Goal: Information Seeking & Learning: Learn about a topic

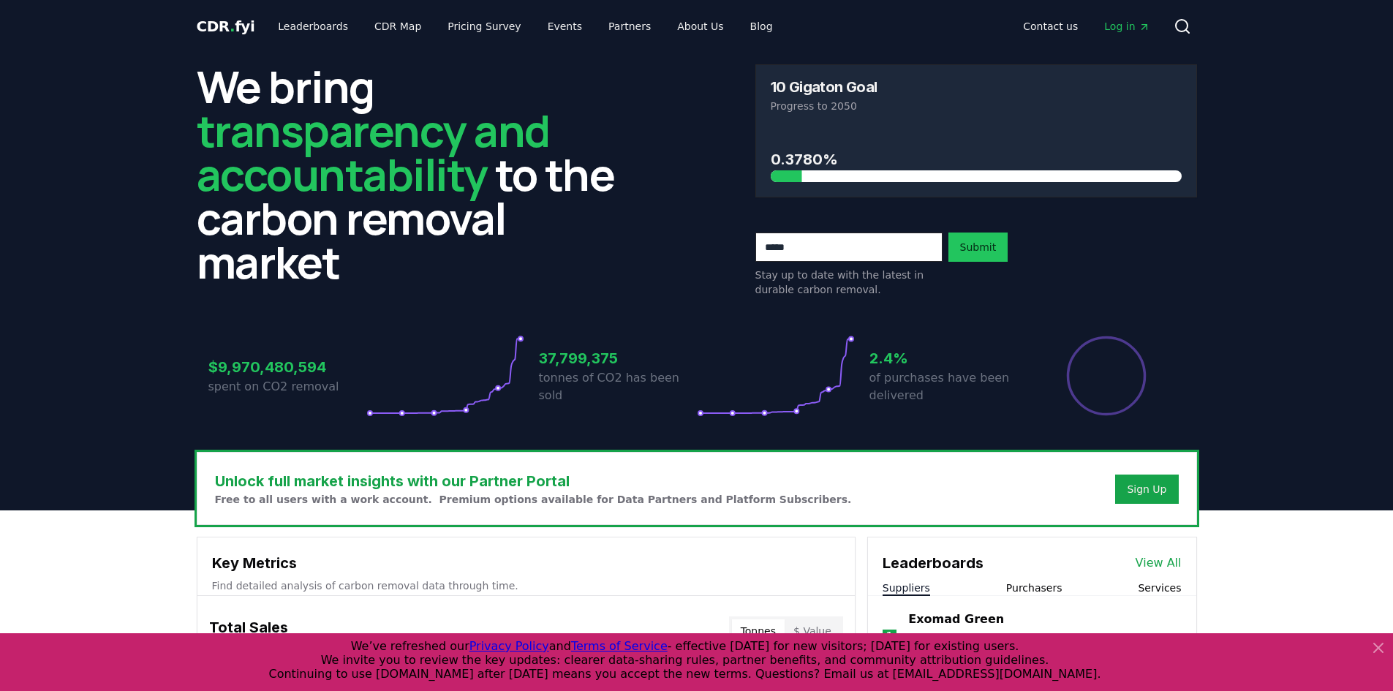
click at [1133, 26] on span "Log in" at bounding box center [1126, 26] width 45 height 15
click at [366, 25] on link "CDR Map" at bounding box center [398, 26] width 70 height 26
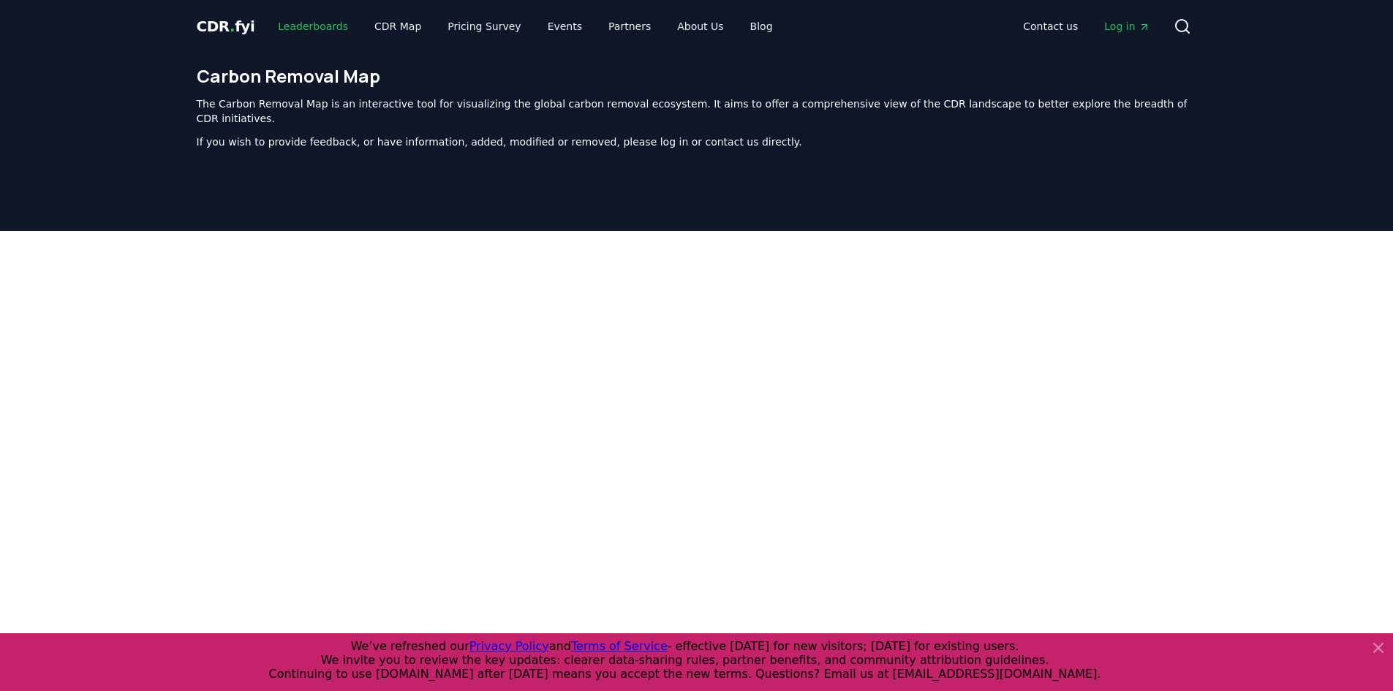
click at [311, 14] on link "Leaderboards" at bounding box center [313, 26] width 94 height 26
click at [310, 20] on link "Leaderboards" at bounding box center [313, 26] width 94 height 26
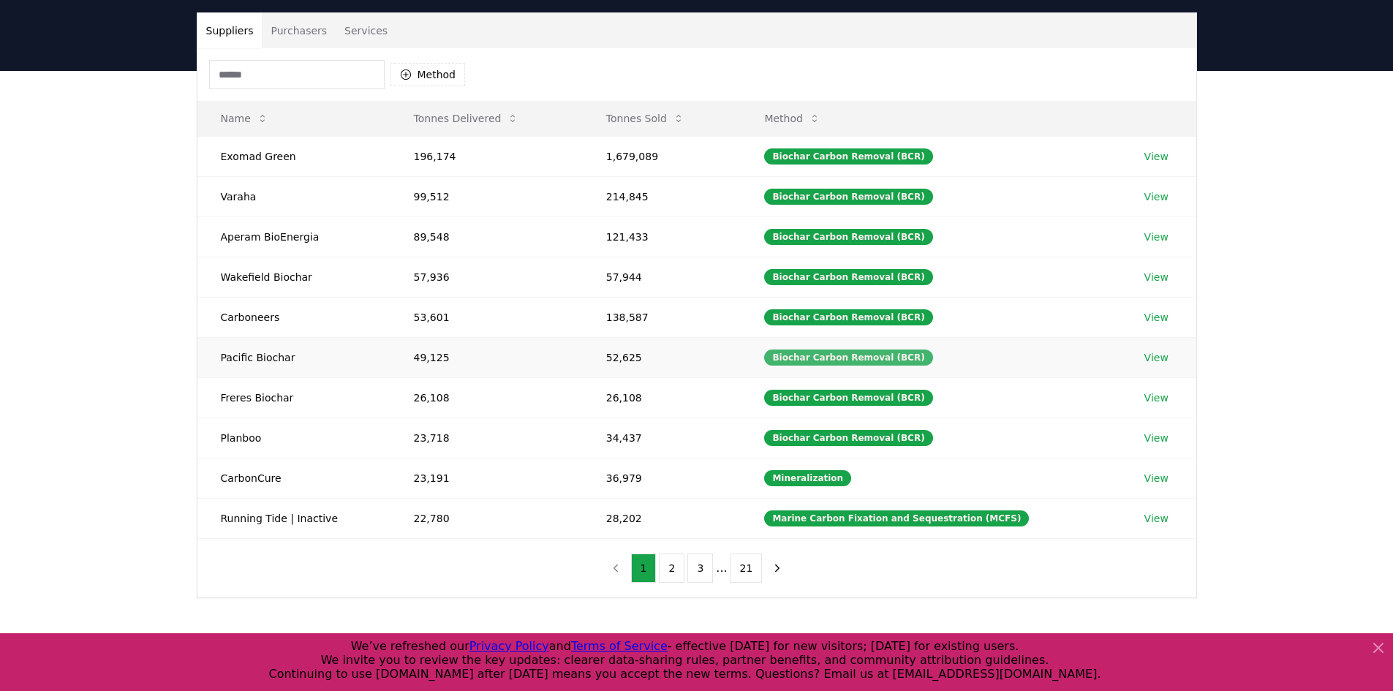
scroll to position [73, 0]
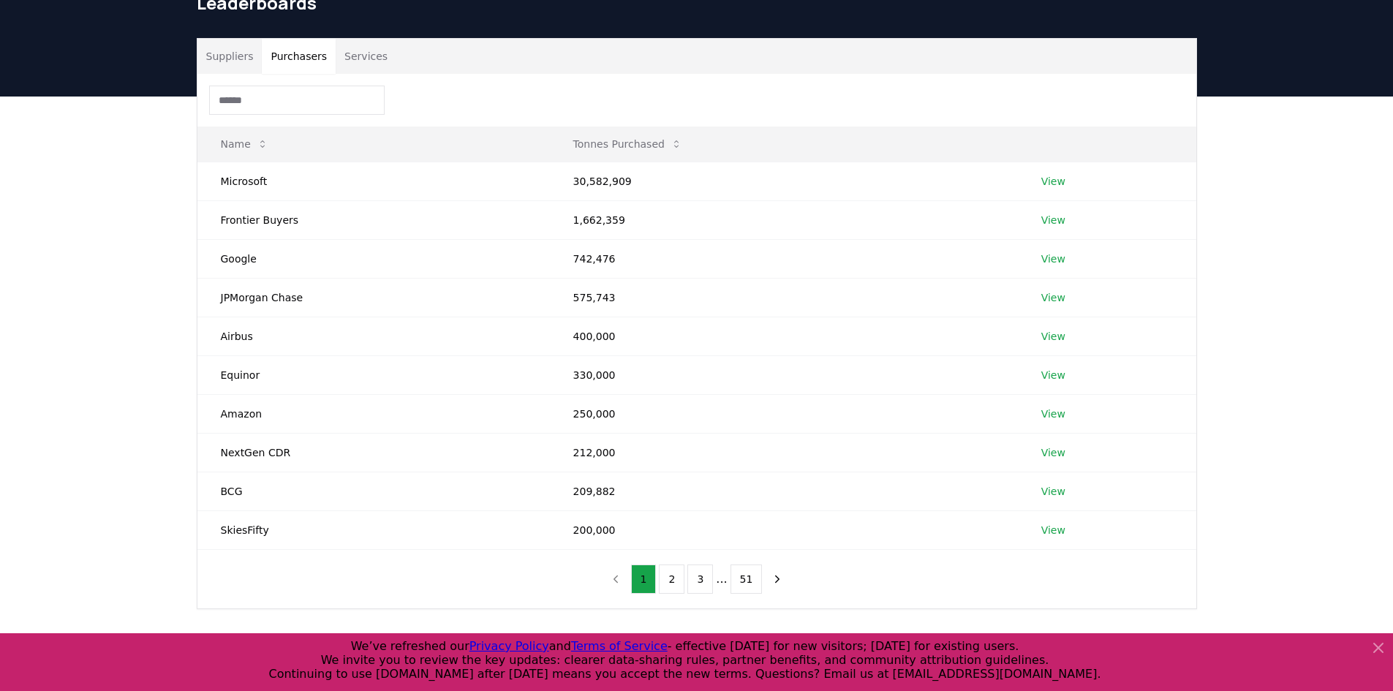
click at [279, 49] on button "Purchasers" at bounding box center [299, 56] width 74 height 35
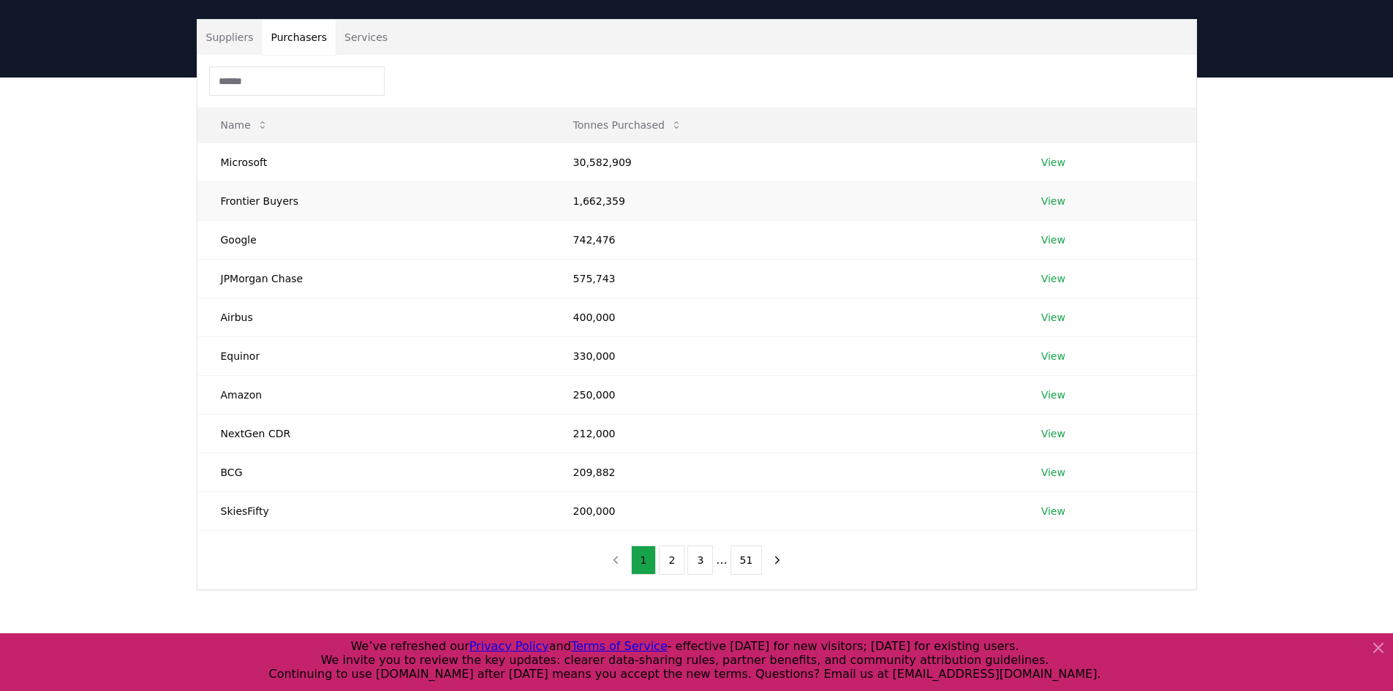
scroll to position [0, 0]
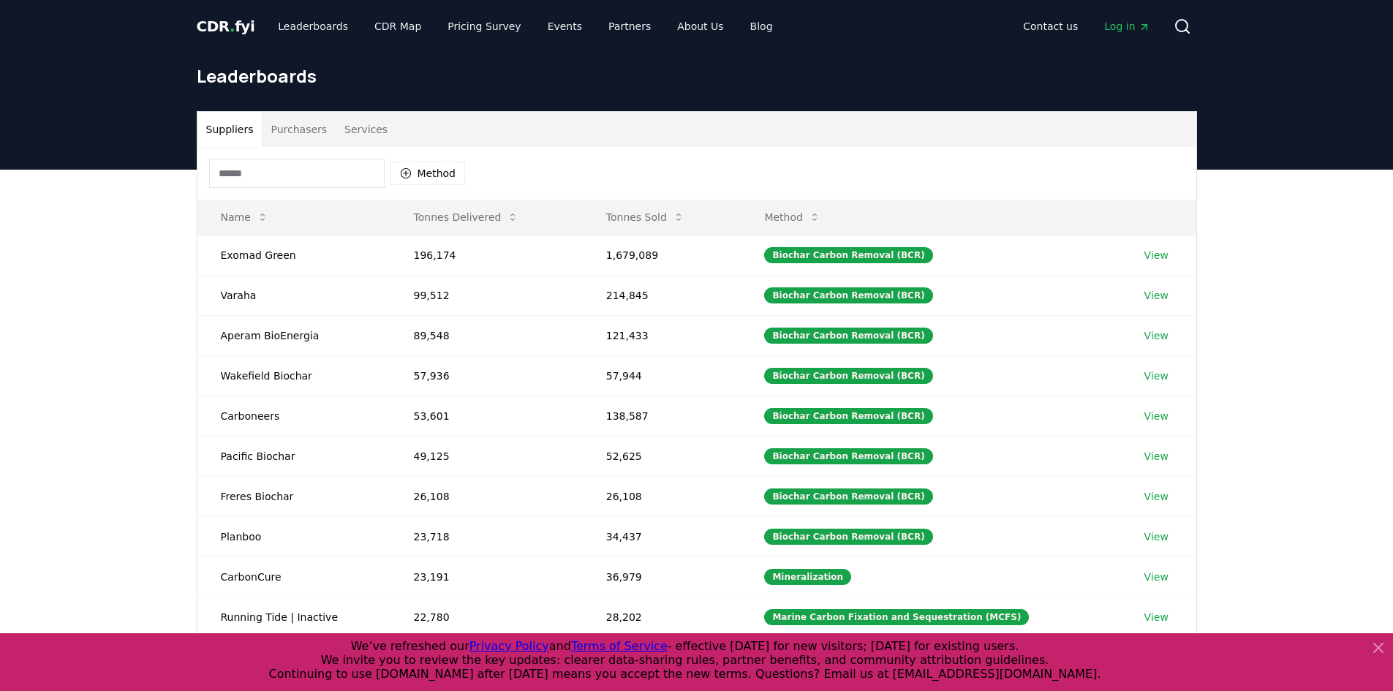
click at [230, 134] on button "Suppliers" at bounding box center [229, 129] width 65 height 35
click at [318, 19] on link "Leaderboards" at bounding box center [313, 26] width 94 height 26
click at [321, 30] on link "Leaderboards" at bounding box center [313, 26] width 94 height 26
click at [1136, 648] on div "We’ve refreshed our Privacy Policy and Terms of Service - effective [DATE] for …" at bounding box center [685, 660] width 1358 height 42
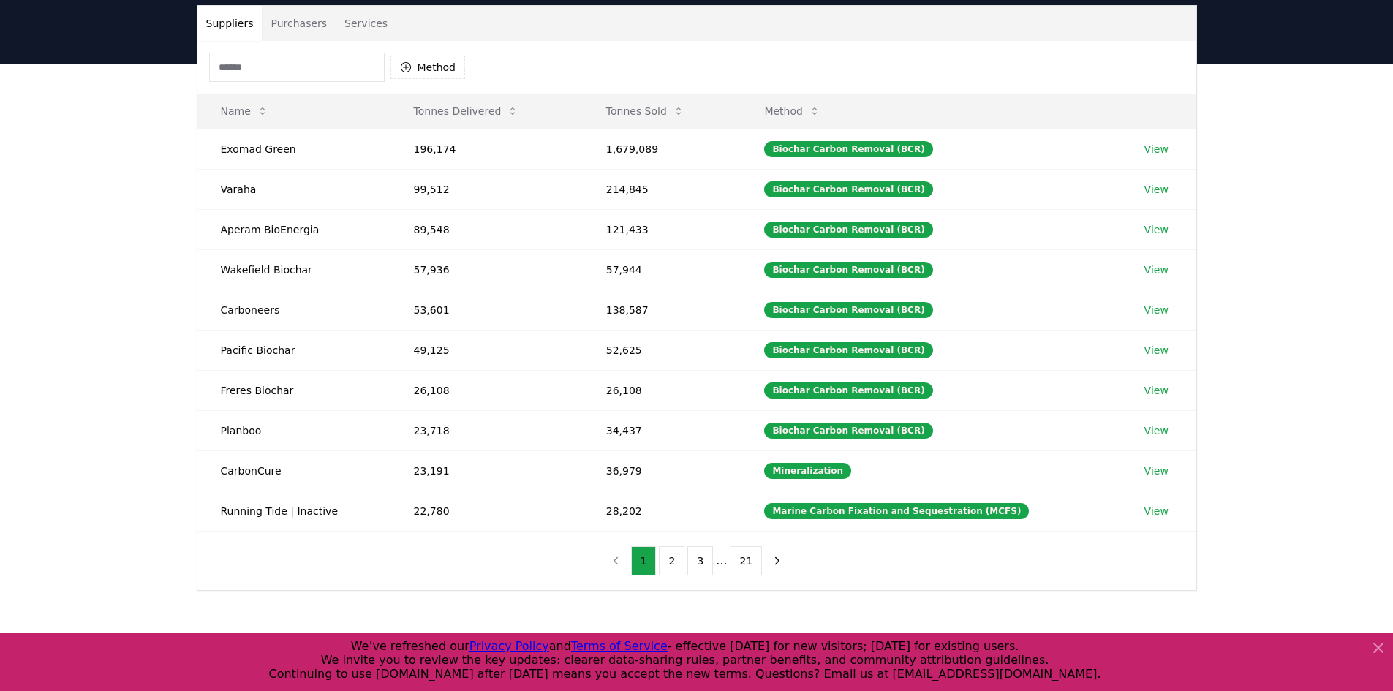
scroll to position [292, 0]
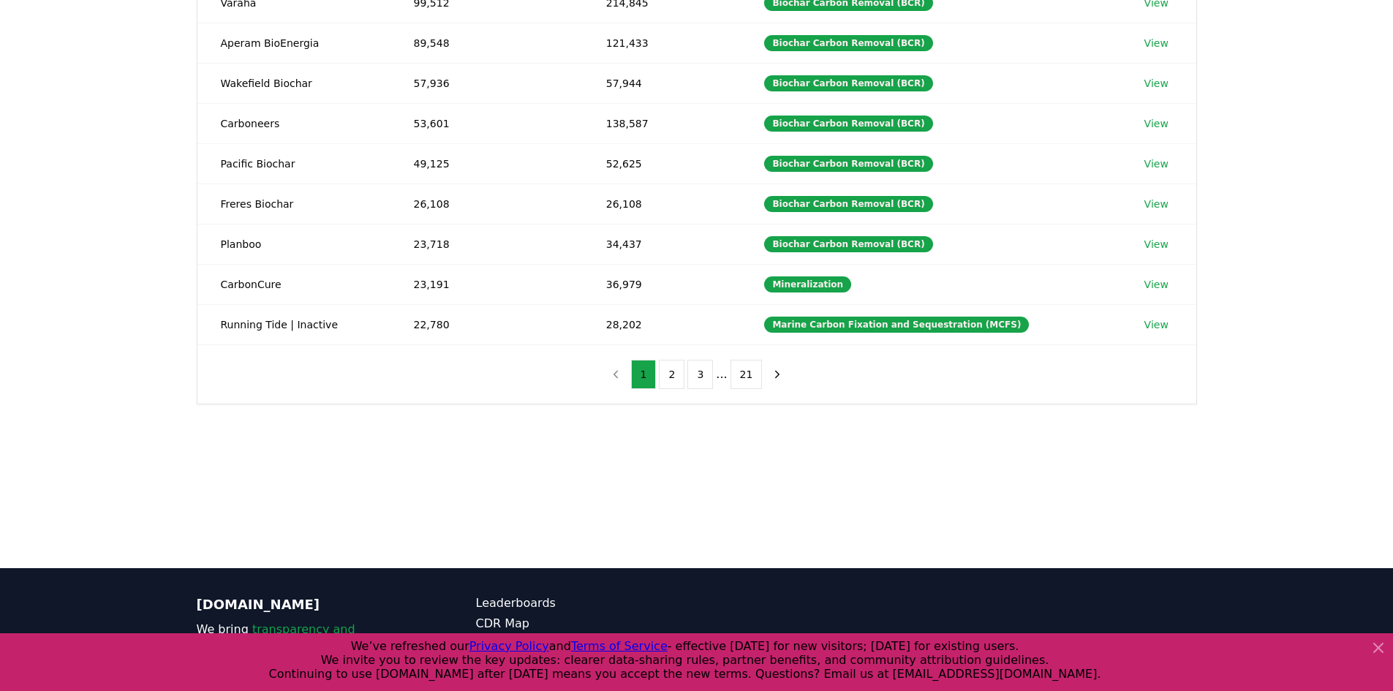
click at [1381, 647] on icon at bounding box center [1379, 648] width 18 height 18
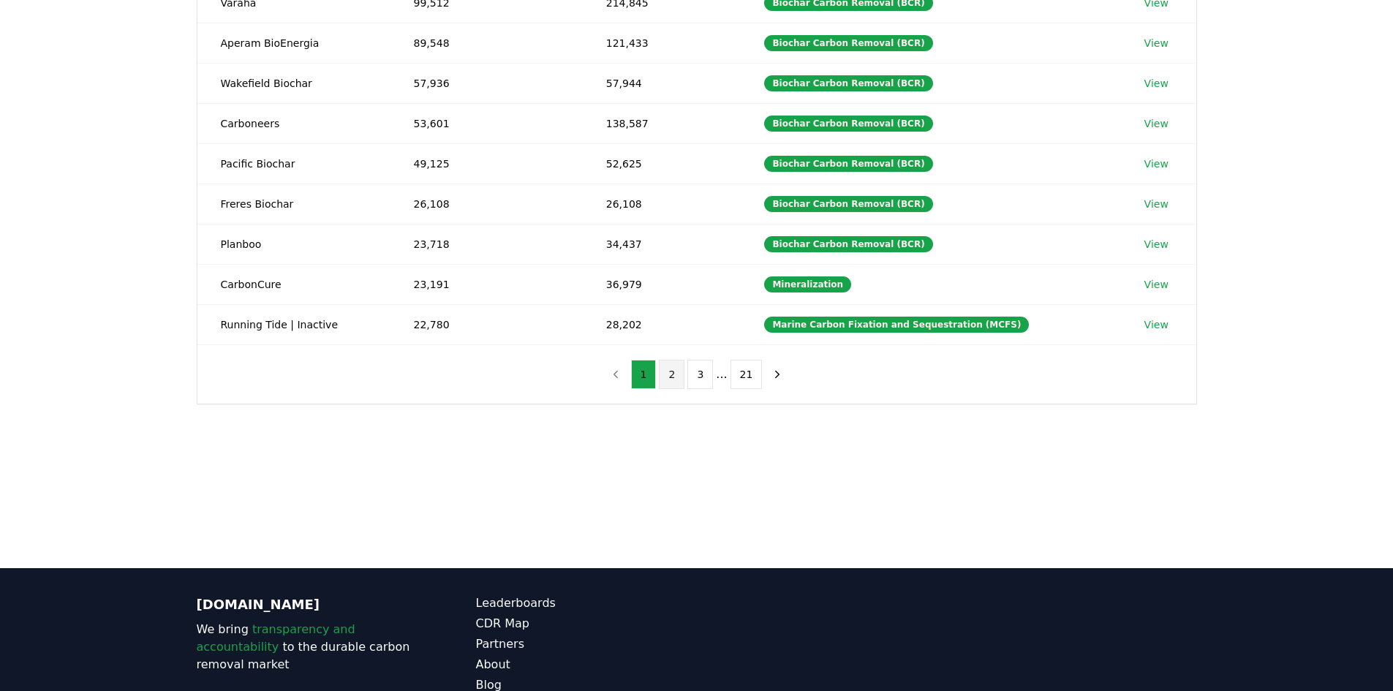
click at [676, 379] on button "2" at bounding box center [672, 374] width 26 height 29
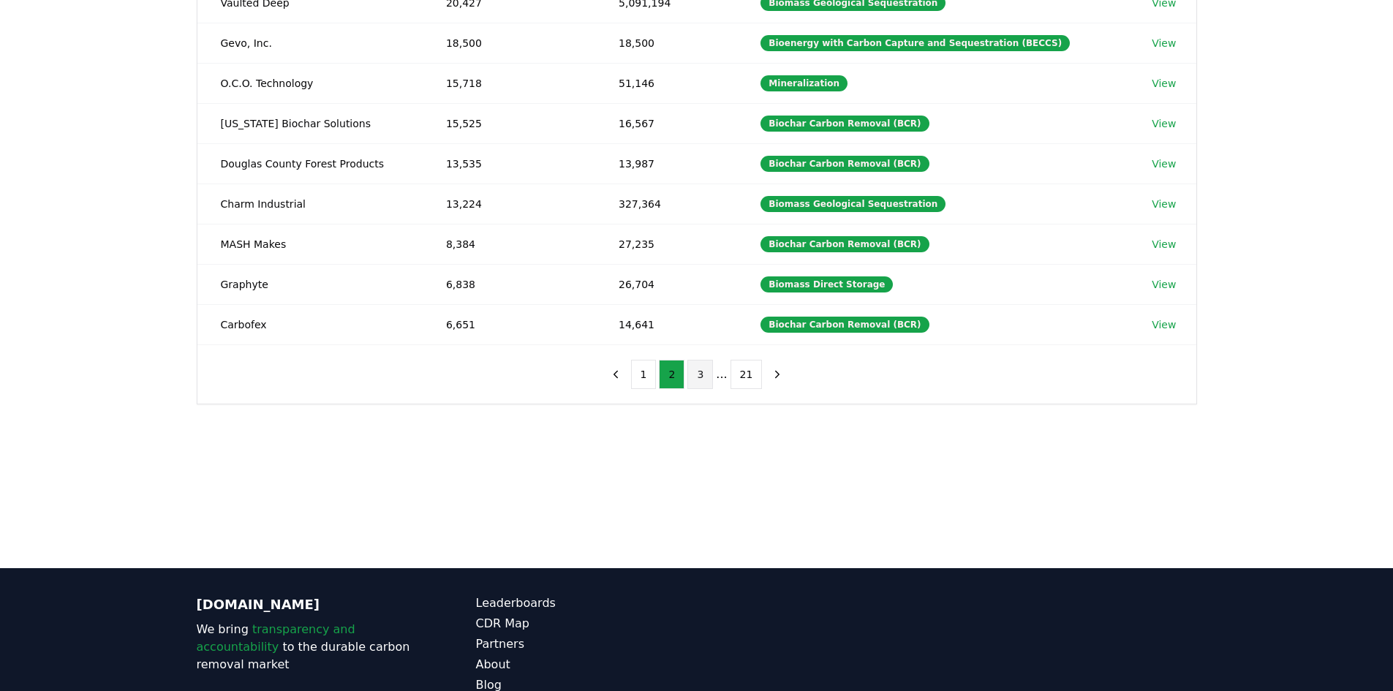
click at [705, 374] on button "3" at bounding box center [700, 374] width 26 height 29
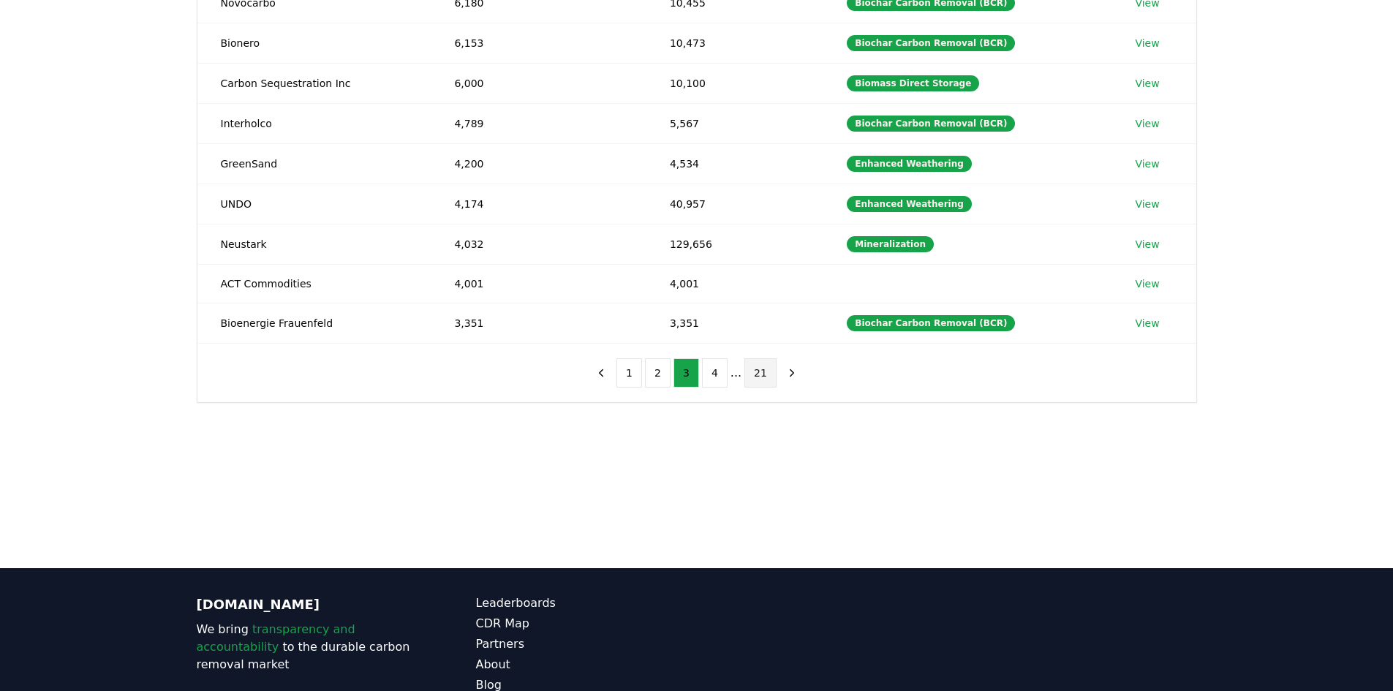
click at [745, 375] on button "21" at bounding box center [760, 372] width 32 height 29
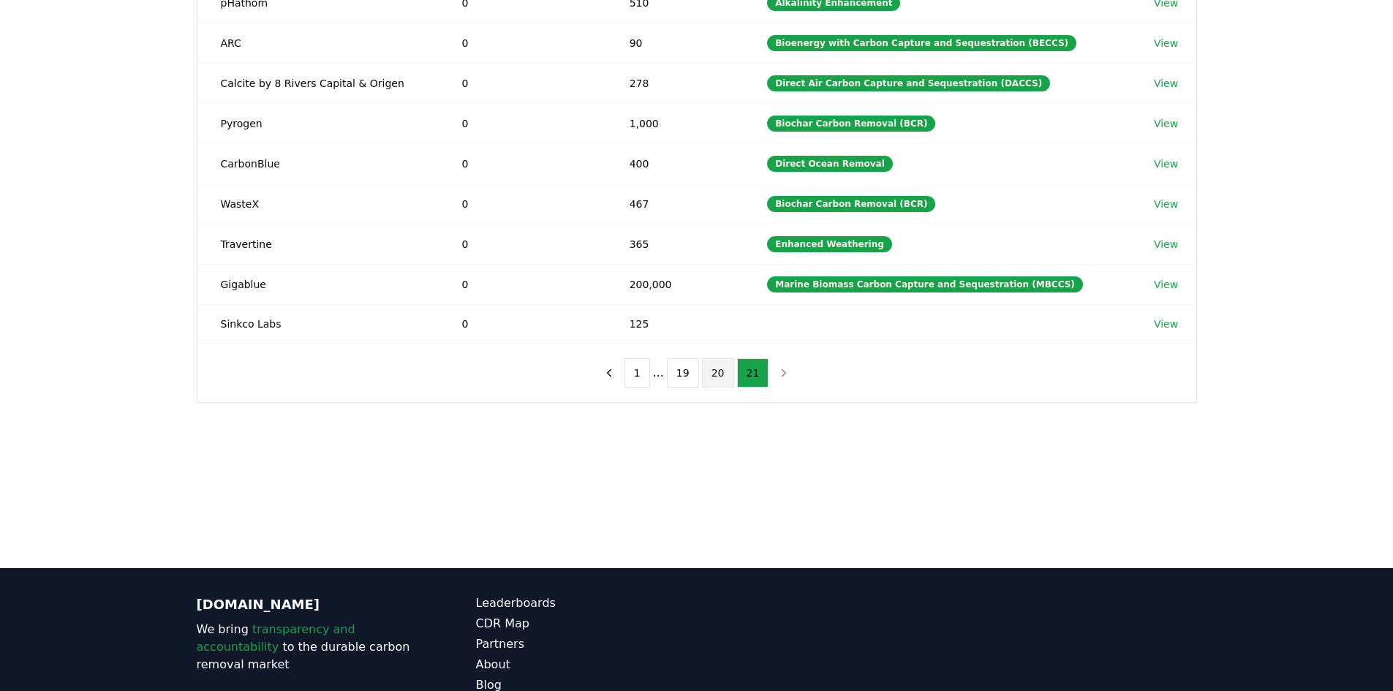
click at [717, 380] on button "20" at bounding box center [718, 372] width 32 height 29
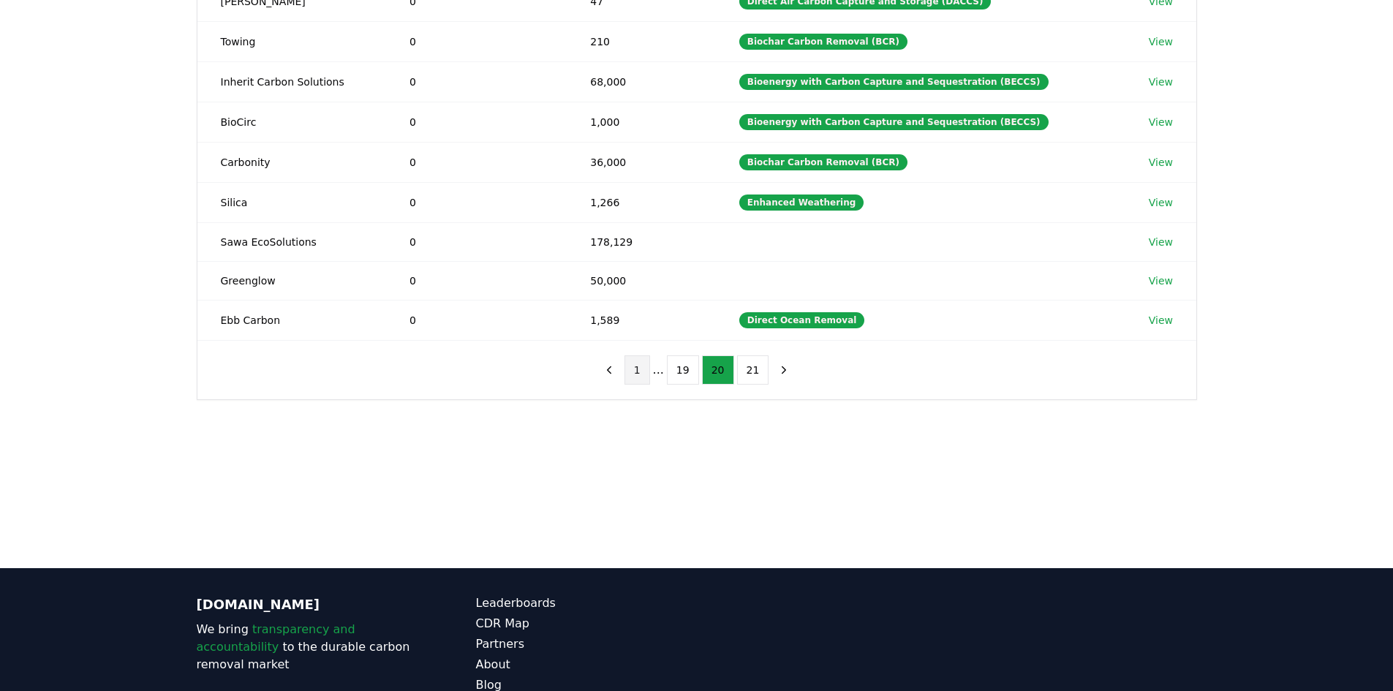
click at [636, 368] on button "1" at bounding box center [637, 369] width 26 height 29
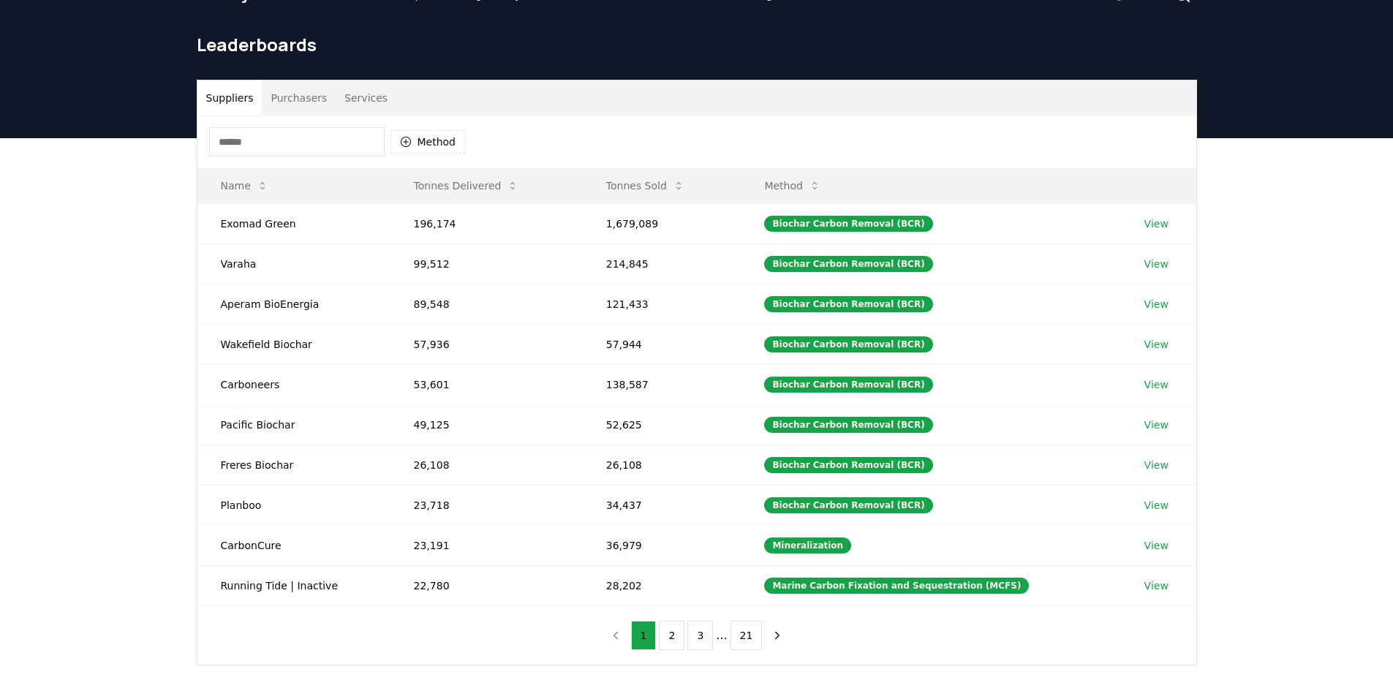
scroll to position [0, 0]
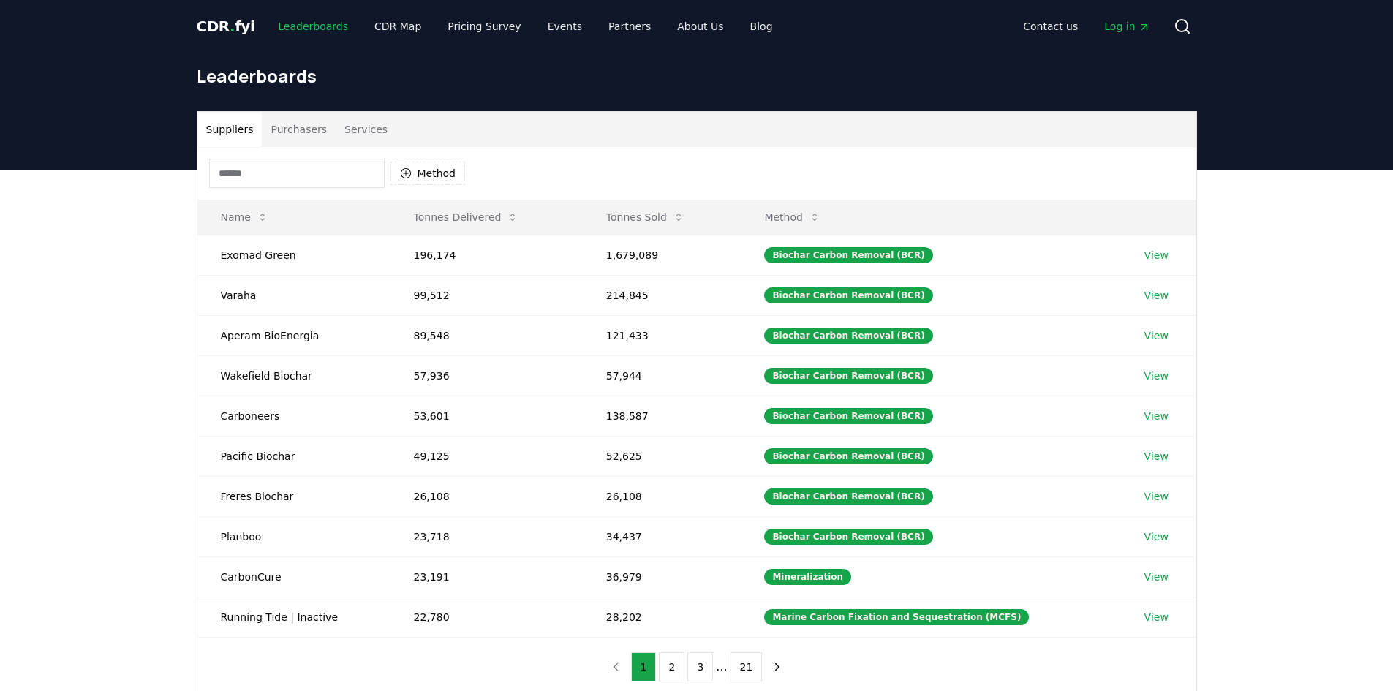
click at [315, 18] on link "Leaderboards" at bounding box center [313, 26] width 94 height 26
click at [314, 23] on link "Leaderboards" at bounding box center [313, 26] width 94 height 26
click at [989, 434] on td "Biochar Carbon Removal (BCR)" at bounding box center [930, 416] width 379 height 40
click at [668, 673] on button "2" at bounding box center [672, 666] width 26 height 29
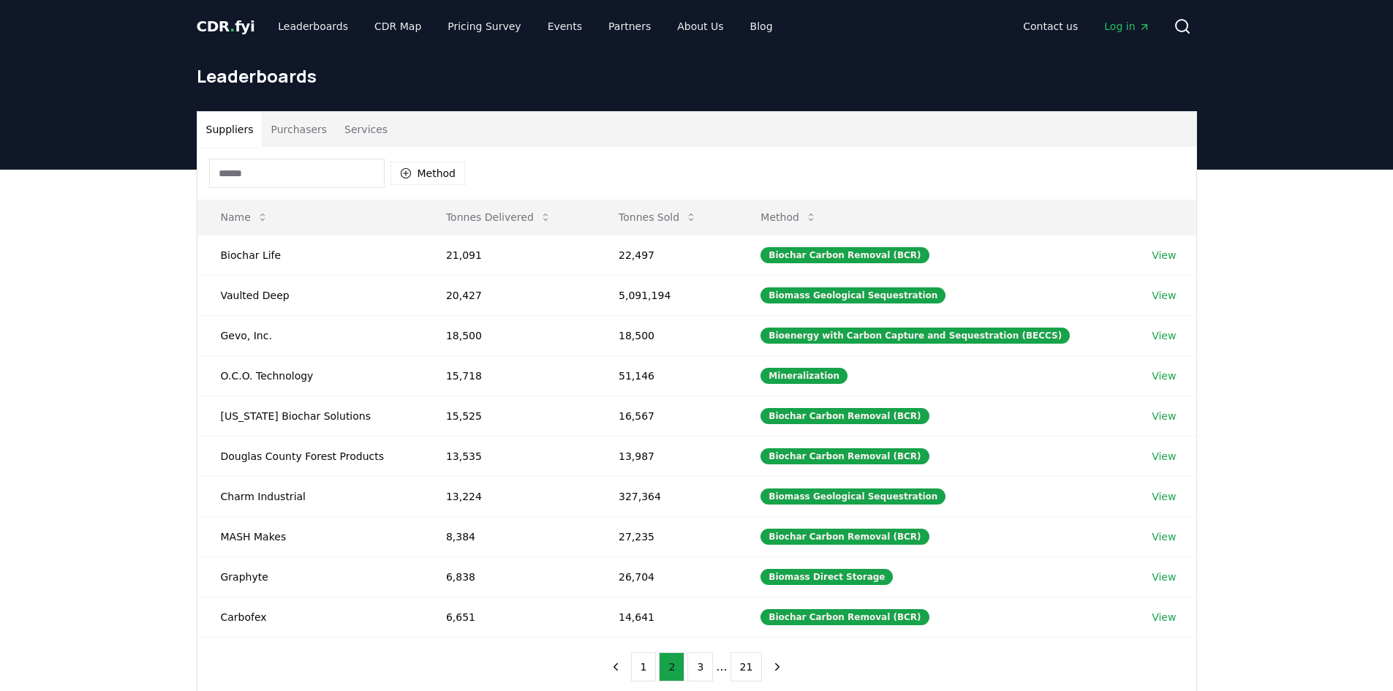
click at [662, 671] on button "2" at bounding box center [672, 666] width 26 height 29
click at [634, 671] on nav "1 2 3 ... 21" at bounding box center [696, 666] width 187 height 29
click at [657, 673] on button "1" at bounding box center [644, 666] width 26 height 29
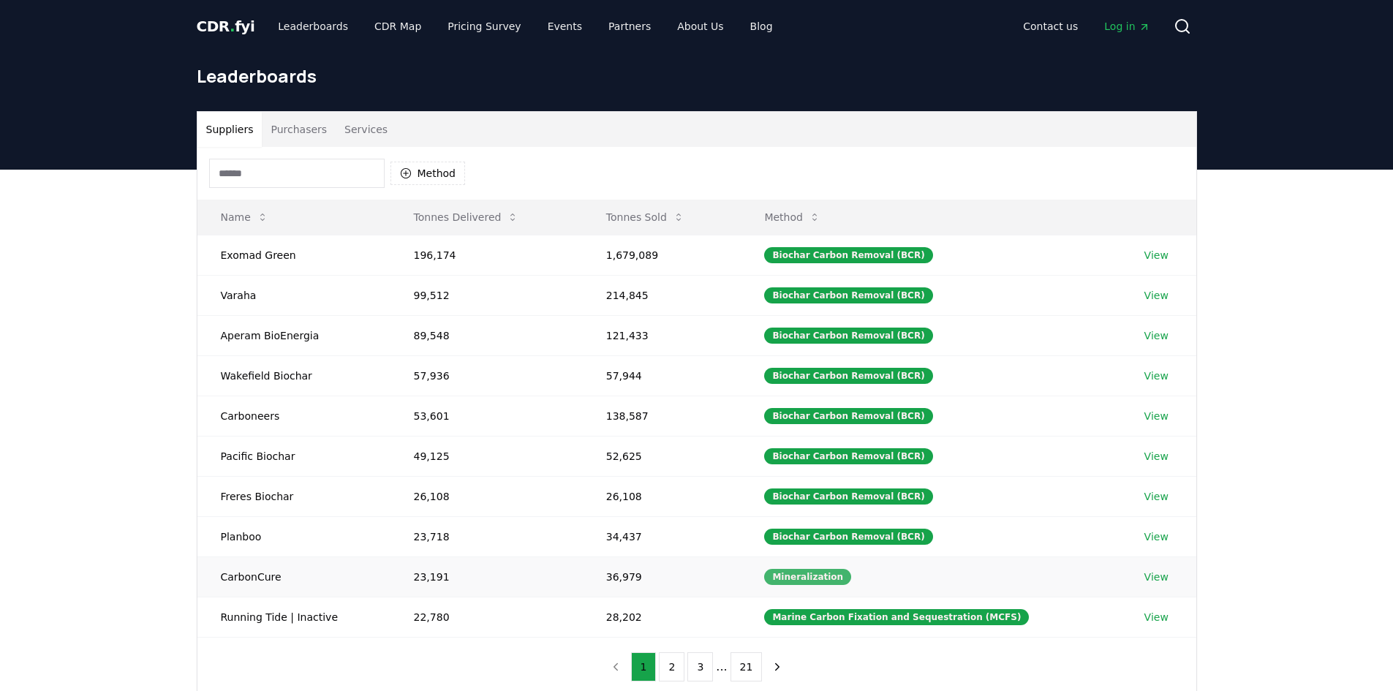
click at [807, 581] on div "Mineralization" at bounding box center [807, 577] width 87 height 16
click at [801, 584] on div "Mineralization" at bounding box center [807, 577] width 87 height 16
click at [1160, 575] on link "View" at bounding box center [1156, 577] width 24 height 15
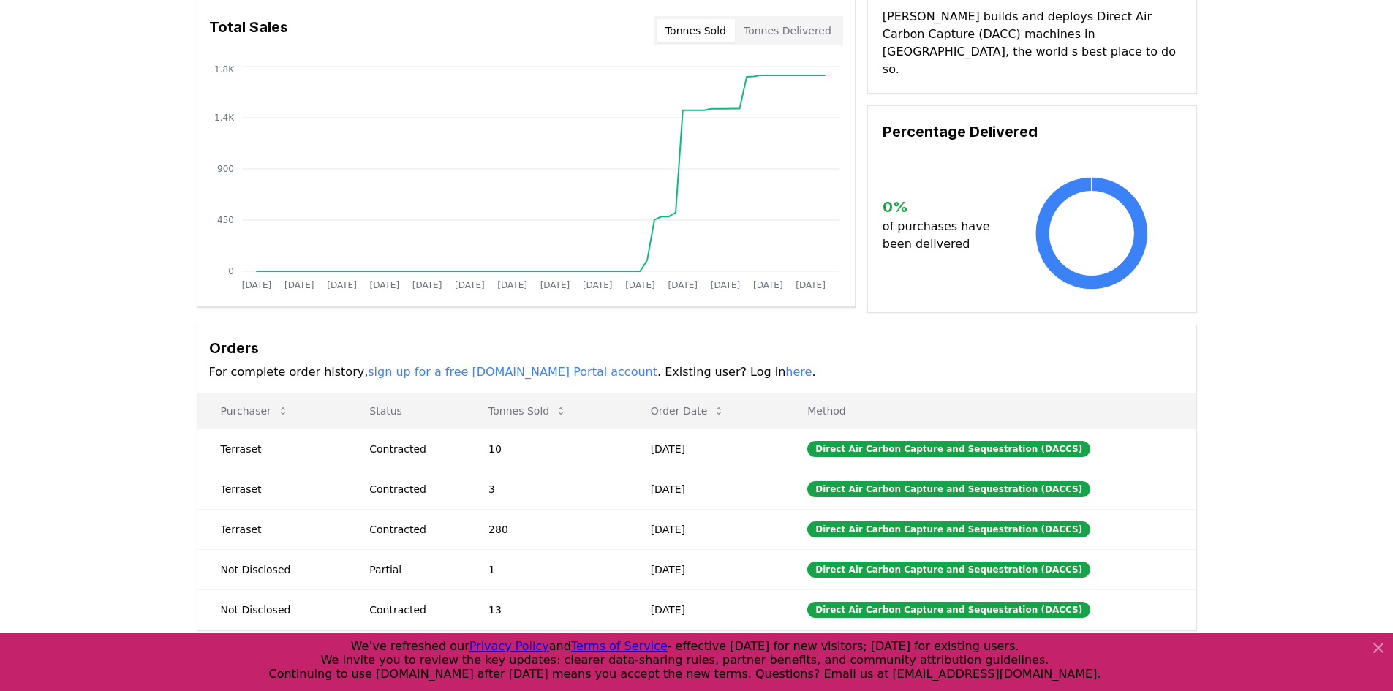
scroll to position [146, 0]
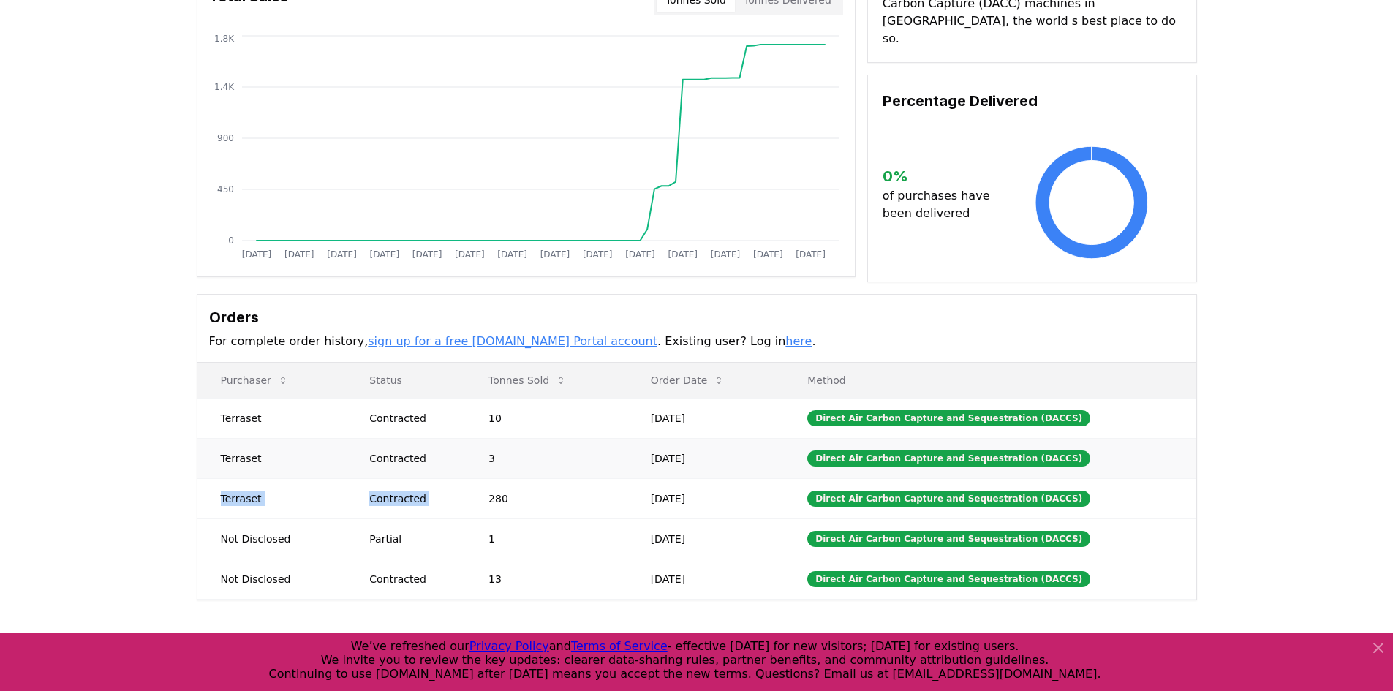
drag, startPoint x: 486, startPoint y: 491, endPoint x: 1079, endPoint y: 467, distance: 592.8
click at [1079, 467] on tbody "Terraset Contracted 10 Dec 31, 2024 Direct Air Carbon Capture and Sequestration…" at bounding box center [696, 498] width 999 height 201
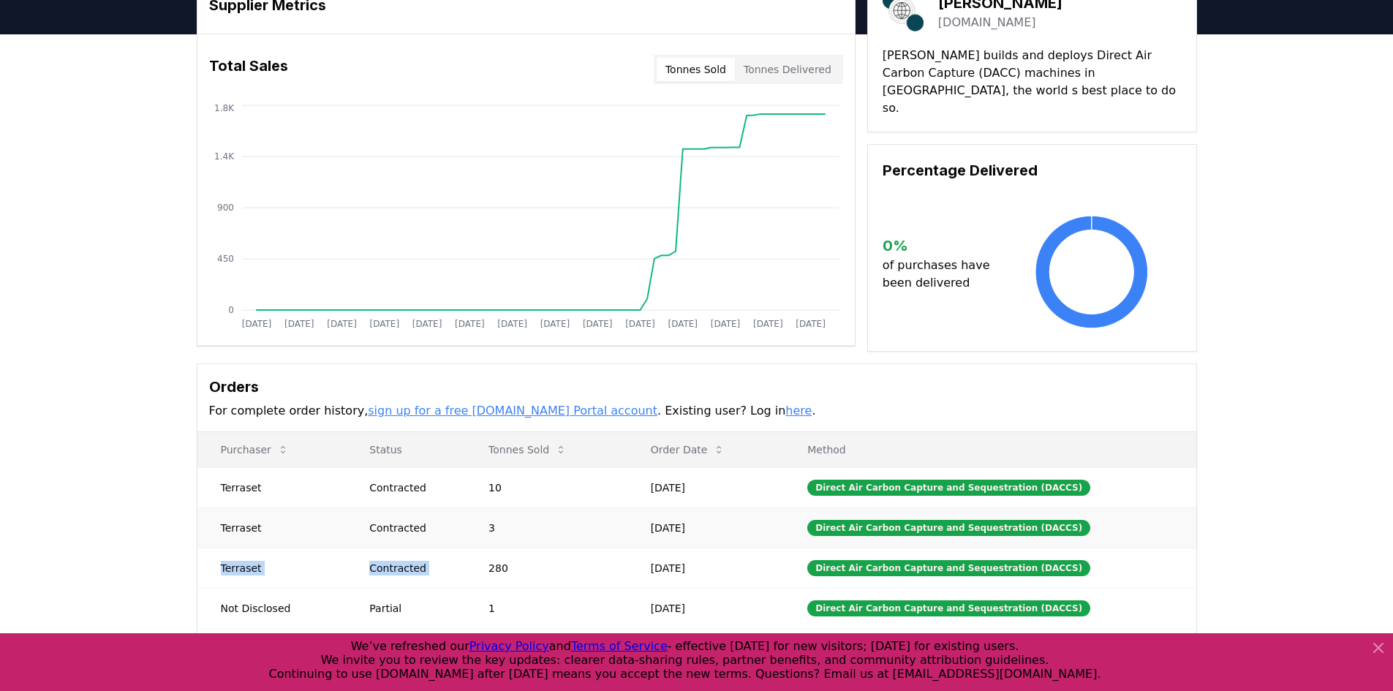
scroll to position [73, 0]
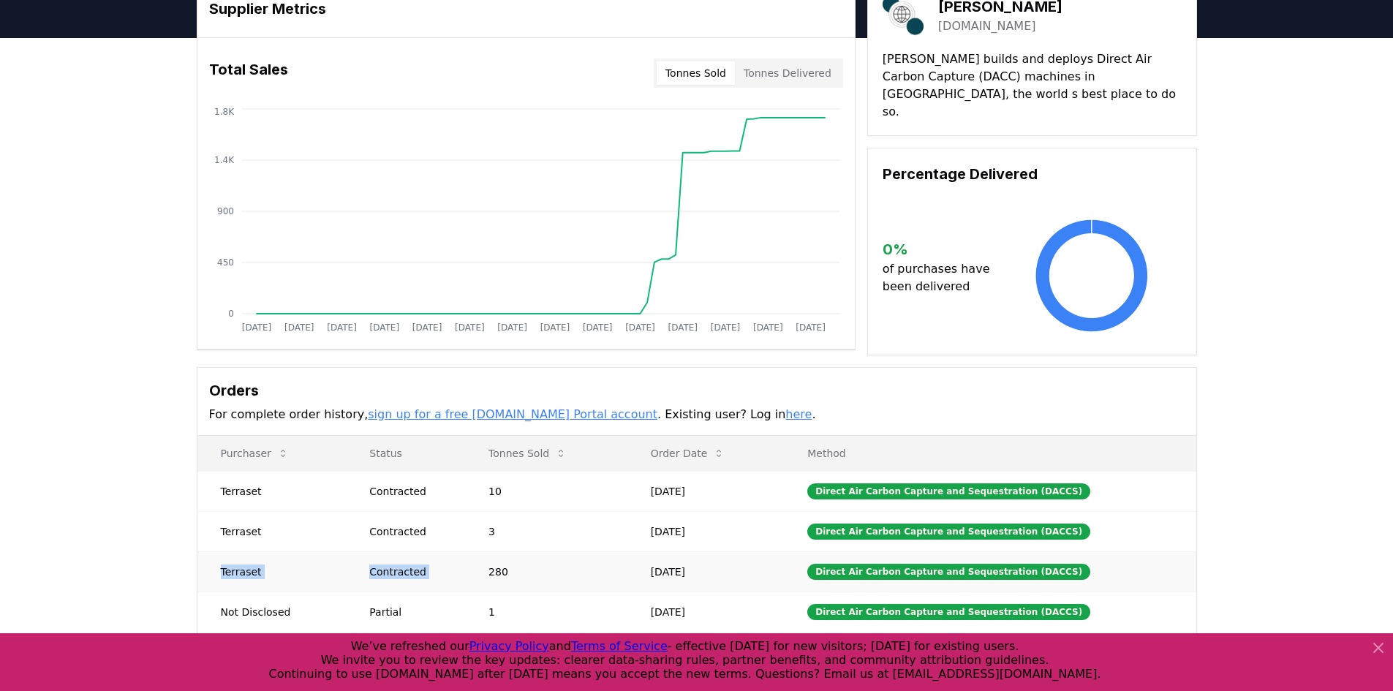
drag, startPoint x: 727, startPoint y: 566, endPoint x: 714, endPoint y: 566, distance: 12.4
click at [714, 566] on td "Oct 23, 2024" at bounding box center [705, 571] width 157 height 40
drag, startPoint x: 732, startPoint y: 483, endPoint x: 707, endPoint y: 518, distance: 42.4
click at [699, 488] on td "Dec 31, 2024" at bounding box center [705, 491] width 157 height 40
drag, startPoint x: 725, startPoint y: 569, endPoint x: 657, endPoint y: 464, distance: 125.3
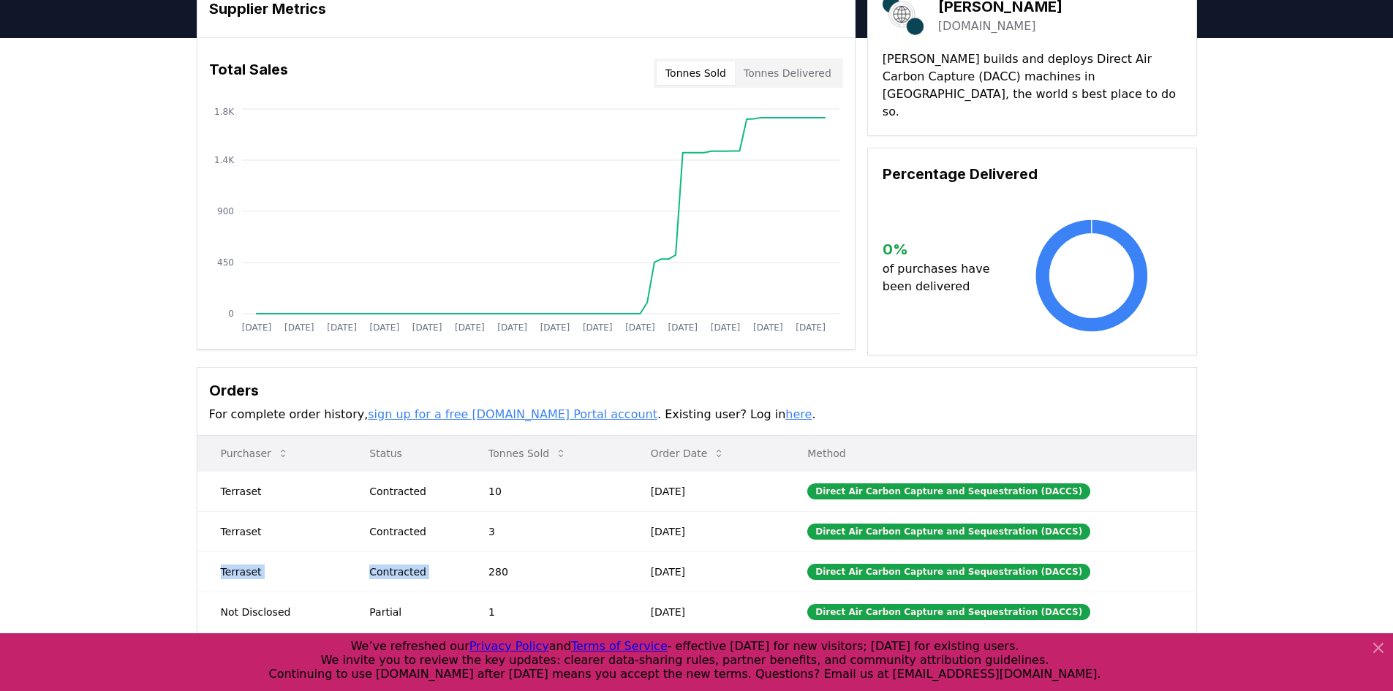
click at [657, 464] on table "Purchaser Status Tonnes Sold Order Date Method Terraset Contracted 10 Dec 31, 2…" at bounding box center [696, 554] width 999 height 237
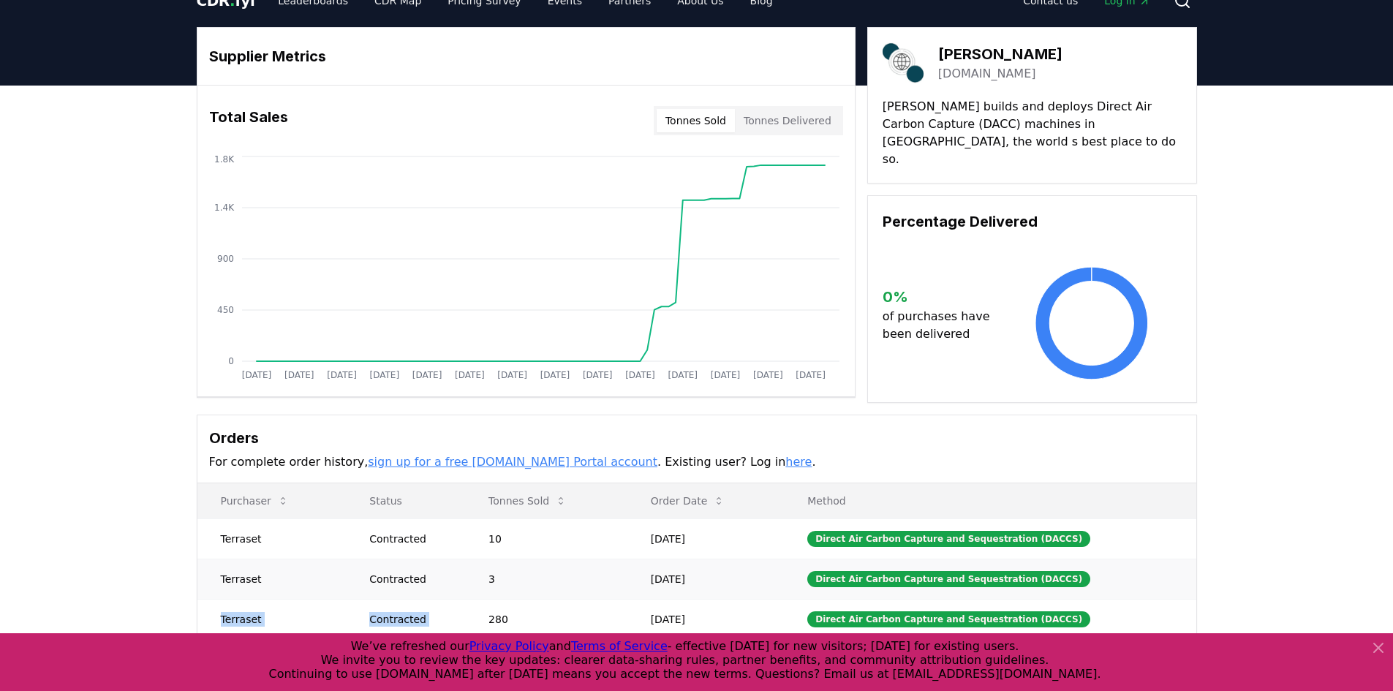
scroll to position [0, 0]
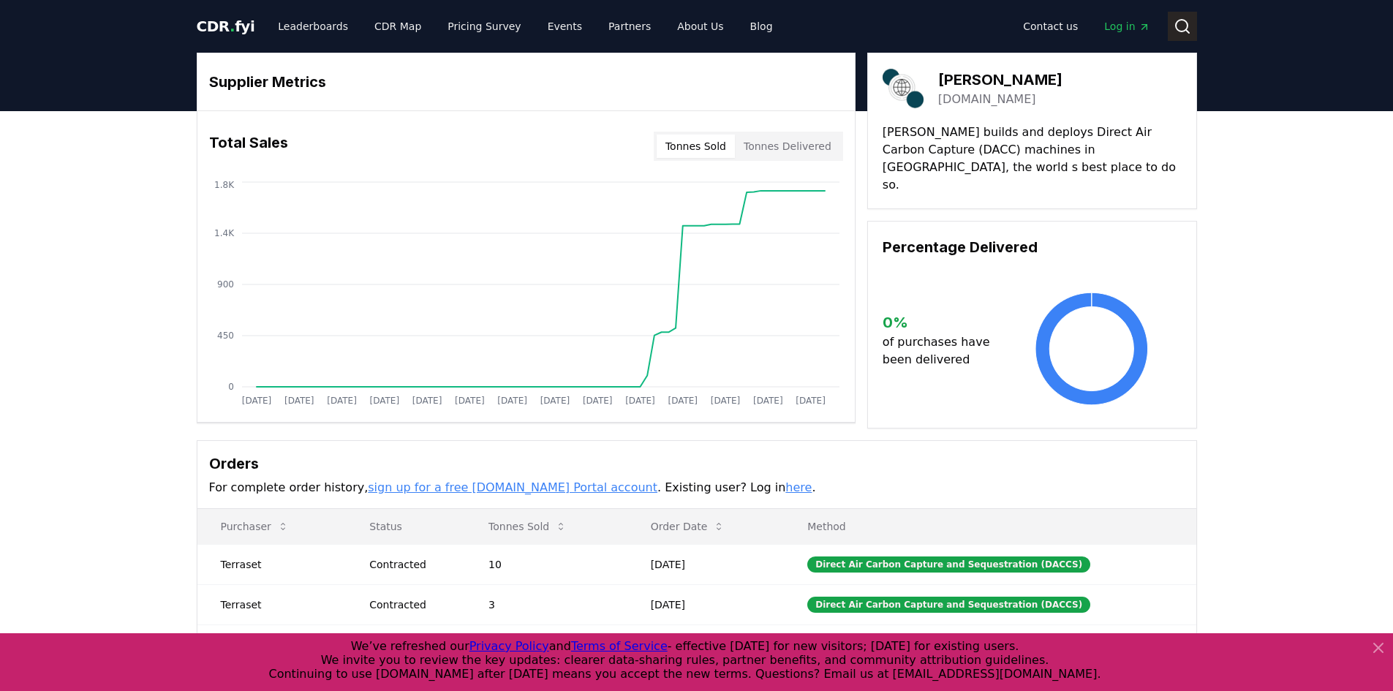
click at [1187, 28] on icon at bounding box center [1183, 27] width 18 height 18
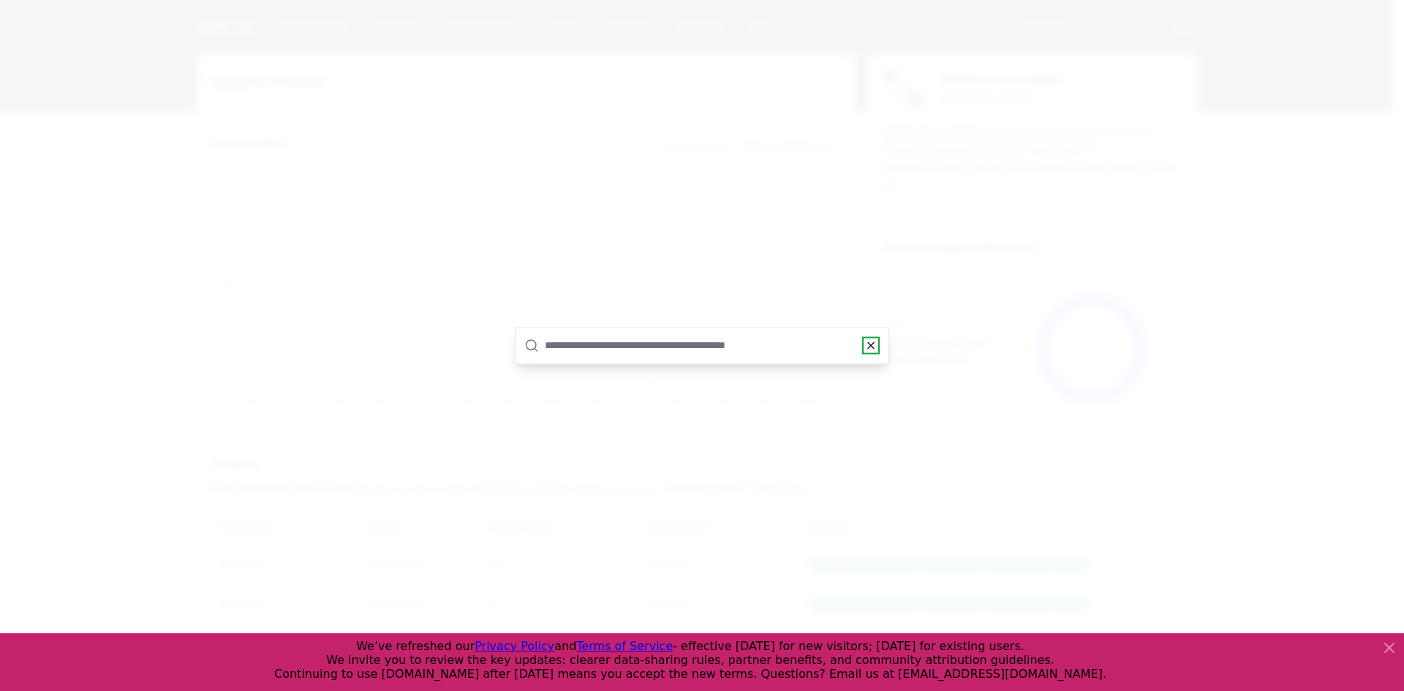
click at [869, 348] on icon "button" at bounding box center [871, 345] width 12 height 12
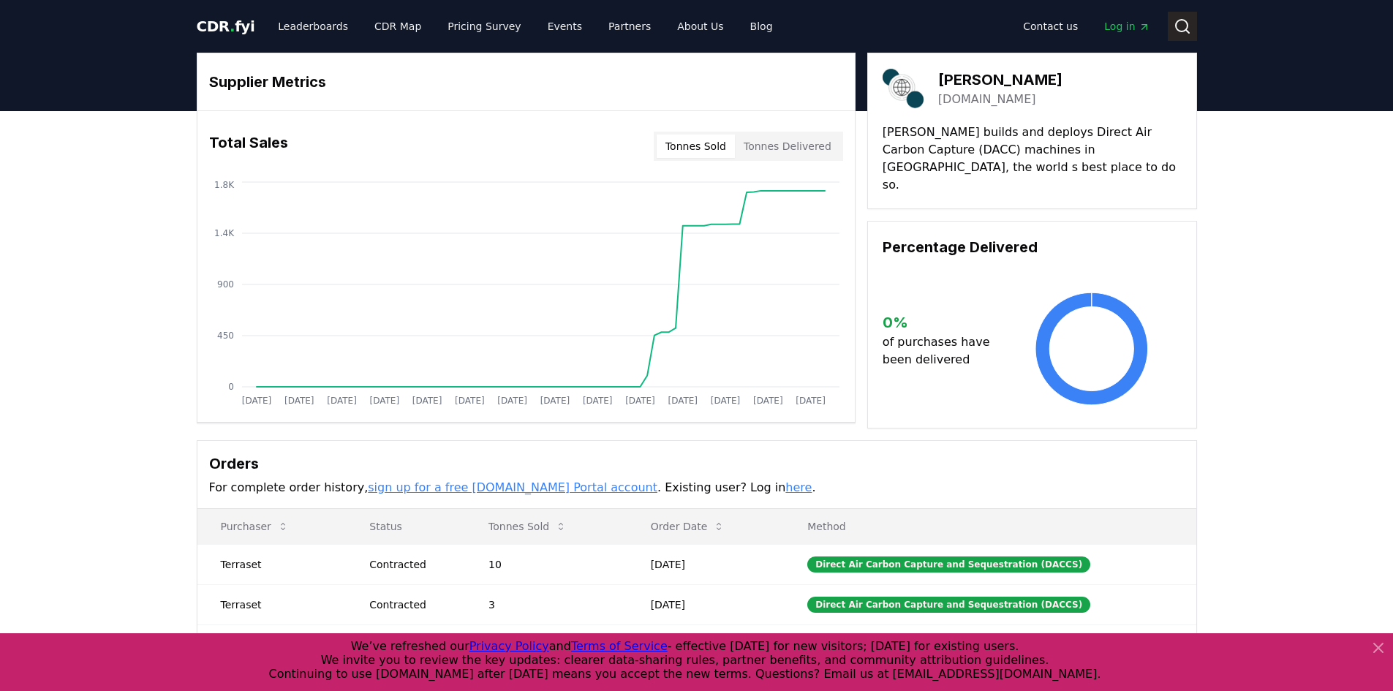
click at [1177, 24] on icon at bounding box center [1183, 27] width 18 height 18
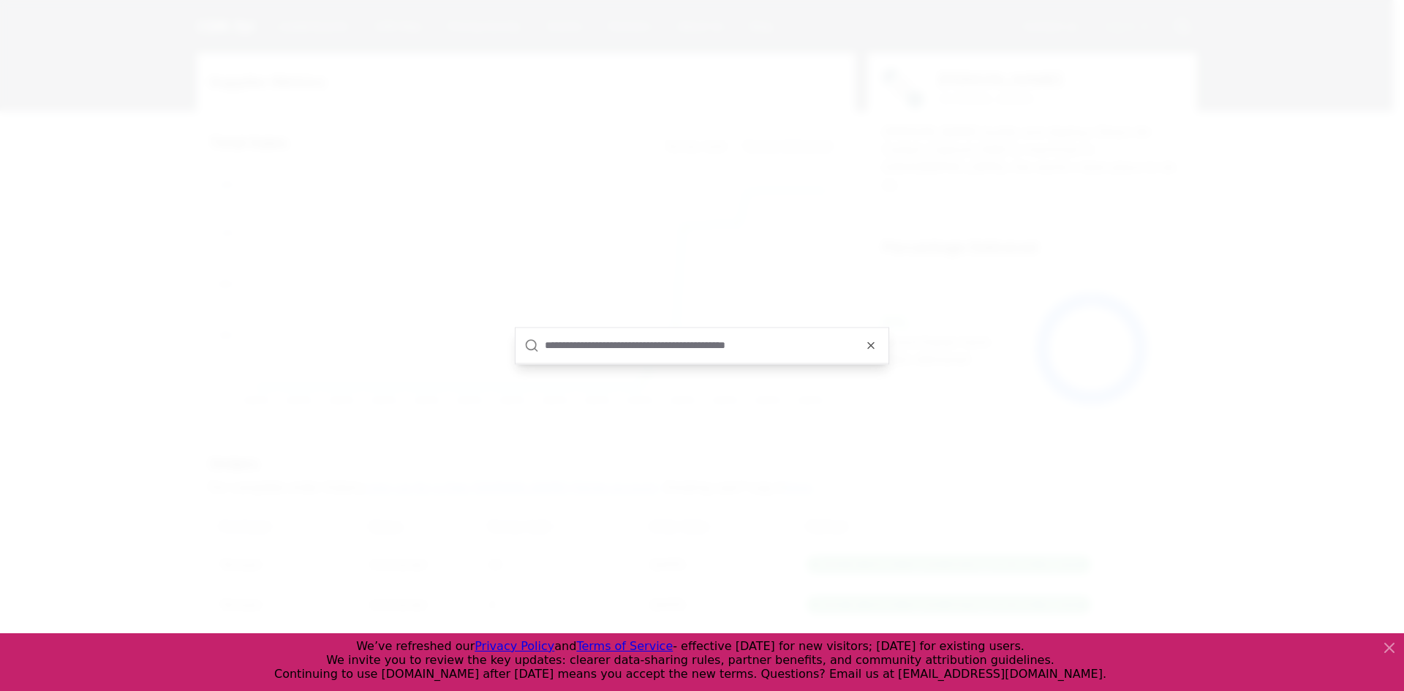
click at [769, 347] on input "text" at bounding box center [712, 345] width 335 height 35
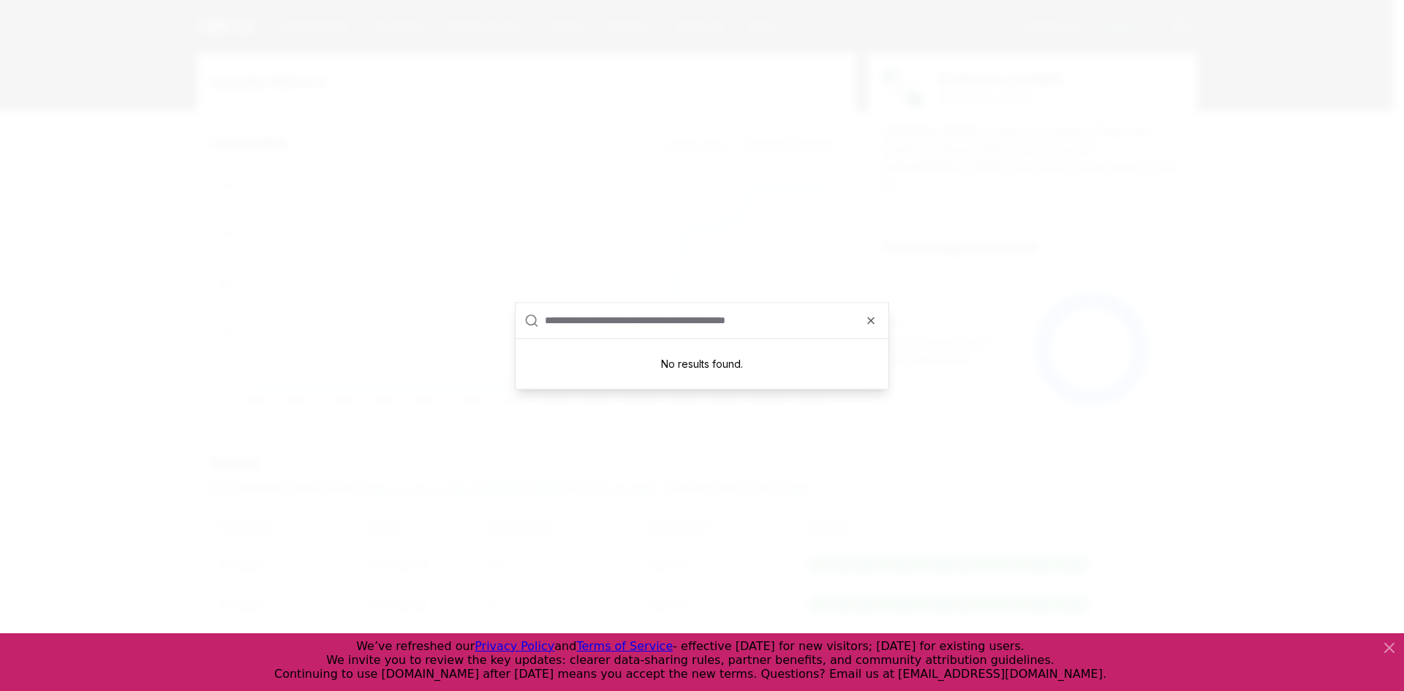
click at [910, 263] on div at bounding box center [702, 345] width 1404 height 691
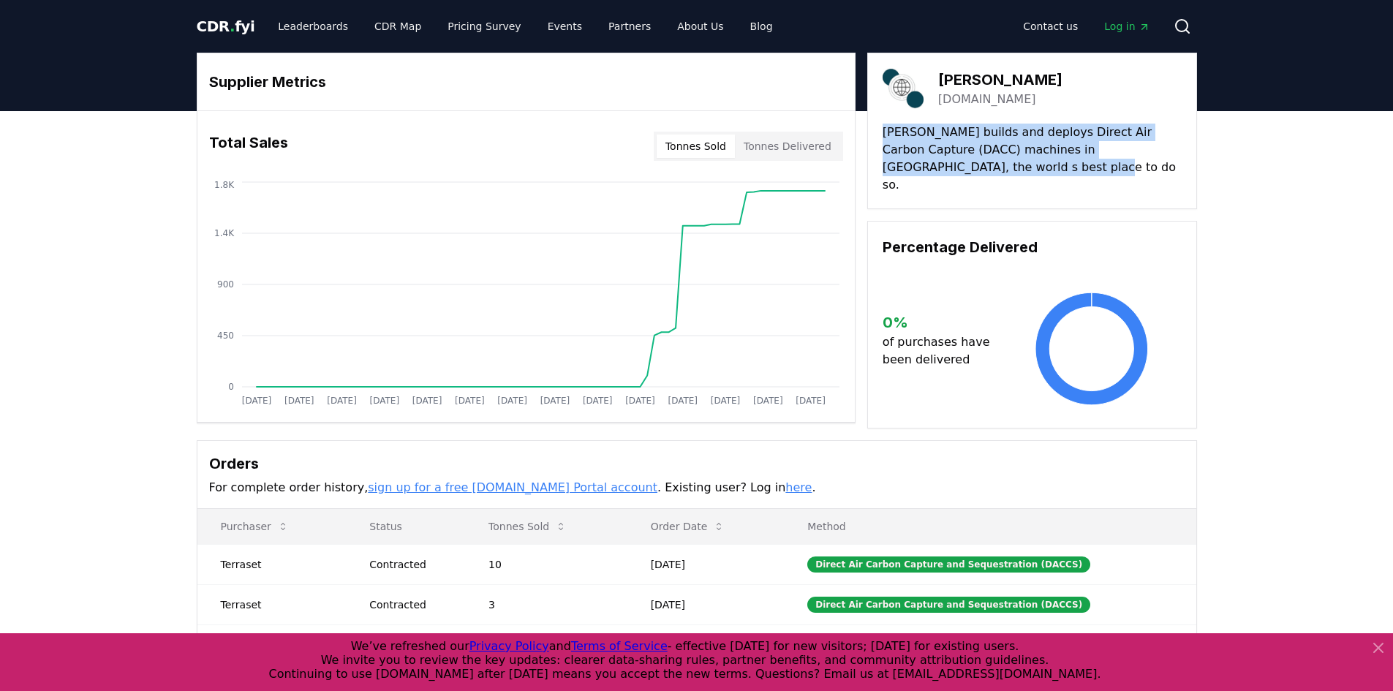
drag, startPoint x: 1070, startPoint y: 174, endPoint x: 880, endPoint y: 138, distance: 193.5
click at [880, 138] on div "Octavia Carbon octaviacarbon.com Octavia Carbon builds and deploys Direct Air C…" at bounding box center [1032, 131] width 330 height 156
click at [903, 154] on p "Octavia Carbon builds and deploys Direct Air Carbon Capture (DACC) machines in …" at bounding box center [1032, 159] width 299 height 70
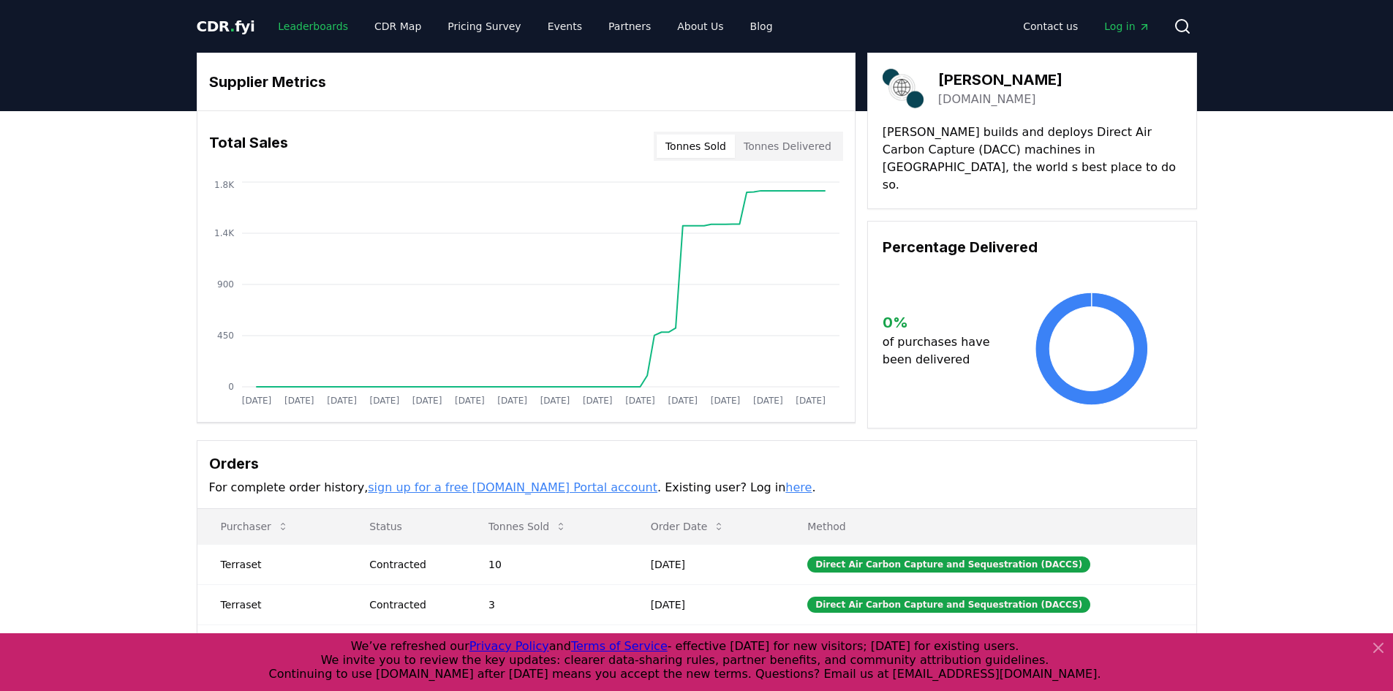
click at [318, 35] on link "Leaderboards" at bounding box center [313, 26] width 94 height 26
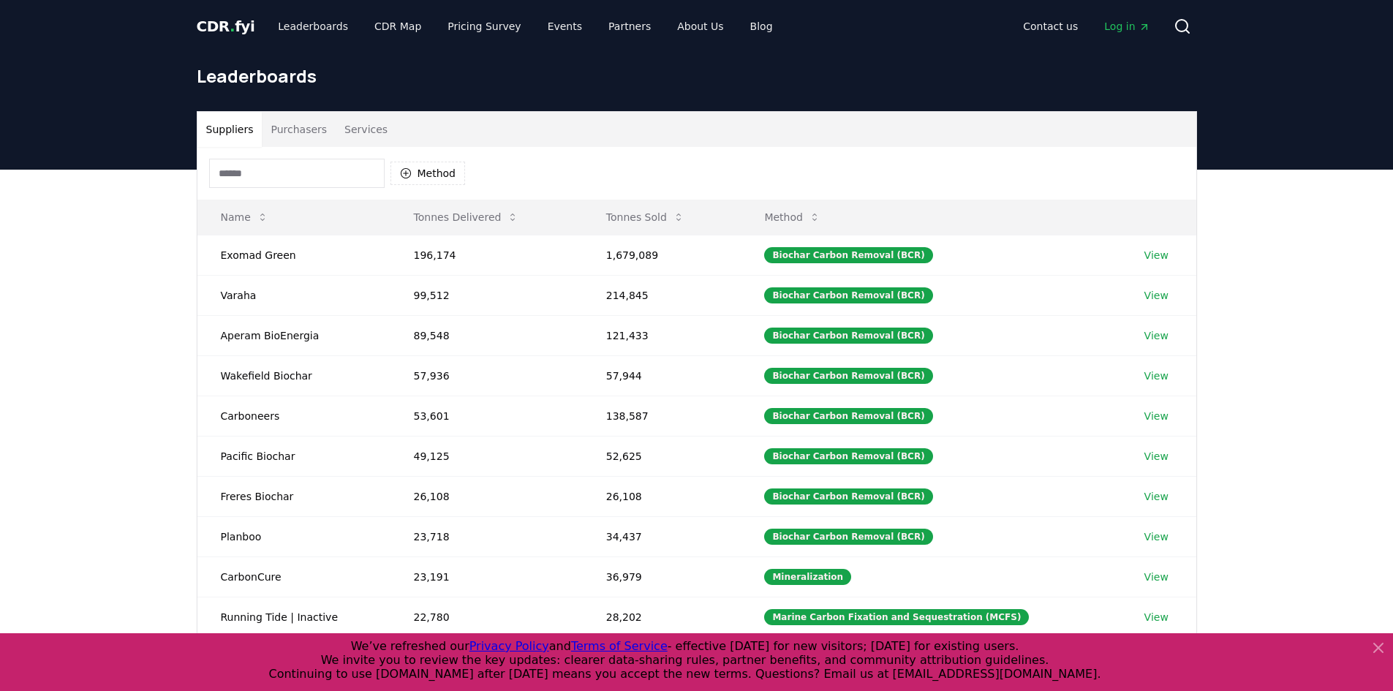
click at [345, 180] on input at bounding box center [296, 173] width 175 height 29
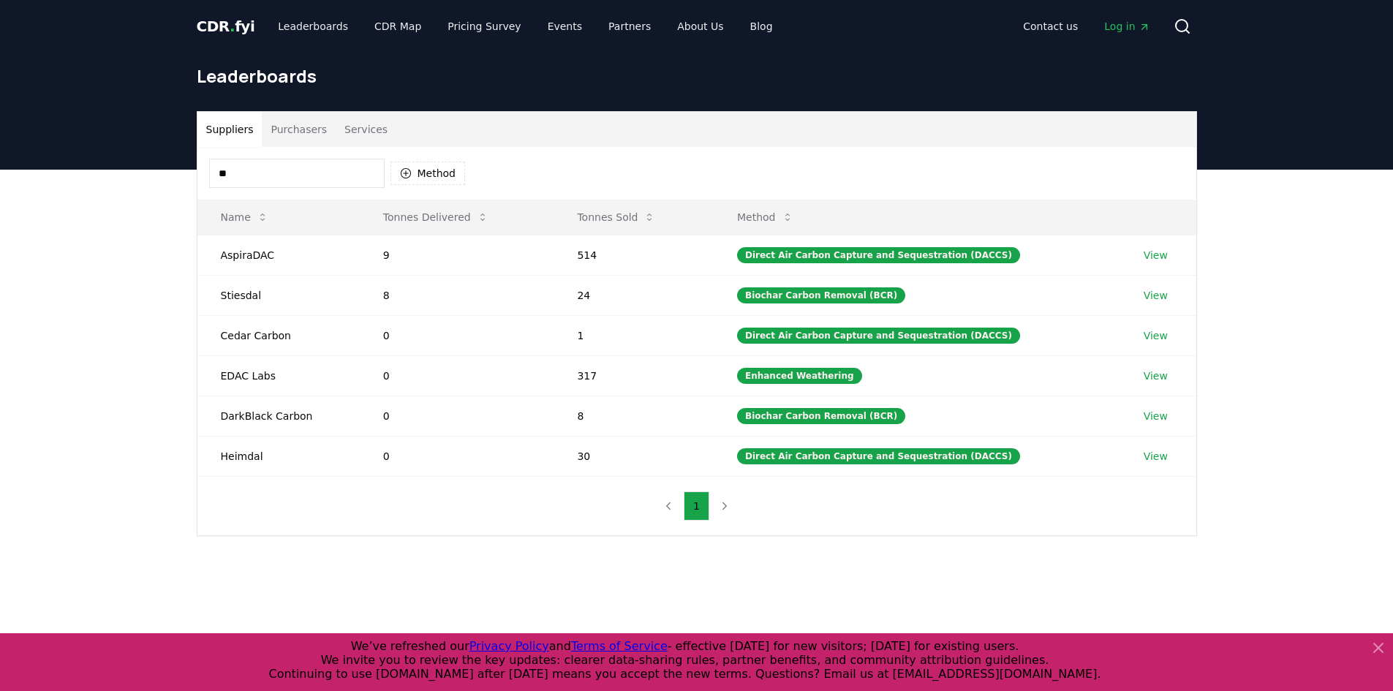
type input "*"
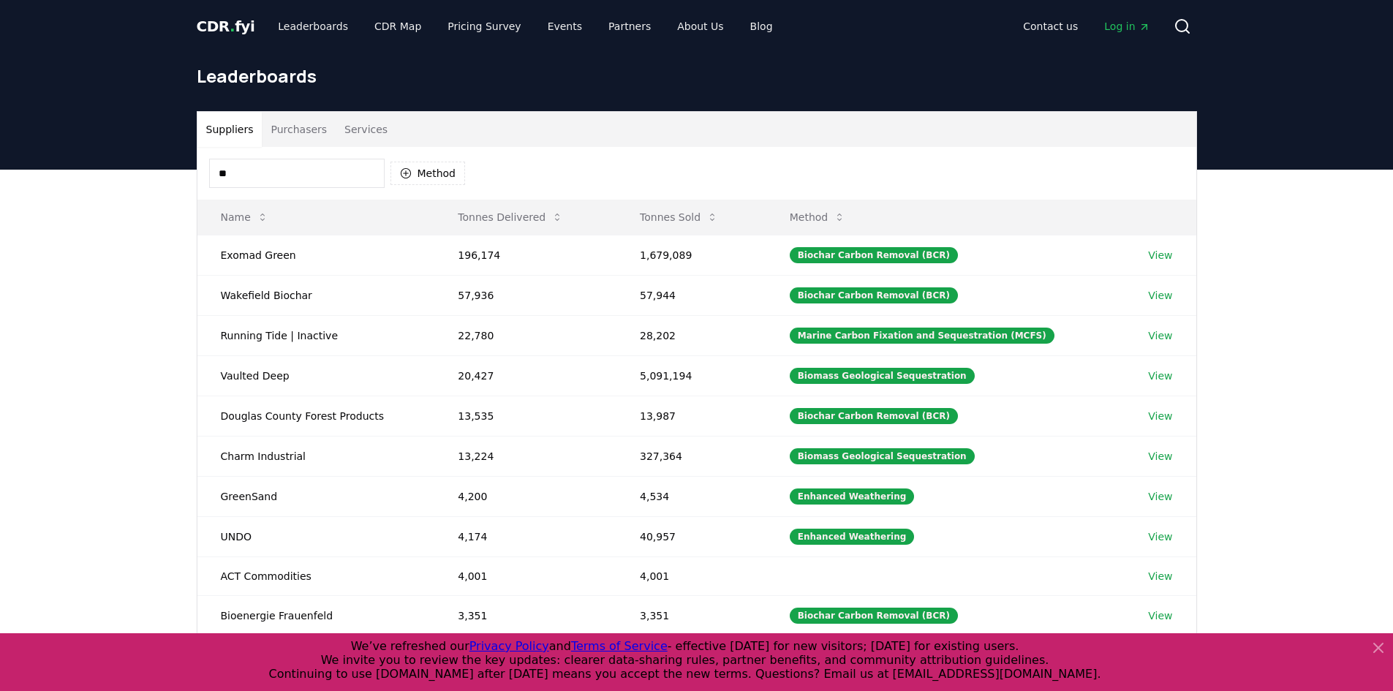
type input "*"
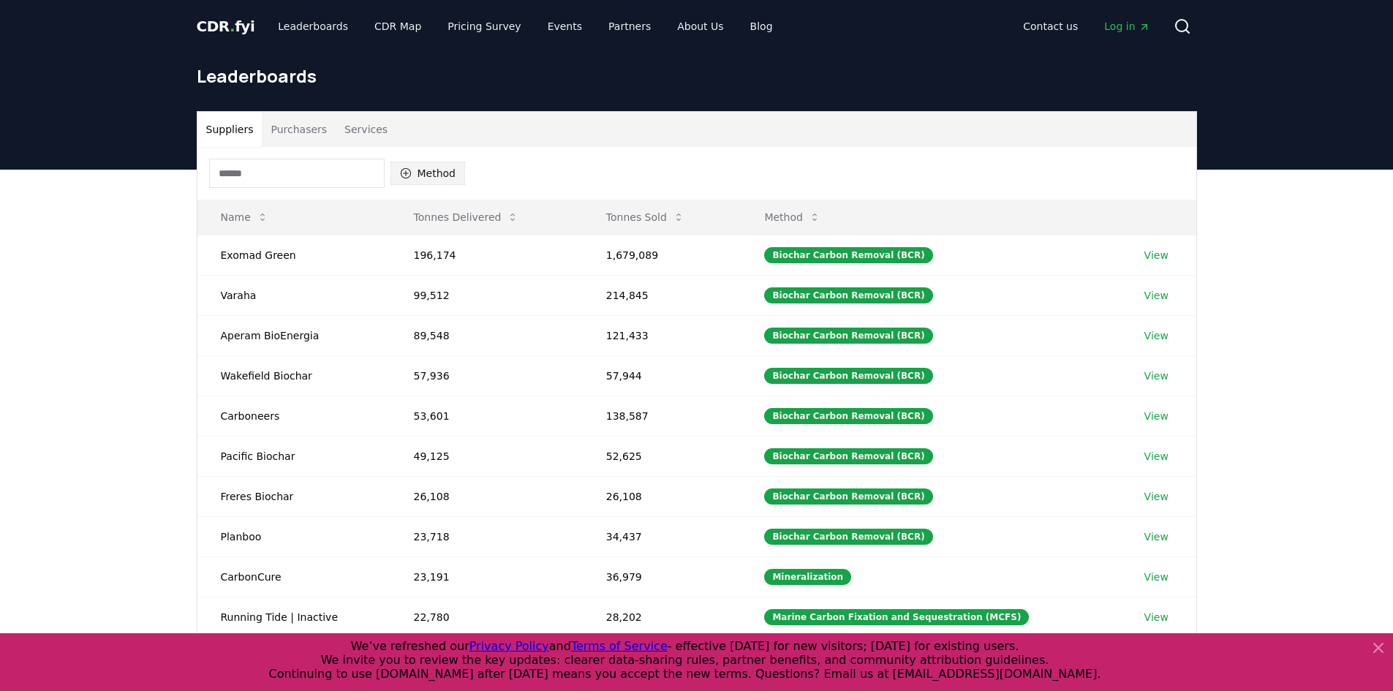
click at [428, 174] on button "Method" at bounding box center [427, 173] width 75 height 23
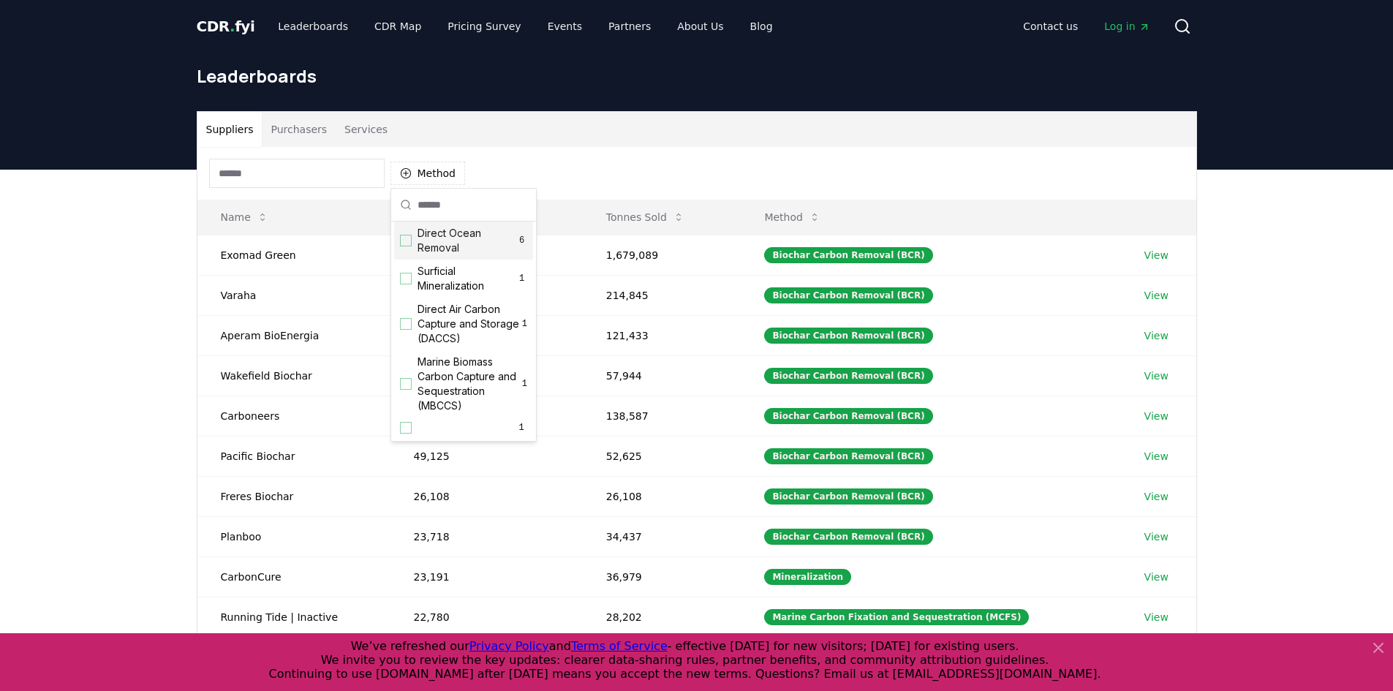
scroll to position [471, 0]
click at [406, 324] on div "Suggestions" at bounding box center [406, 324] width 12 height 12
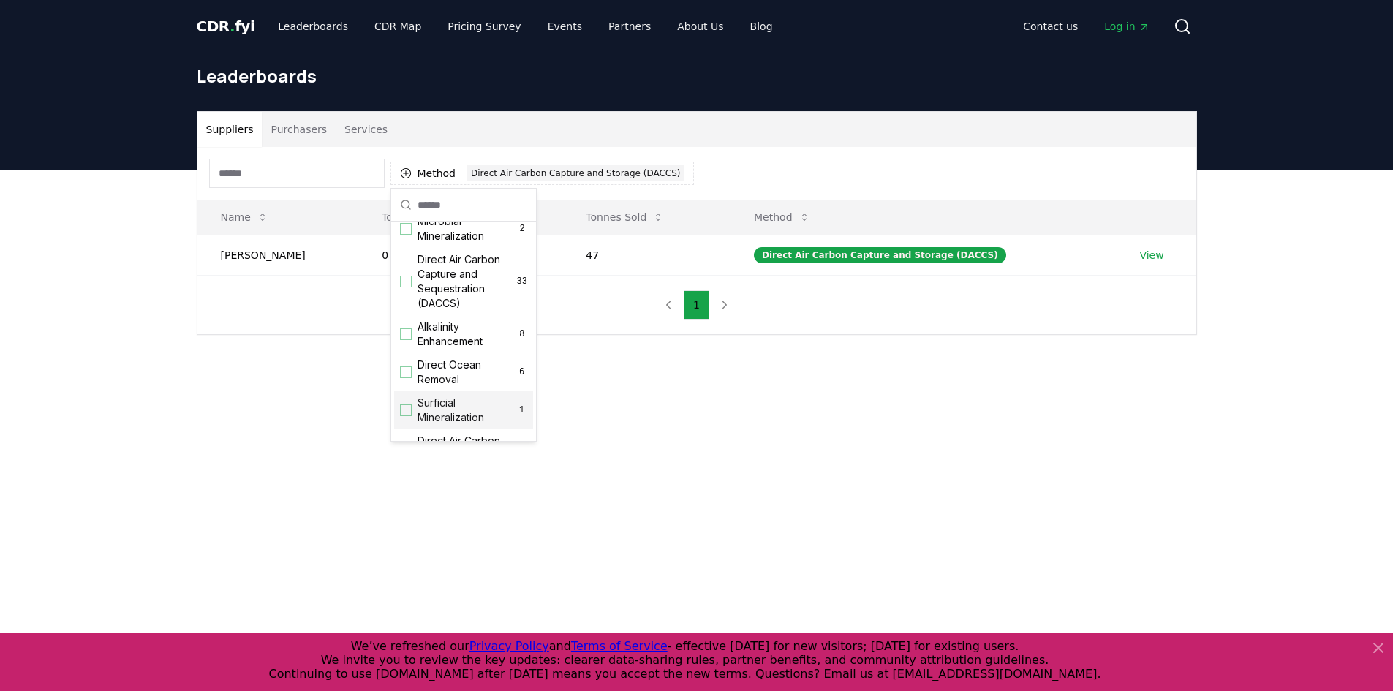
scroll to position [252, 0]
click at [431, 359] on span "Direct Air Carbon Capture and Sequestration (DACCS)" at bounding box center [467, 354] width 99 height 58
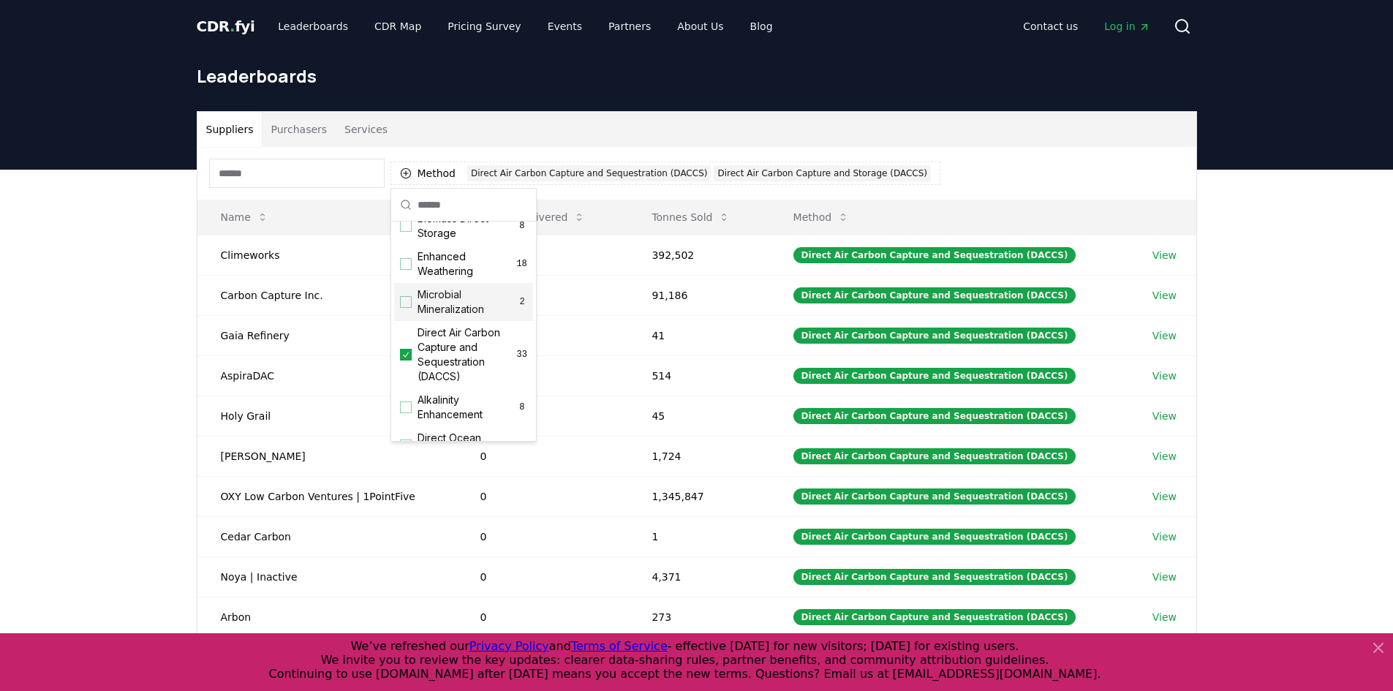
click at [988, 163] on div "Method 2 Direct Air Carbon Capture and Sequestration (DACCS) Direct Air Carbon …" at bounding box center [696, 173] width 999 height 53
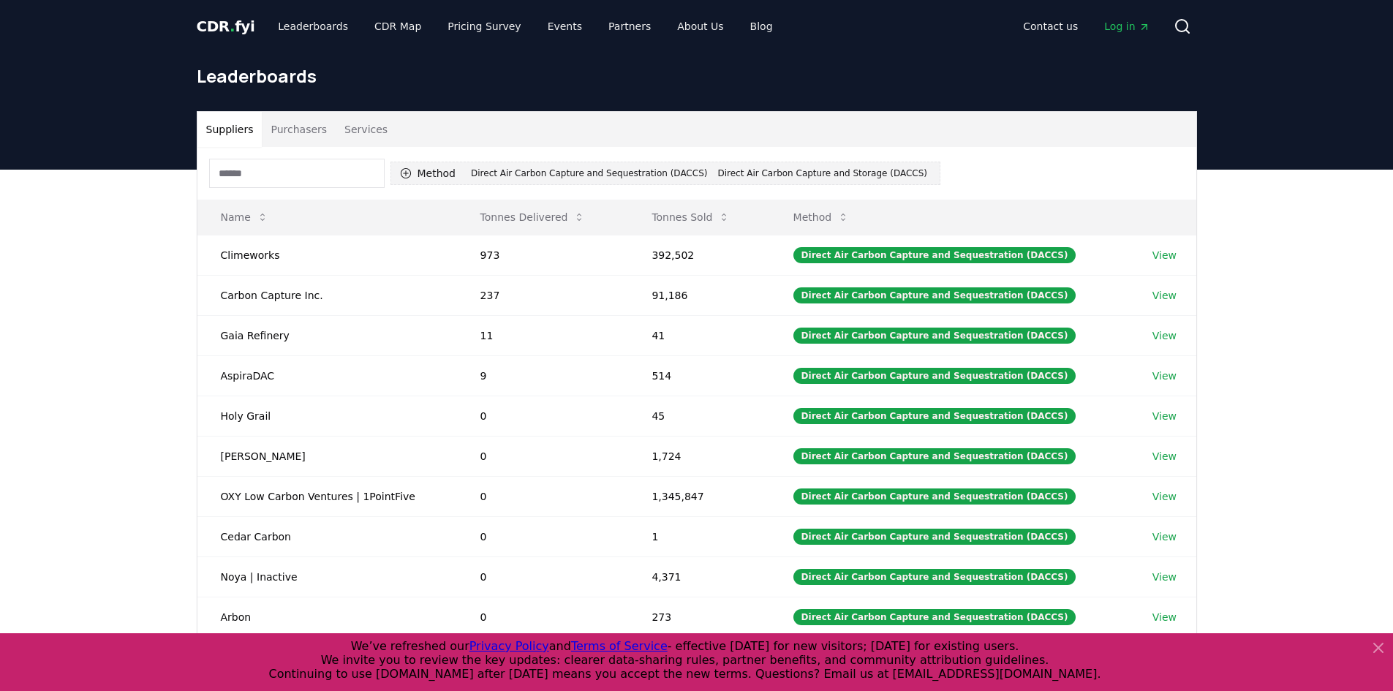
click at [418, 171] on button "Method 2 Direct Air Carbon Capture and Sequestration (DACCS) Direct Air Carbon …" at bounding box center [665, 173] width 550 height 23
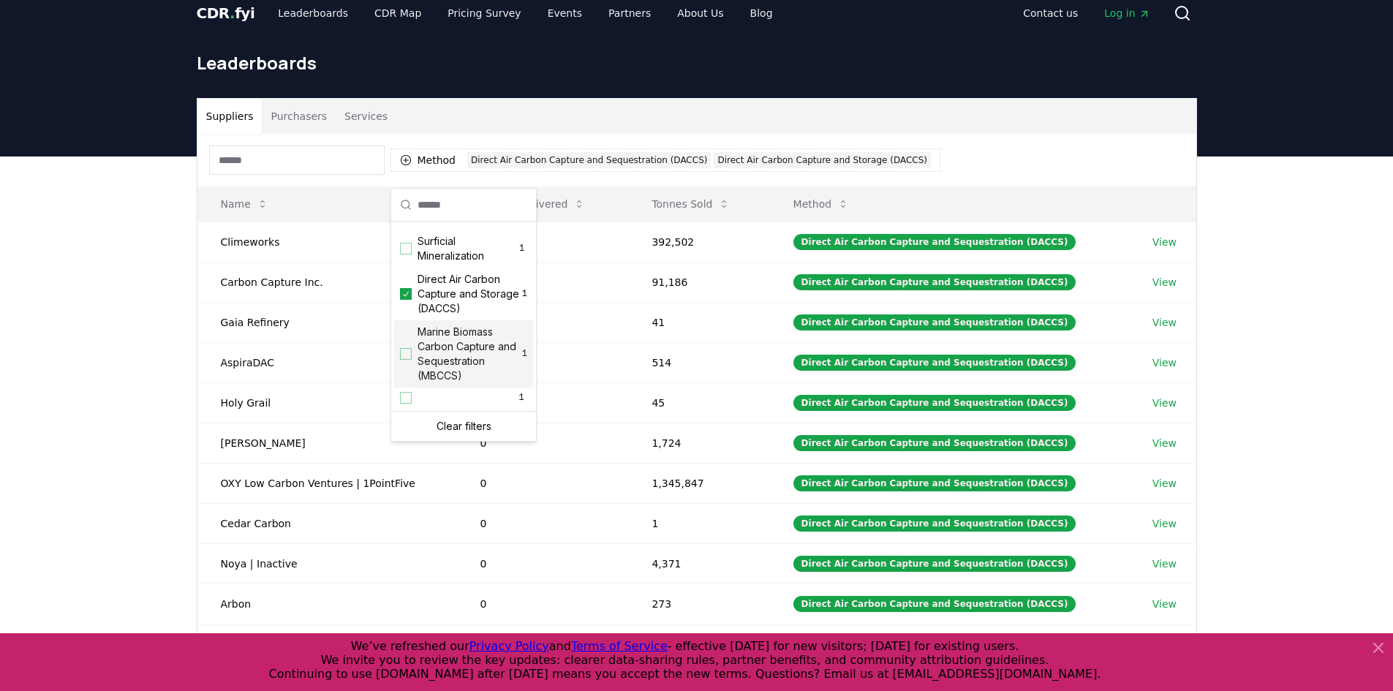
scroll to position [0, 0]
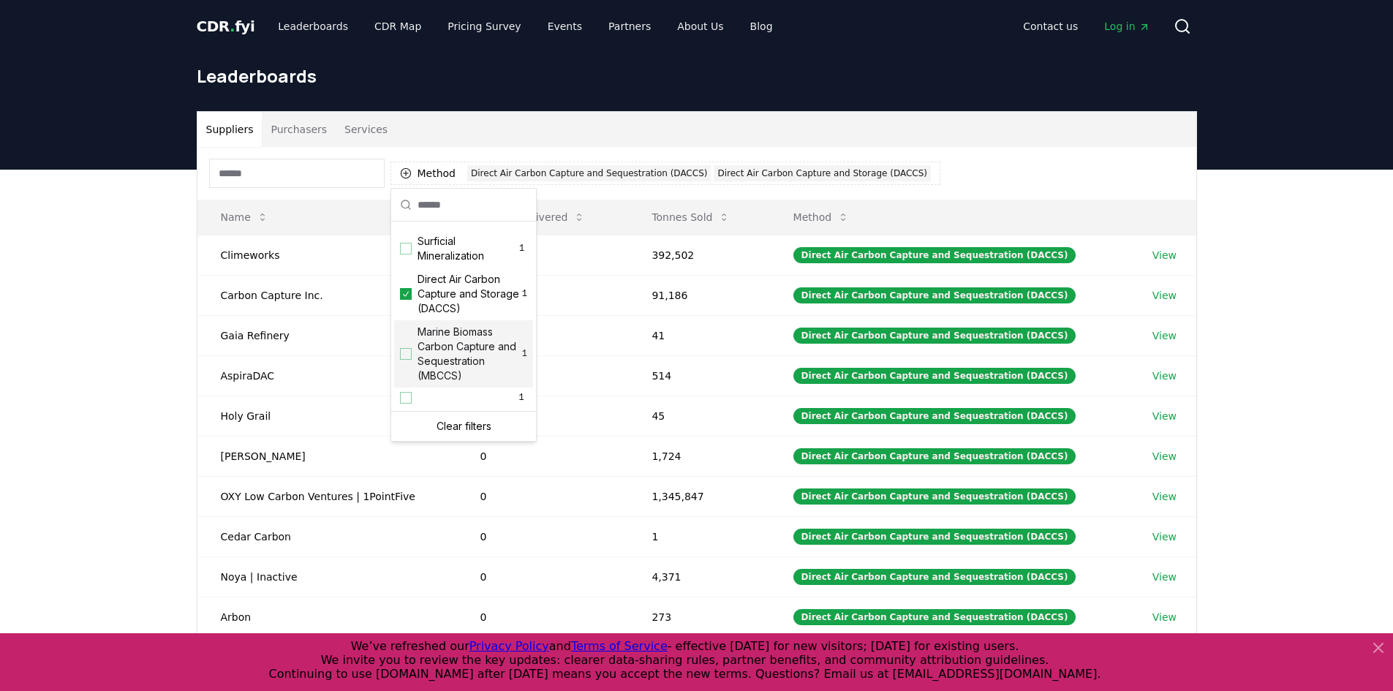
click at [53, 309] on div "Suppliers Purchasers Services Method 2 Direct Air Carbon Capture and Sequestrat…" at bounding box center [696, 463] width 1393 height 586
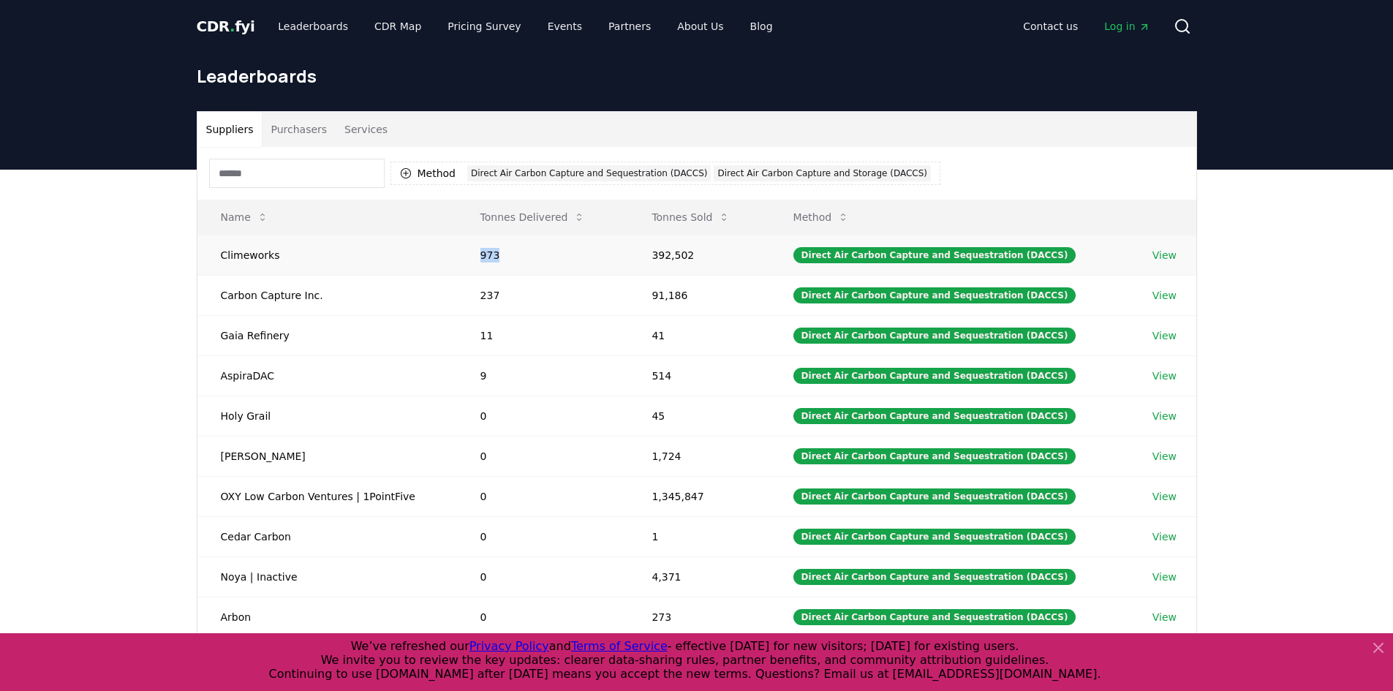
drag, startPoint x: 497, startPoint y: 257, endPoint x: 455, endPoint y: 252, distance: 42.7
click at [455, 252] on tr "Climeworks 973 392,502 Direct Air Carbon Capture and Sequestration (DACCS) View" at bounding box center [696, 255] width 999 height 40
click at [175, 400] on div "Suppliers Purchasers Services Method 2 Direct Air Carbon Capture and Sequestrat…" at bounding box center [696, 463] width 1393 height 586
click at [726, 215] on icon at bounding box center [724, 217] width 4 height 7
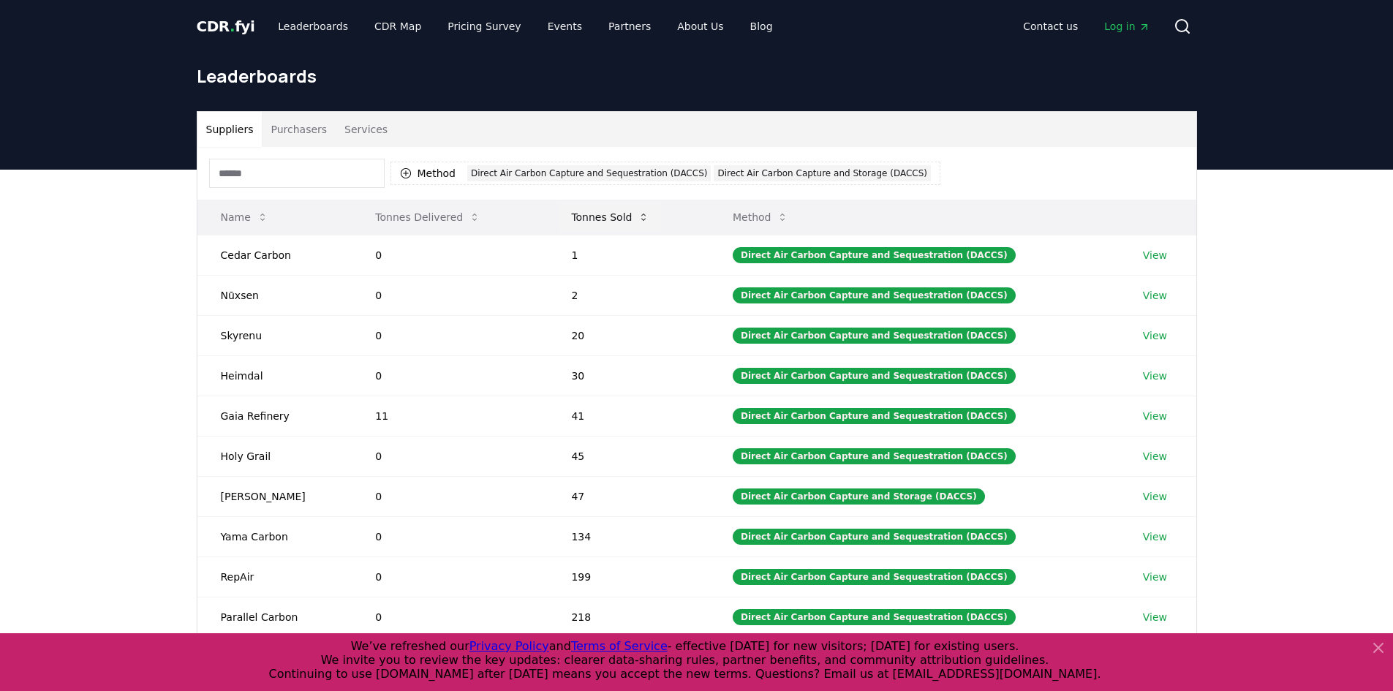
click at [644, 217] on icon at bounding box center [644, 217] width 12 height 12
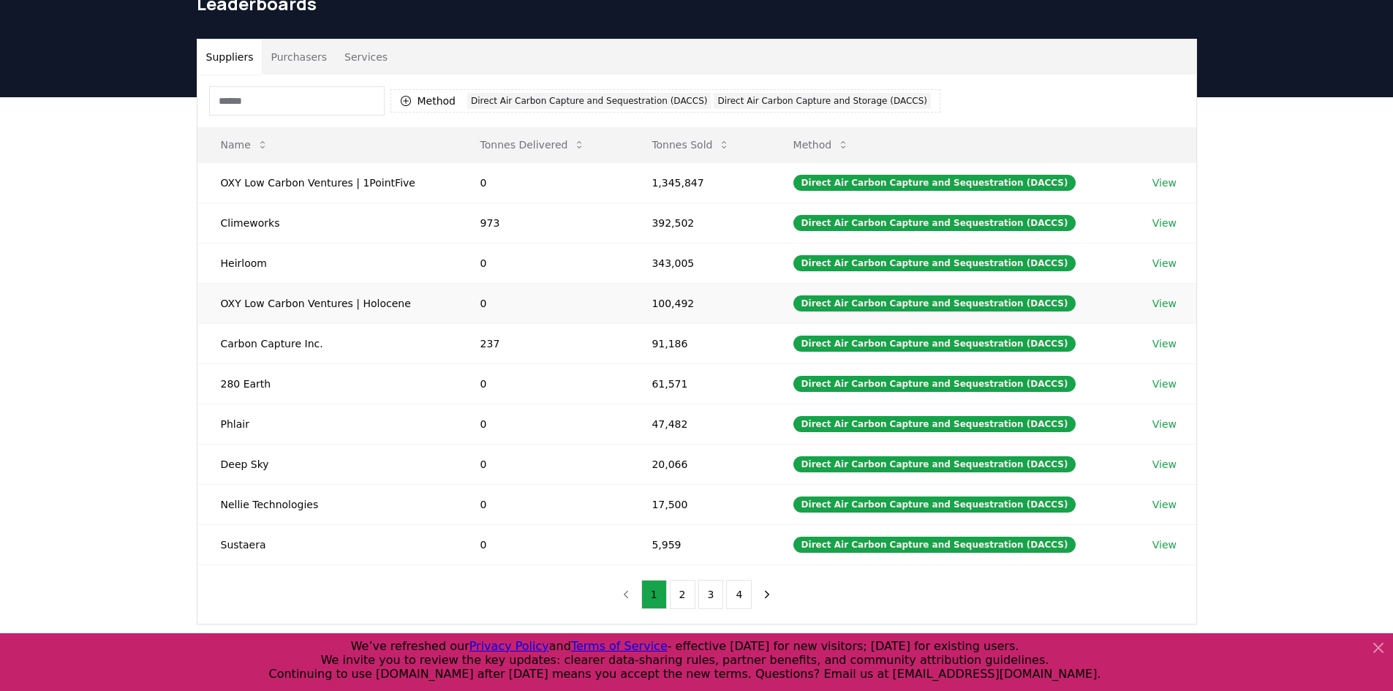
scroll to position [73, 0]
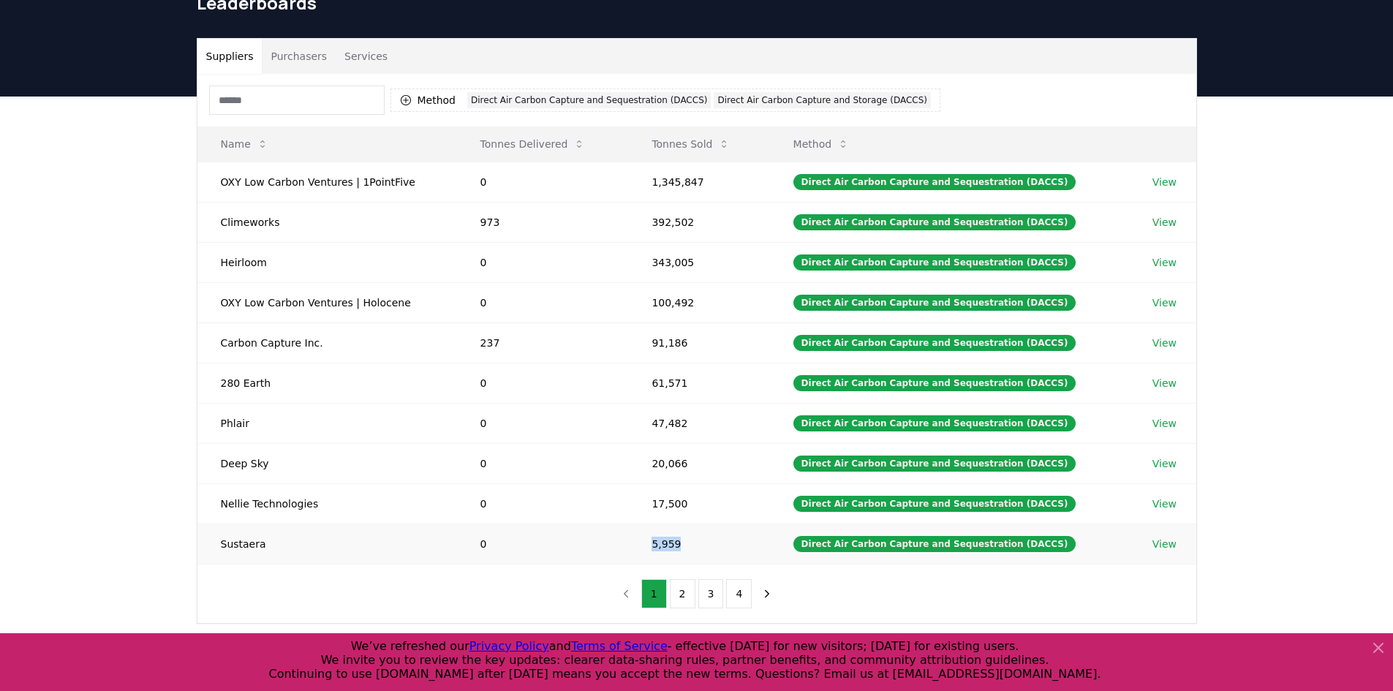
drag, startPoint x: 695, startPoint y: 544, endPoint x: 643, endPoint y: 544, distance: 51.2
click at [643, 544] on td "5,959" at bounding box center [698, 544] width 141 height 40
click at [682, 546] on td "5,959" at bounding box center [698, 544] width 141 height 40
drag, startPoint x: 688, startPoint y: 546, endPoint x: 652, endPoint y: 542, distance: 36.8
click at [652, 542] on td "5,959" at bounding box center [698, 544] width 141 height 40
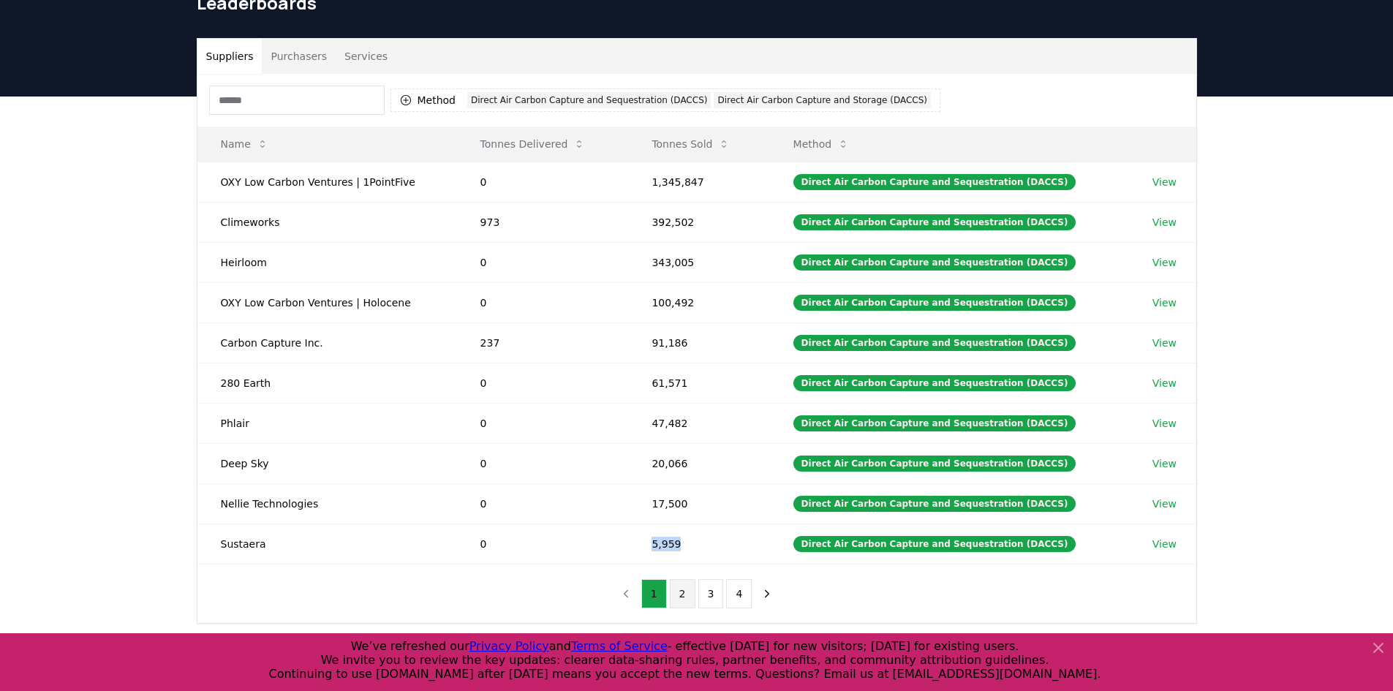
click at [687, 597] on button "2" at bounding box center [683, 593] width 26 height 29
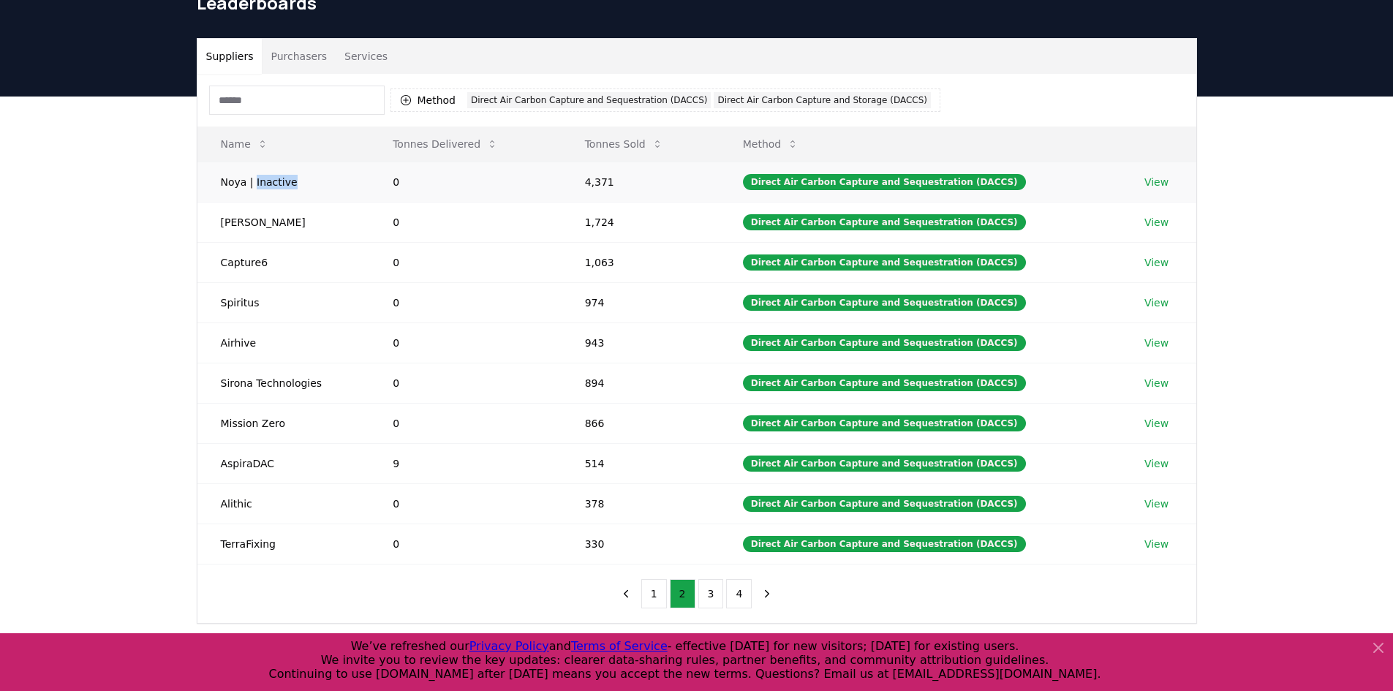
drag, startPoint x: 292, startPoint y: 179, endPoint x: 254, endPoint y: 178, distance: 37.3
click at [254, 178] on td "Noya | Inactive" at bounding box center [283, 182] width 173 height 40
click at [714, 597] on button "3" at bounding box center [711, 593] width 26 height 29
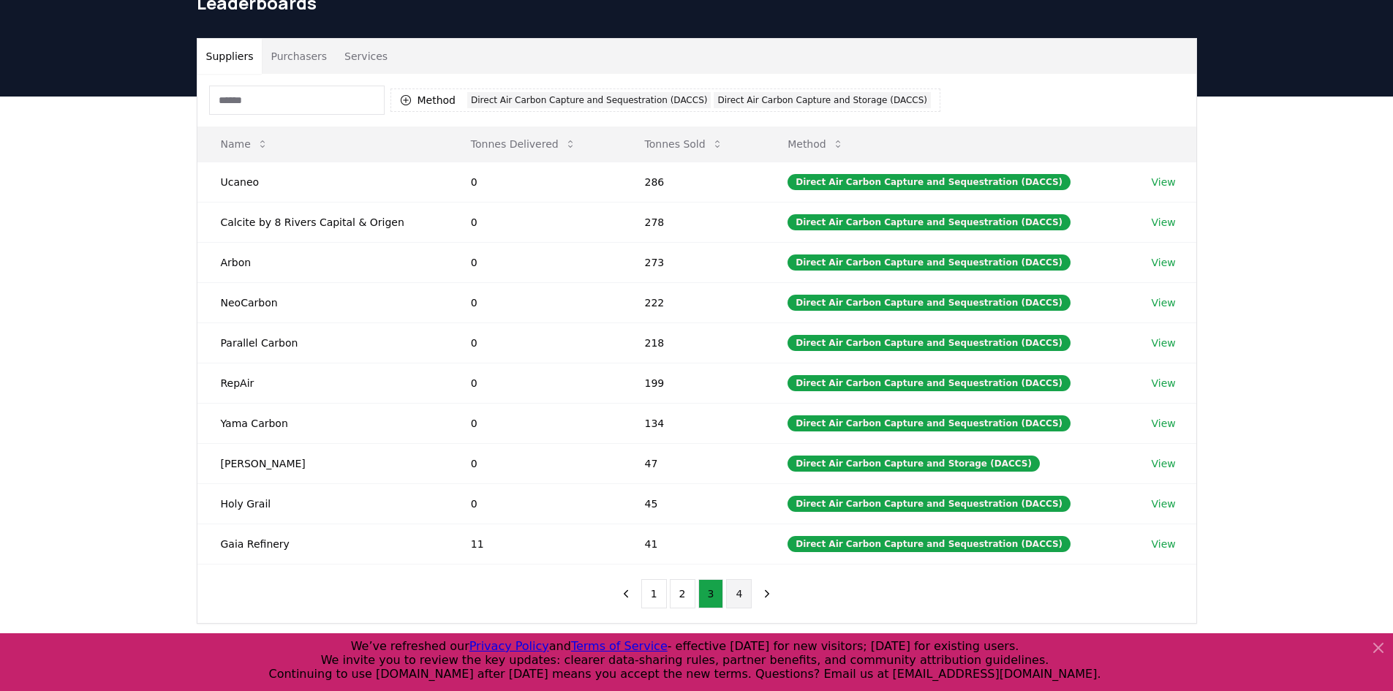
click at [738, 594] on button "4" at bounding box center [739, 593] width 26 height 29
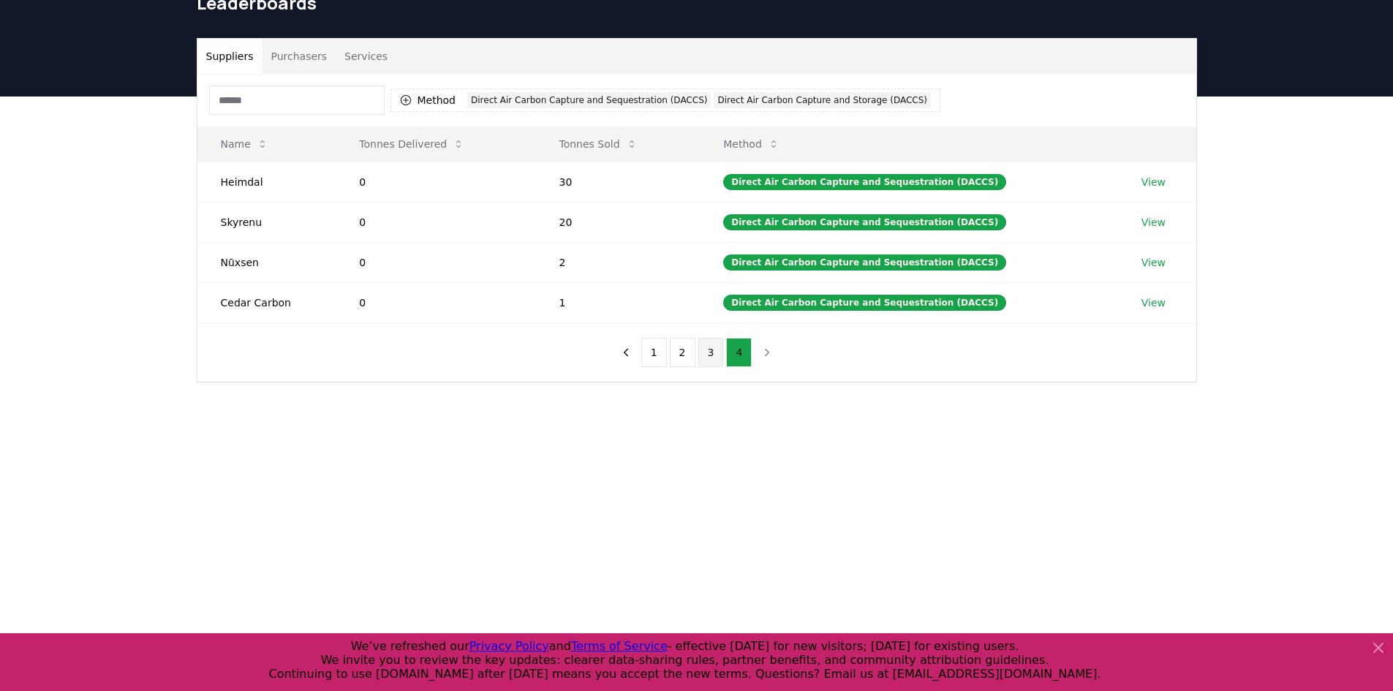
click at [707, 347] on button "3" at bounding box center [711, 352] width 26 height 29
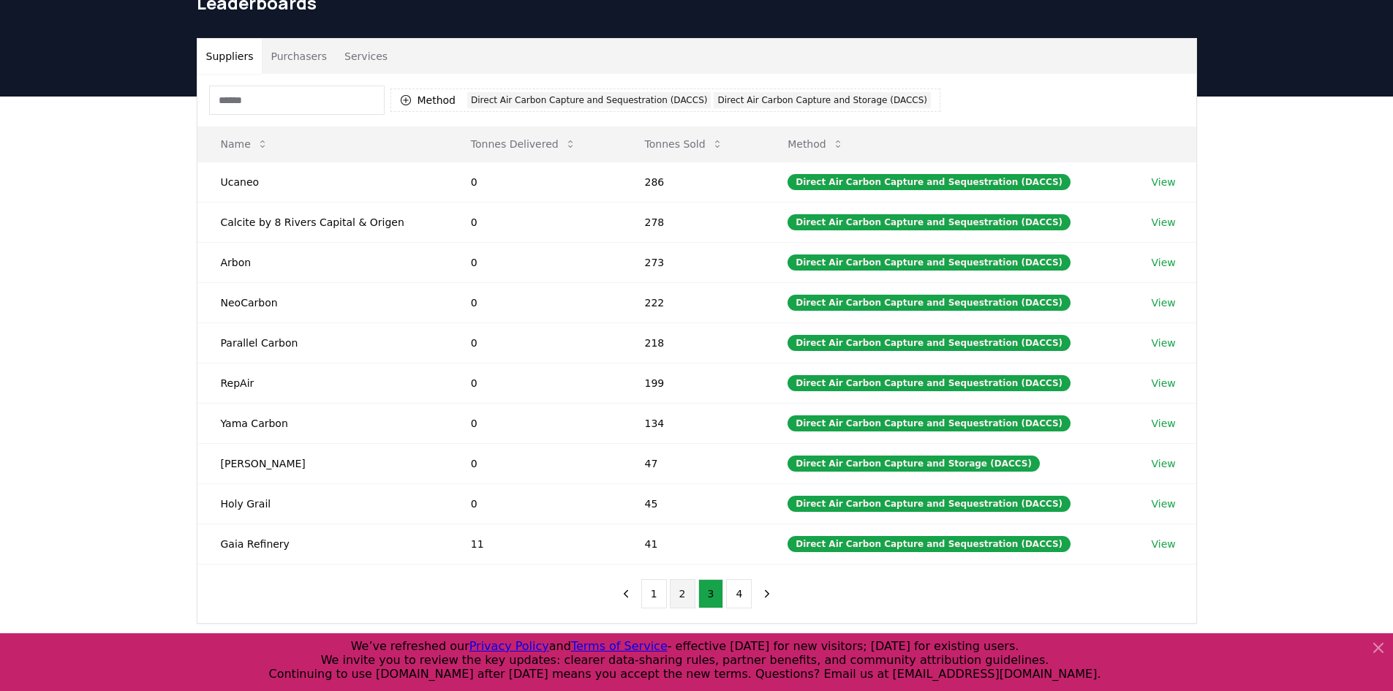
click at [678, 601] on button "2" at bounding box center [683, 593] width 26 height 29
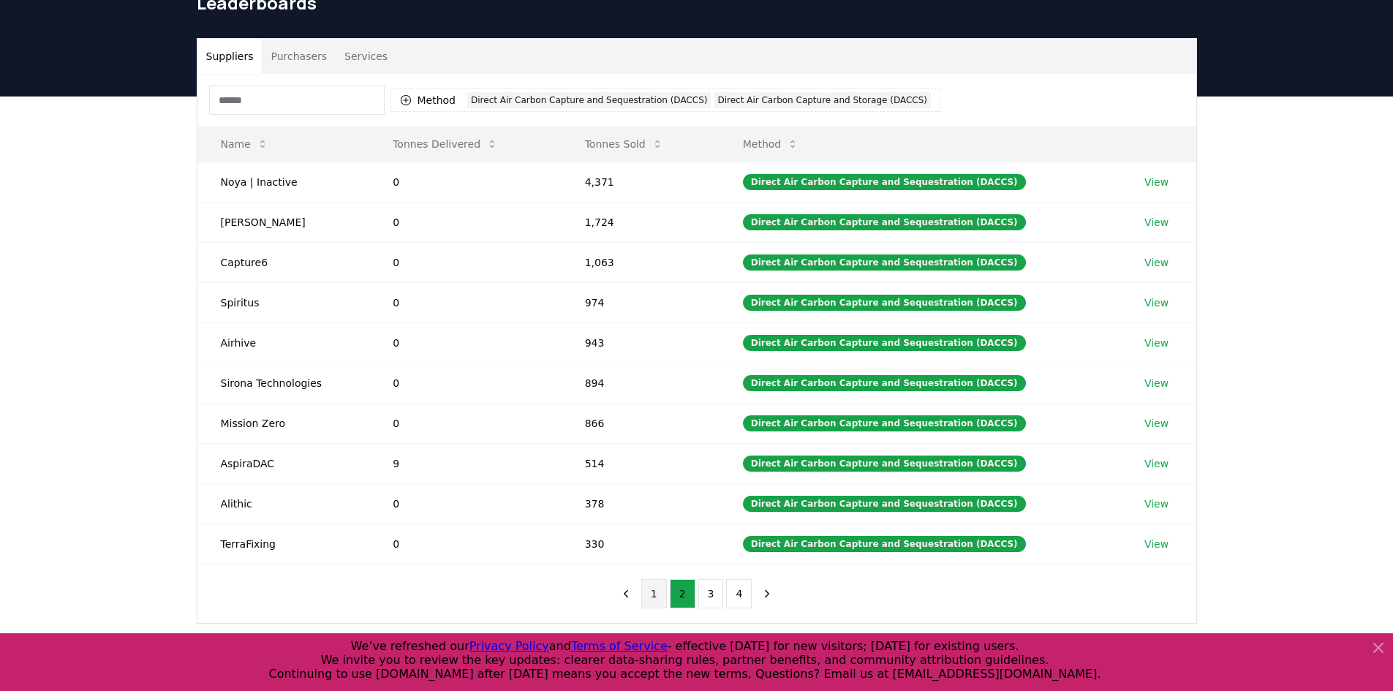
click at [655, 596] on button "1" at bounding box center [654, 593] width 26 height 29
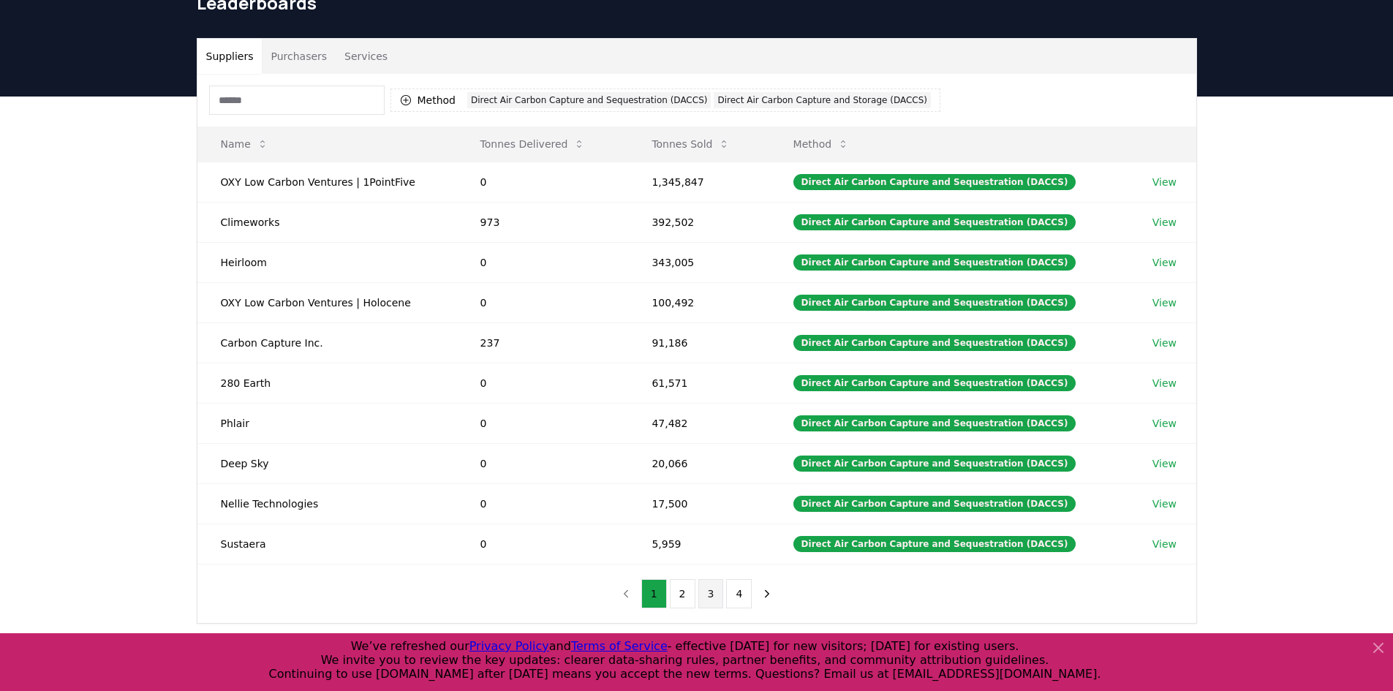
click at [700, 590] on button "3" at bounding box center [711, 593] width 26 height 29
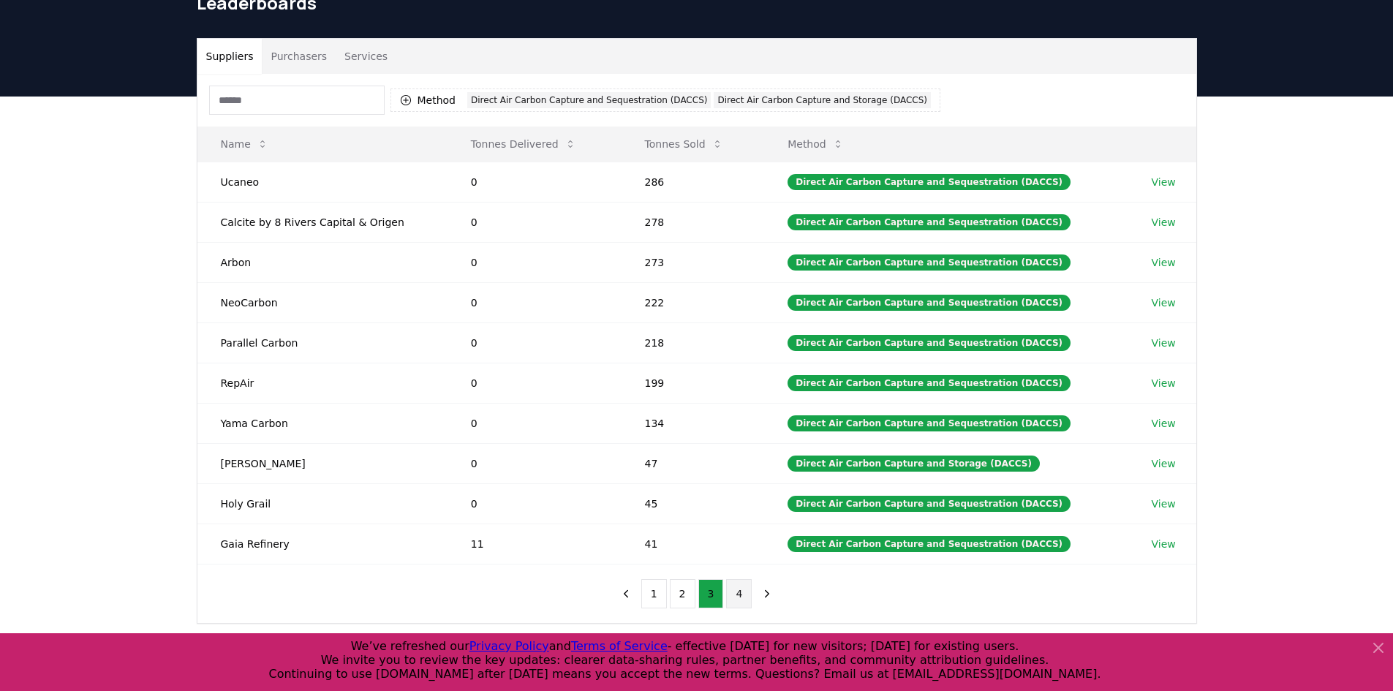
click at [735, 600] on button "4" at bounding box center [739, 593] width 26 height 29
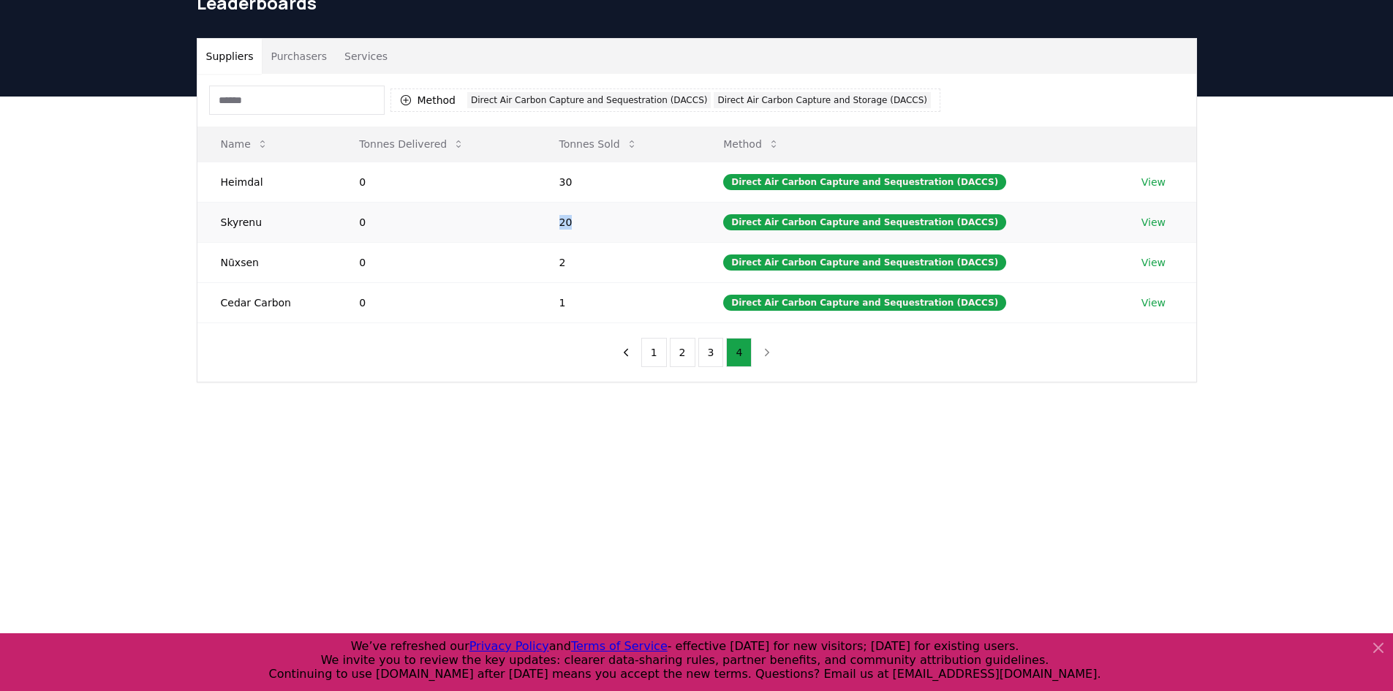
drag, startPoint x: 556, startPoint y: 219, endPoint x: 466, endPoint y: 210, distance: 90.4
click at [466, 210] on tr "Skyrenu 0 20 Direct Air Carbon Capture and Sequestration (DACCS) View" at bounding box center [696, 222] width 999 height 40
click at [716, 355] on button "3" at bounding box center [711, 352] width 26 height 29
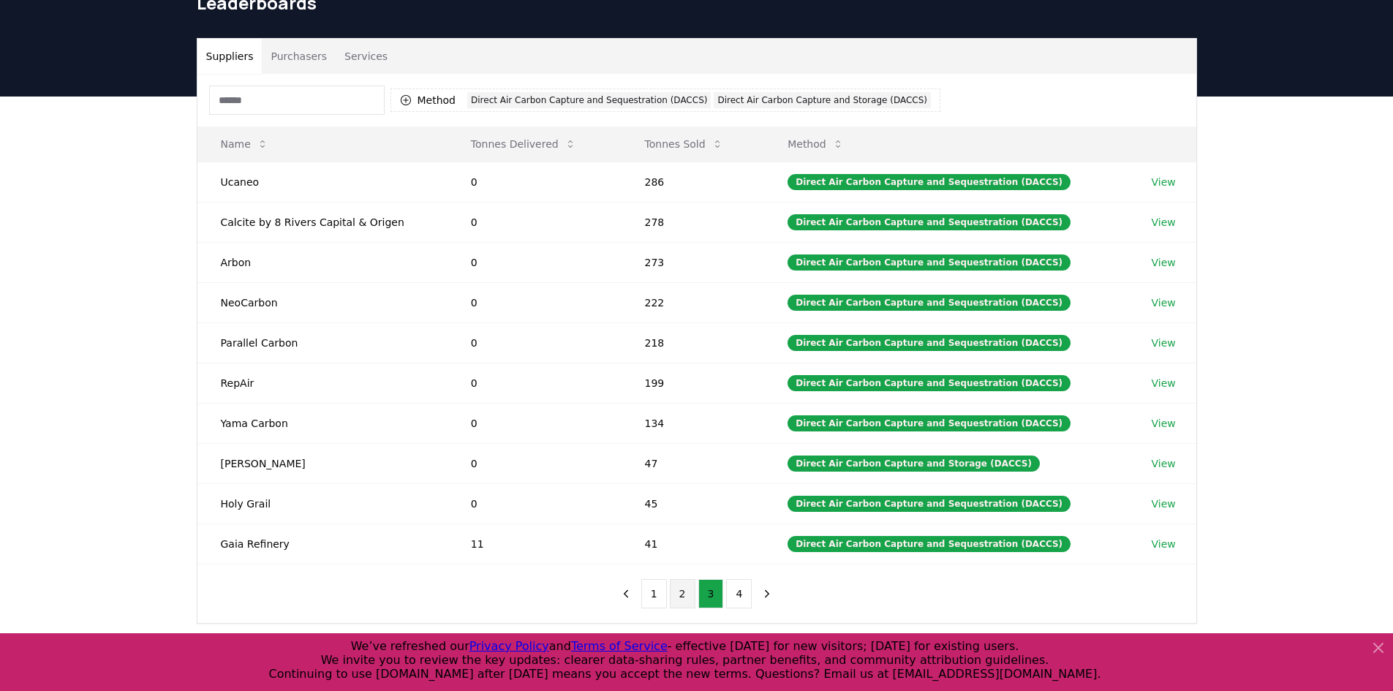
click at [687, 594] on button "2" at bounding box center [683, 593] width 26 height 29
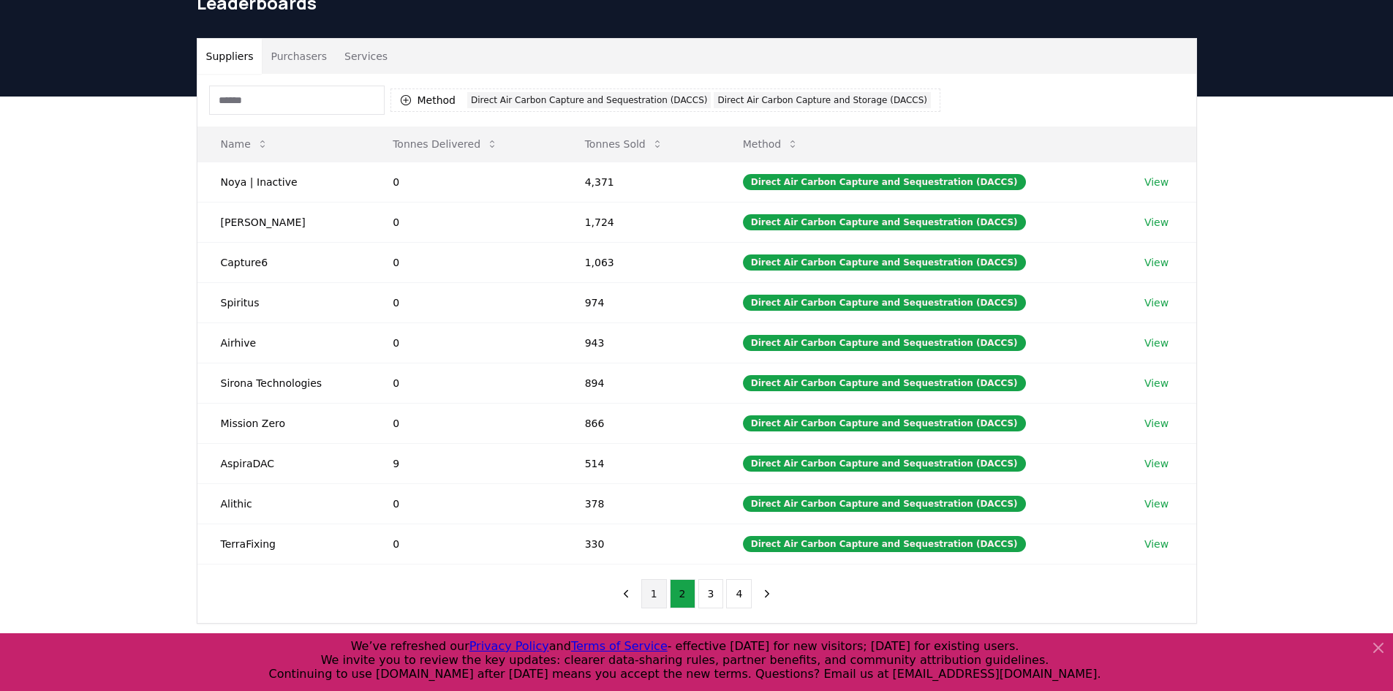
click at [652, 600] on button "1" at bounding box center [654, 593] width 26 height 29
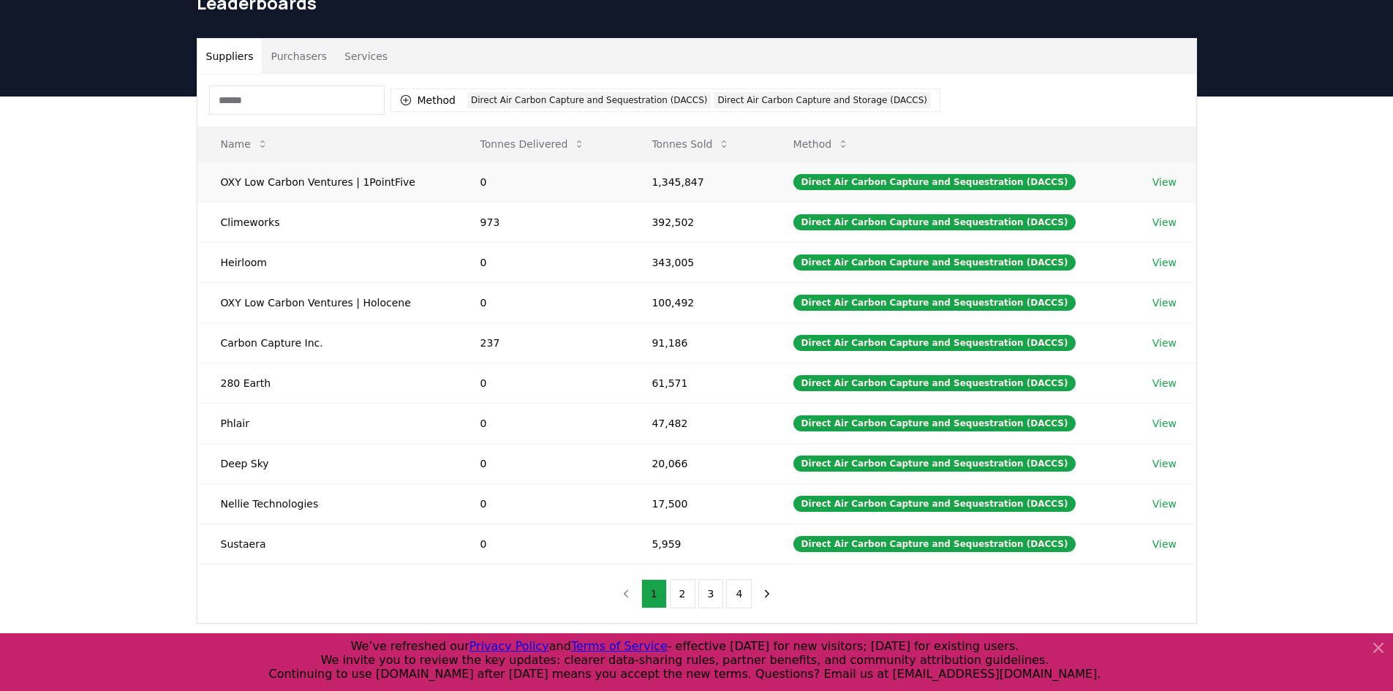
click at [1160, 185] on link "View" at bounding box center [1164, 182] width 24 height 15
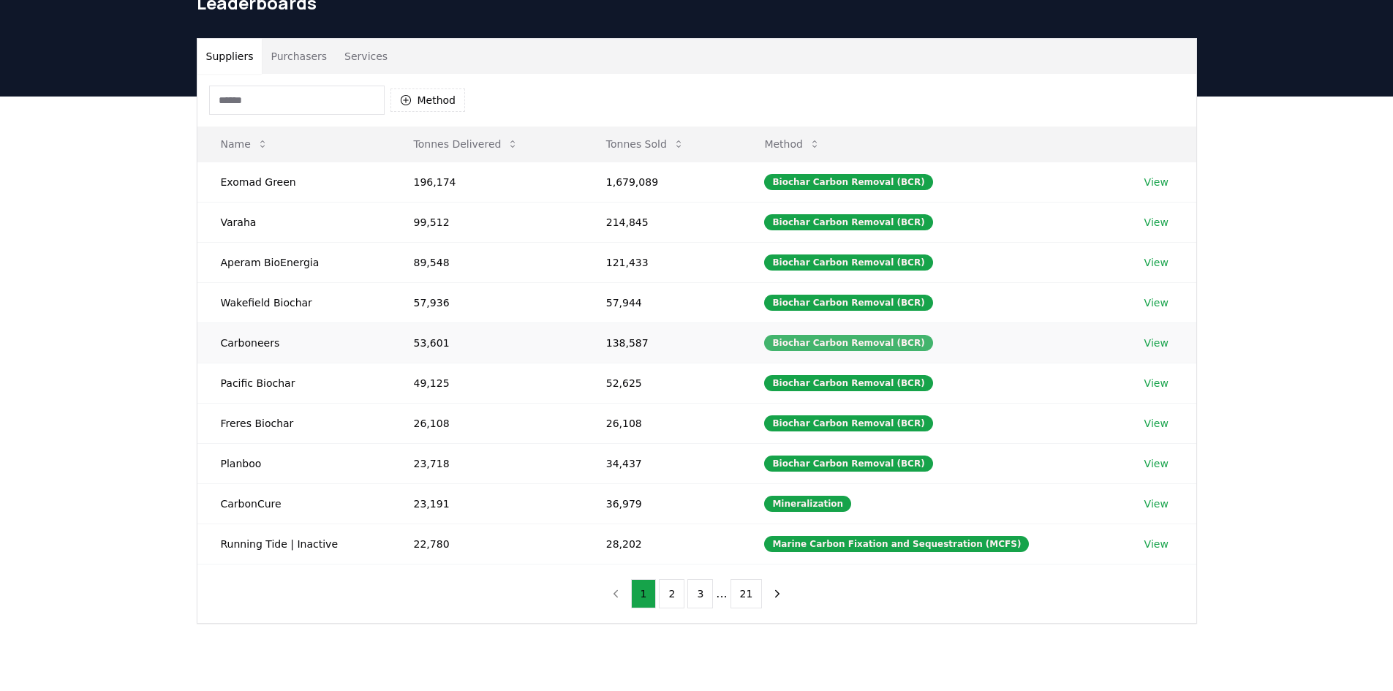
scroll to position [73, 0]
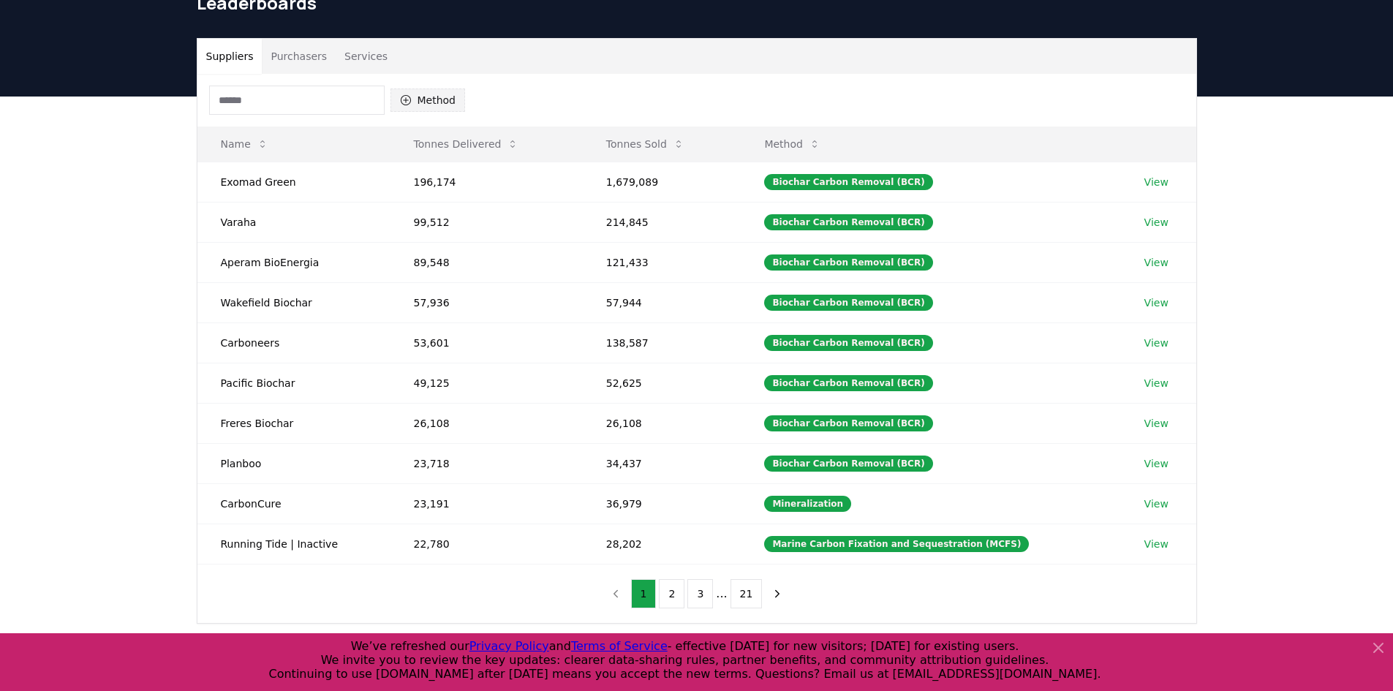
click at [412, 97] on button "Method" at bounding box center [427, 99] width 75 height 23
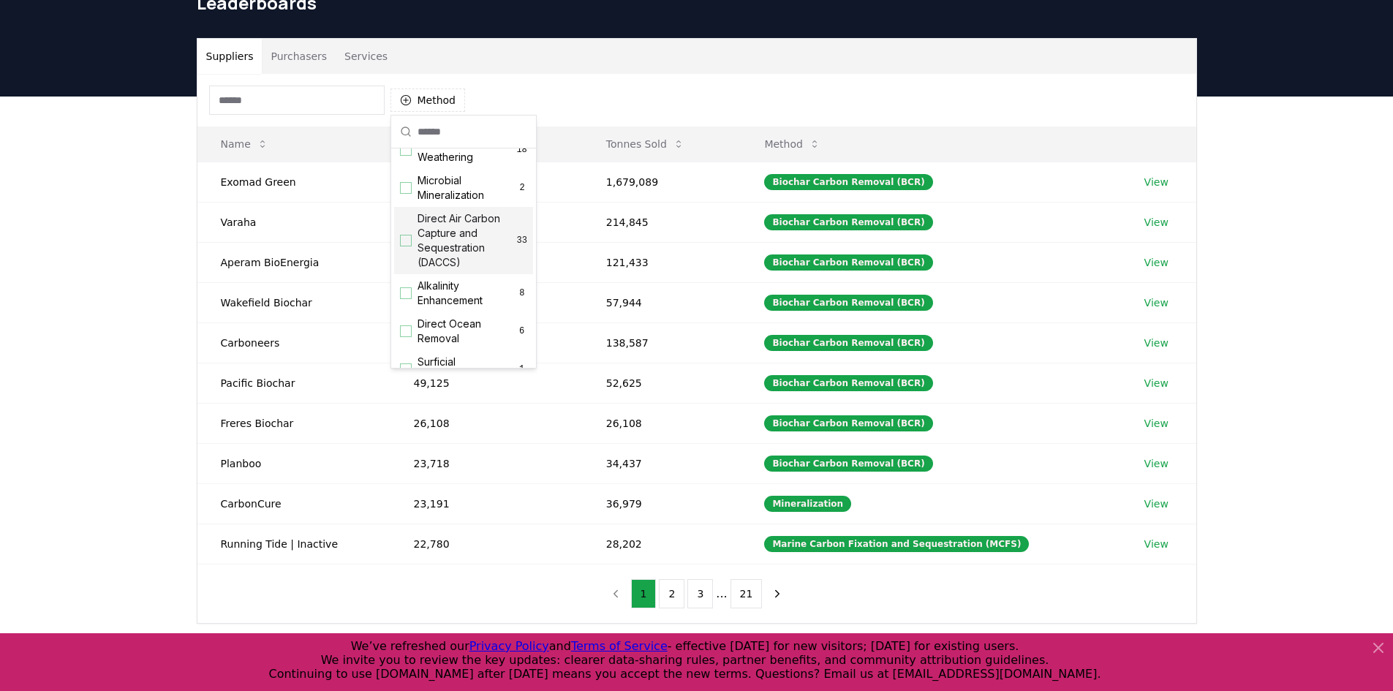
click at [441, 253] on span "Direct Air Carbon Capture and Sequestration (DACCS)" at bounding box center [467, 240] width 99 height 58
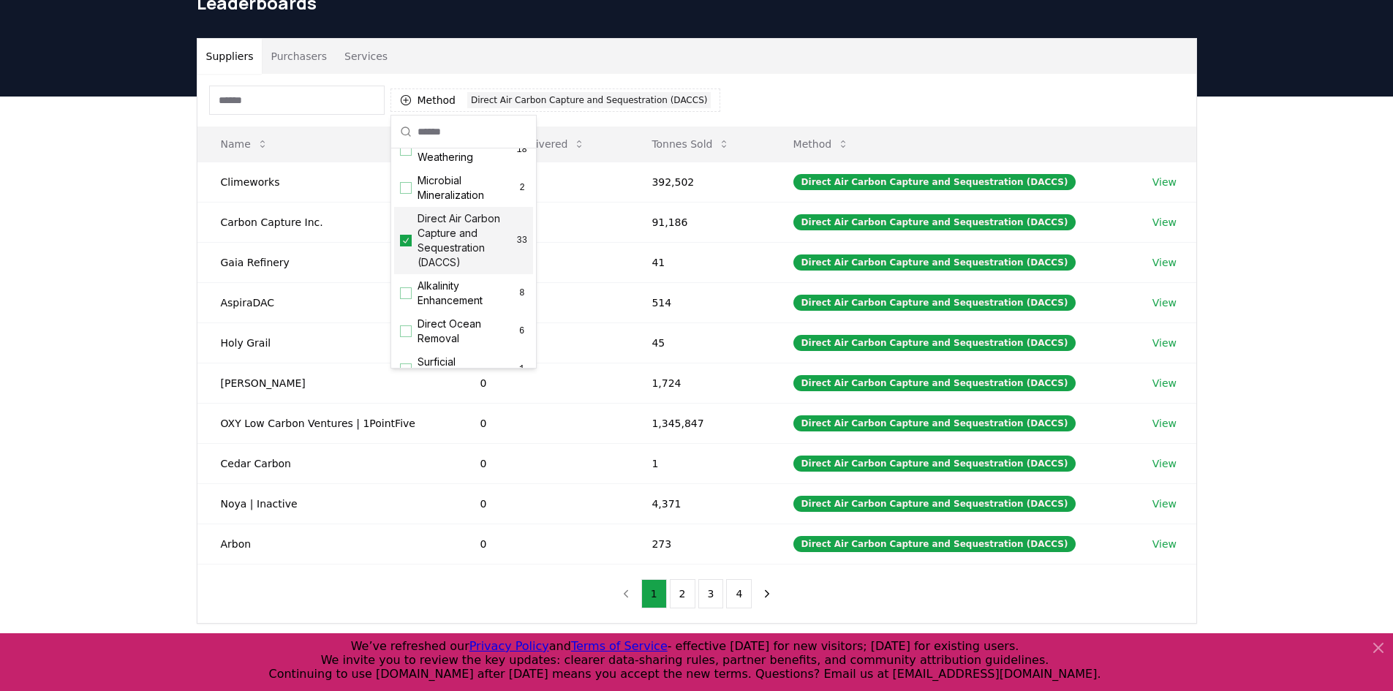
scroll to position [439, 0]
click at [453, 290] on span "Direct Air Carbon Capture and Storage (DACCS)" at bounding box center [470, 268] width 105 height 44
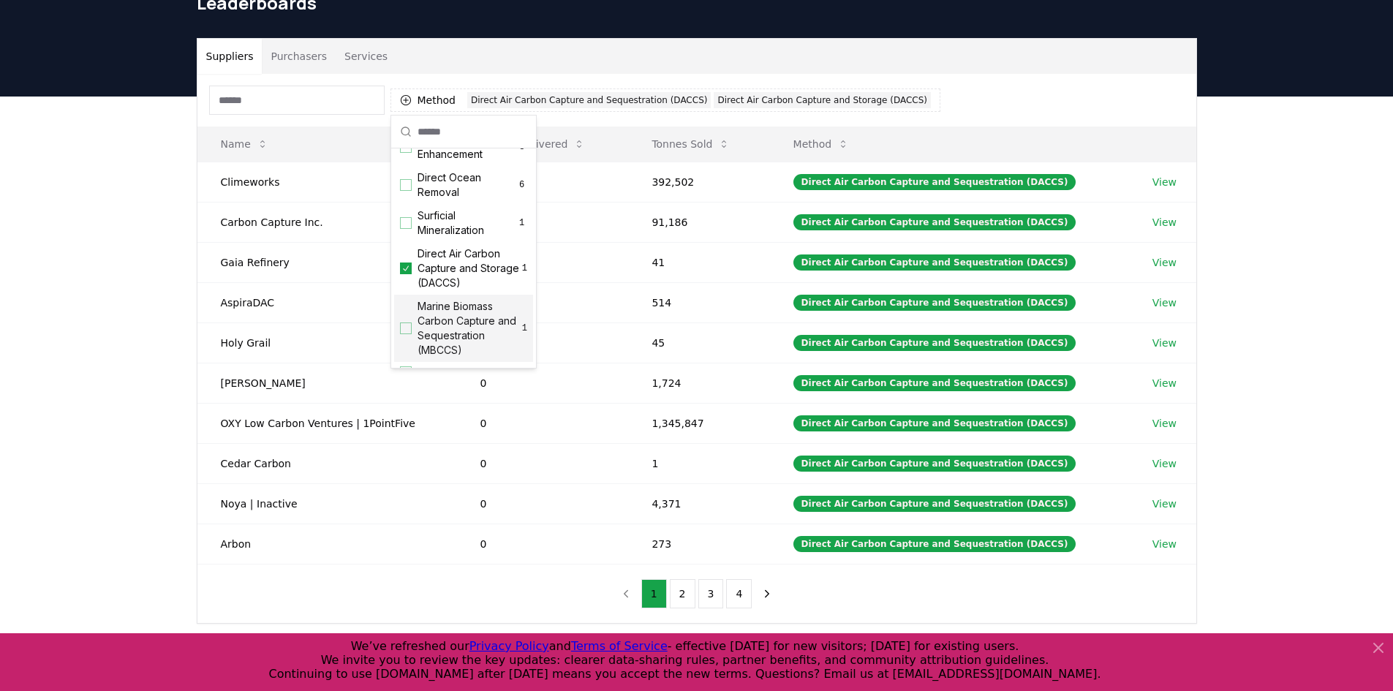
click at [918, 614] on div "Method 2 Direct Air Carbon Capture and Sequestration (DACCS) Direct Air Carbon …" at bounding box center [696, 348] width 999 height 549
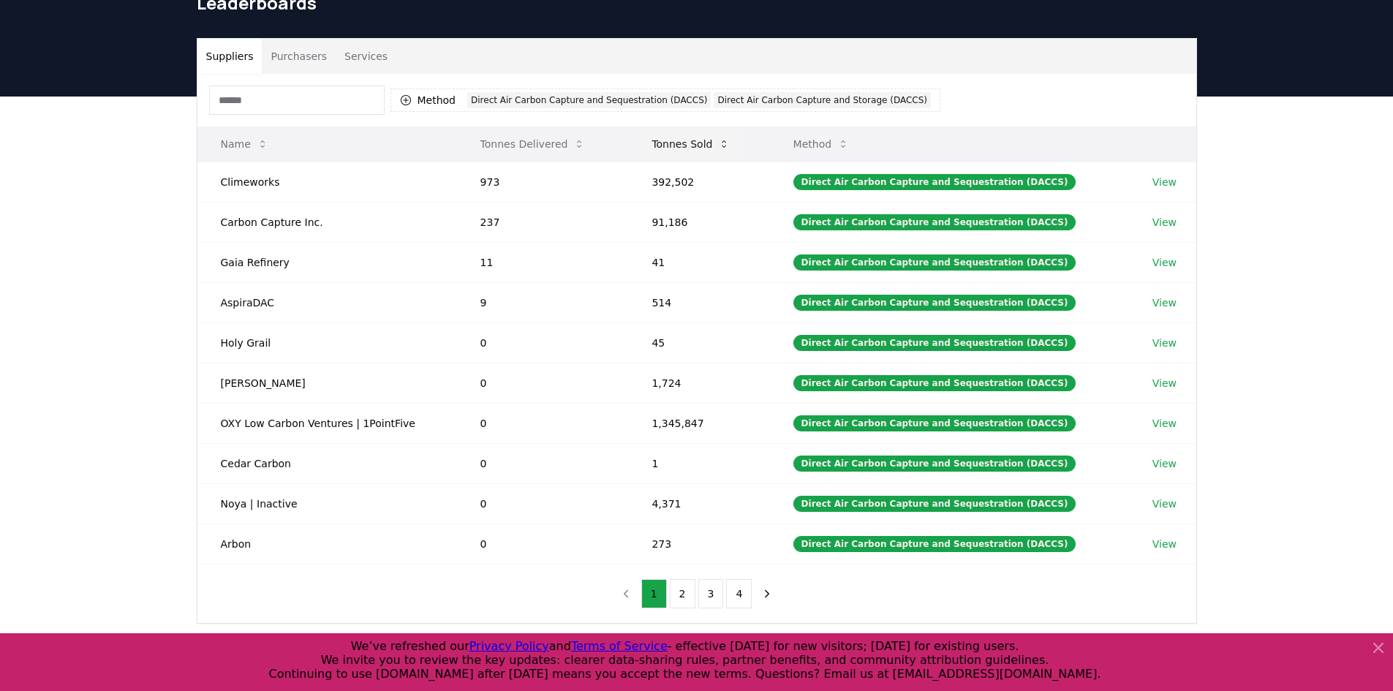
click at [691, 143] on button "Tonnes Sold" at bounding box center [691, 143] width 102 height 29
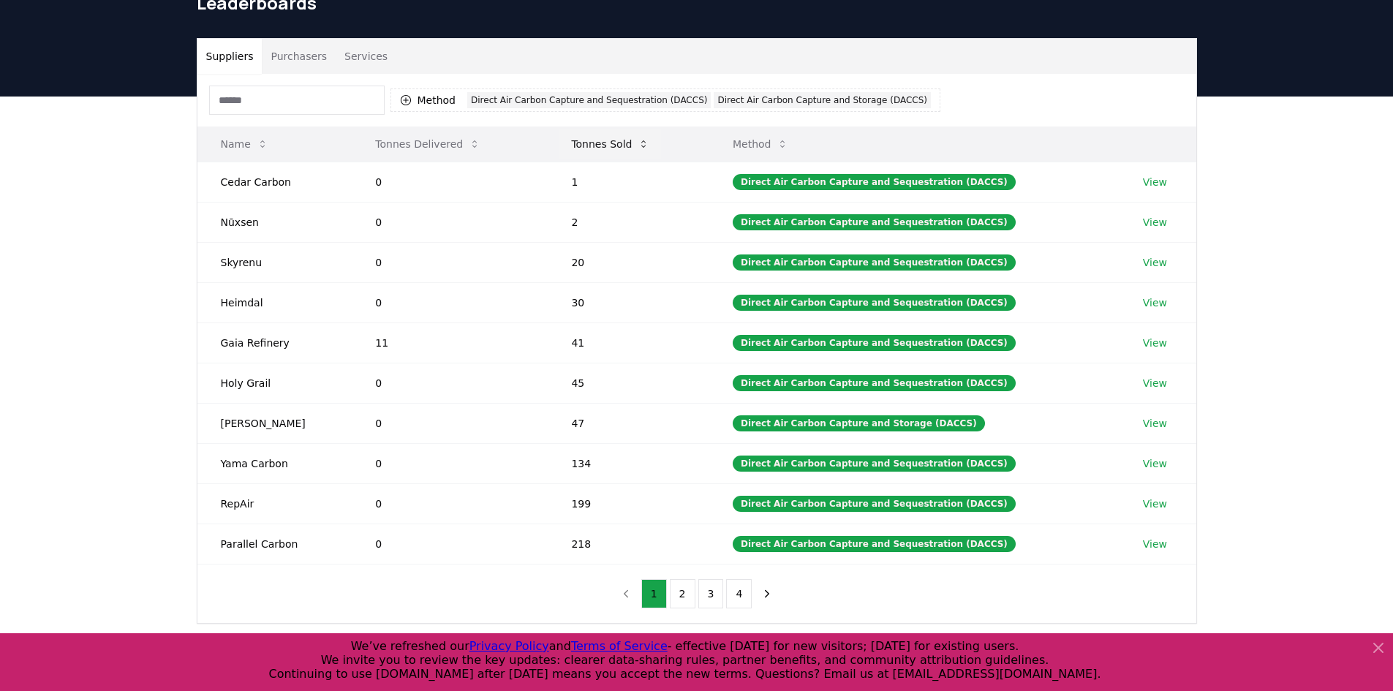
click at [586, 136] on button "Tonnes Sold" at bounding box center [610, 143] width 102 height 29
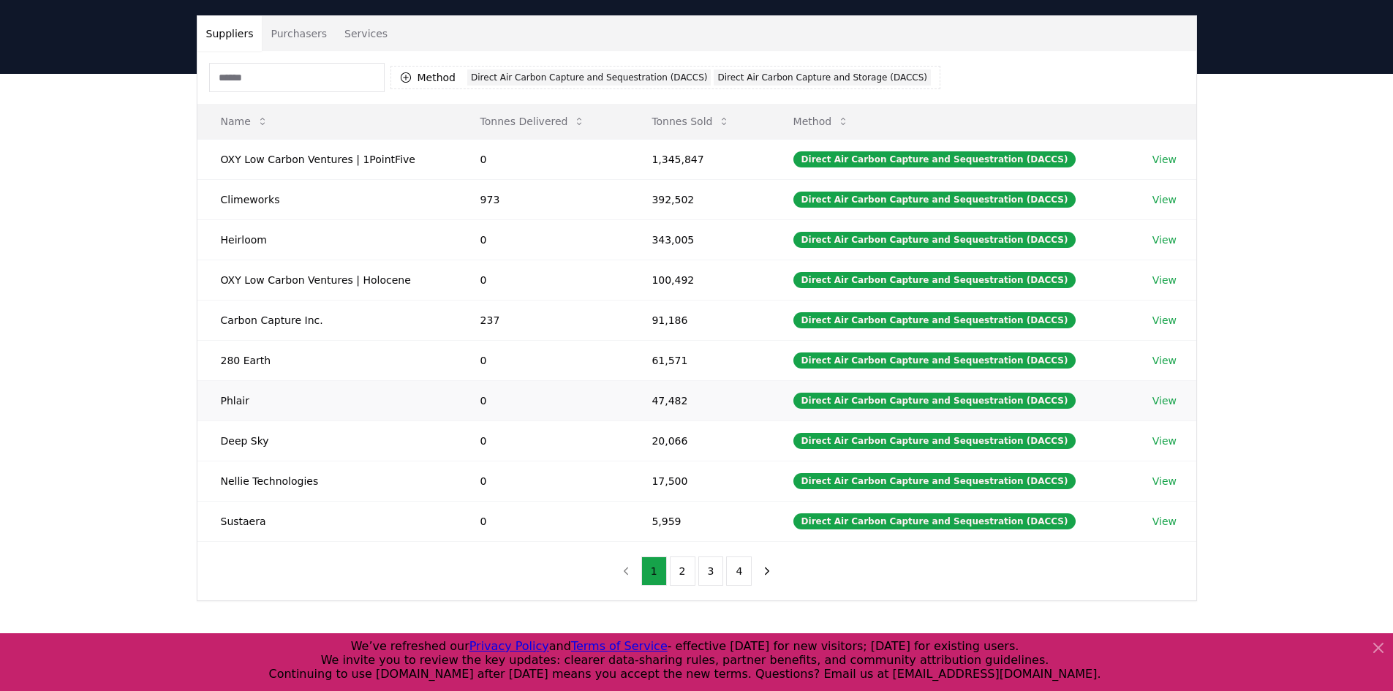
scroll to position [73, 0]
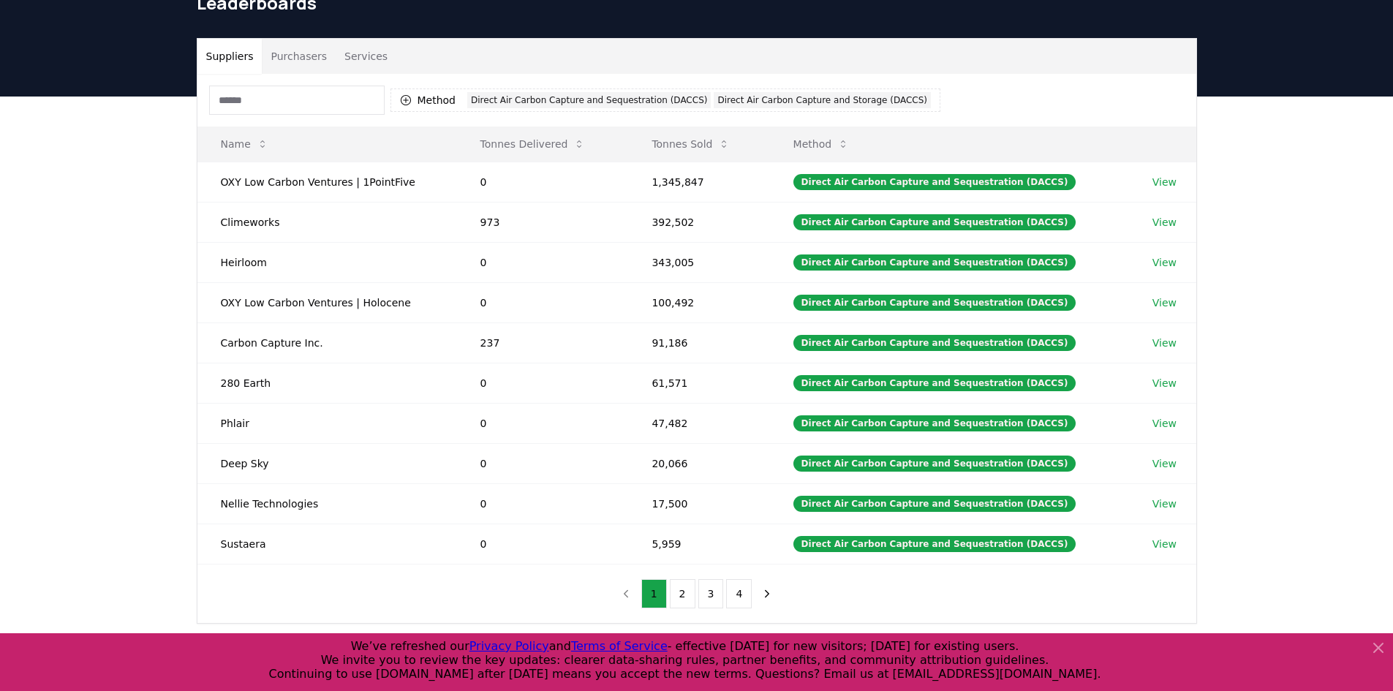
click at [353, 94] on input at bounding box center [296, 100] width 175 height 29
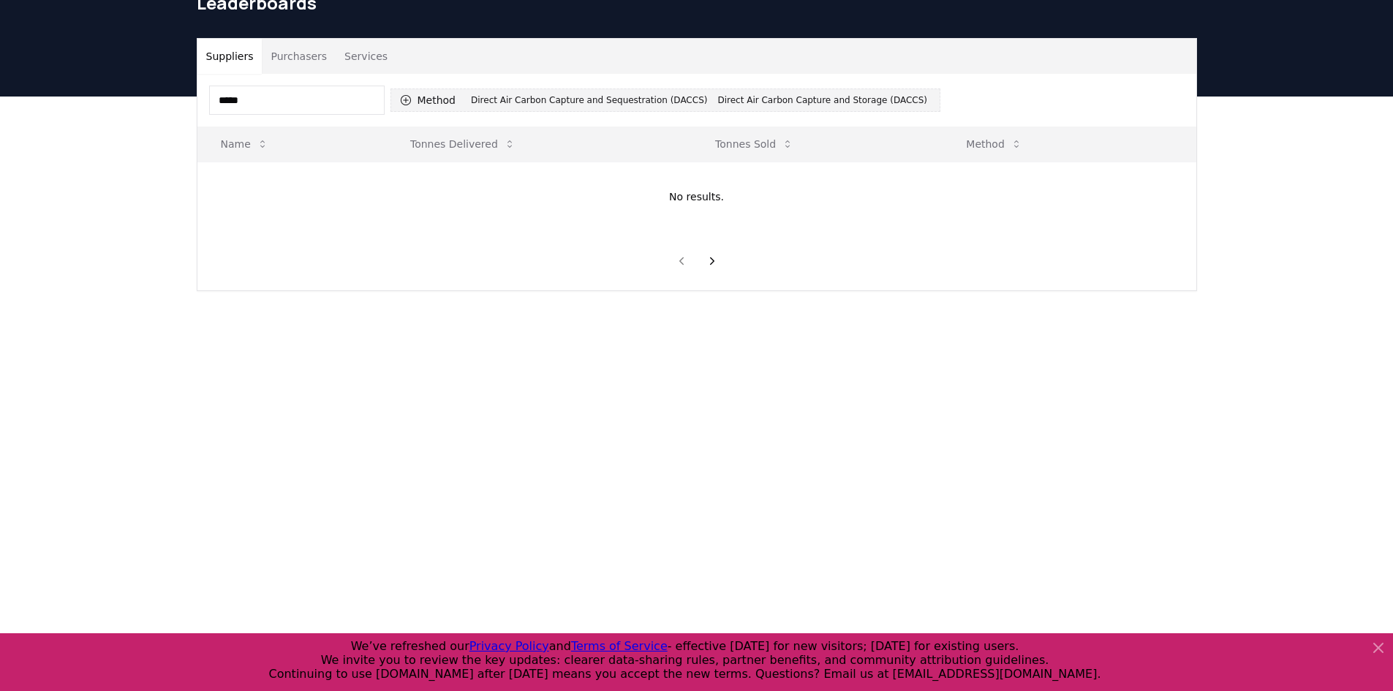
click at [436, 105] on button "Method 2 Direct Air Carbon Capture and Sequestration (DACCS) Direct Air Carbon …" at bounding box center [665, 99] width 550 height 23
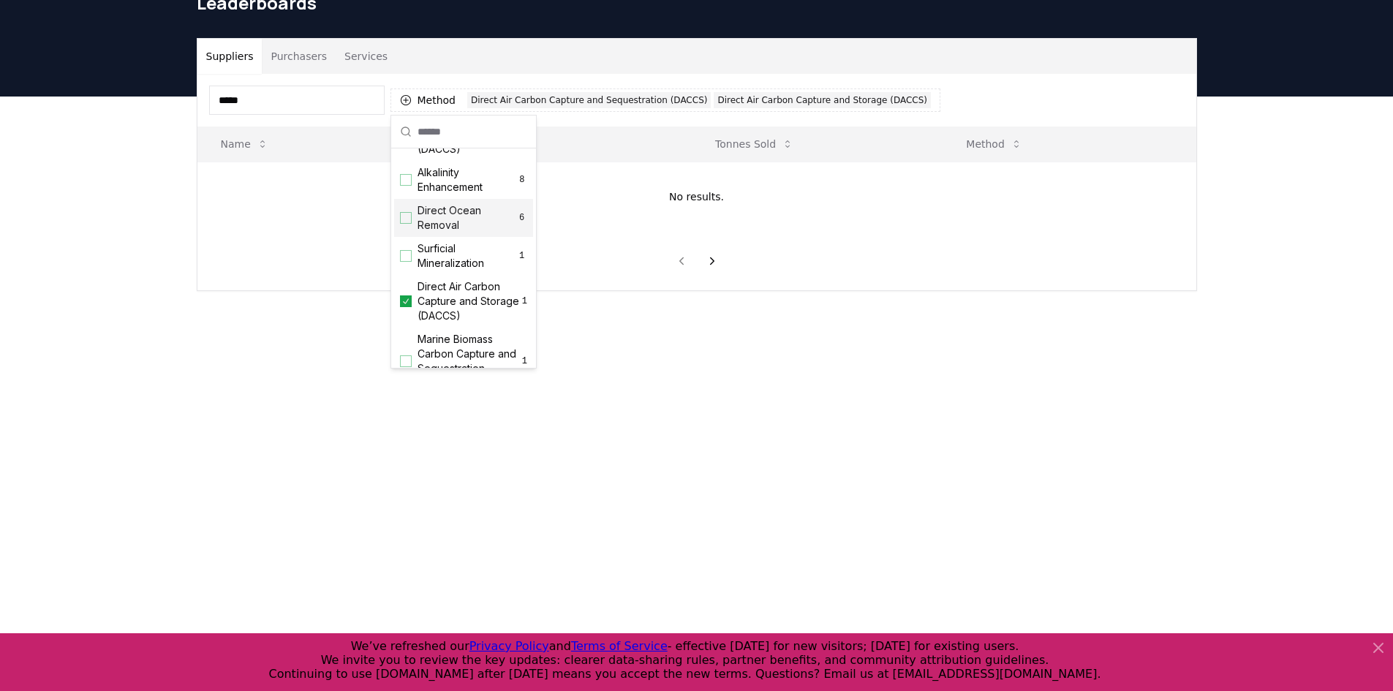
scroll to position [292, 0]
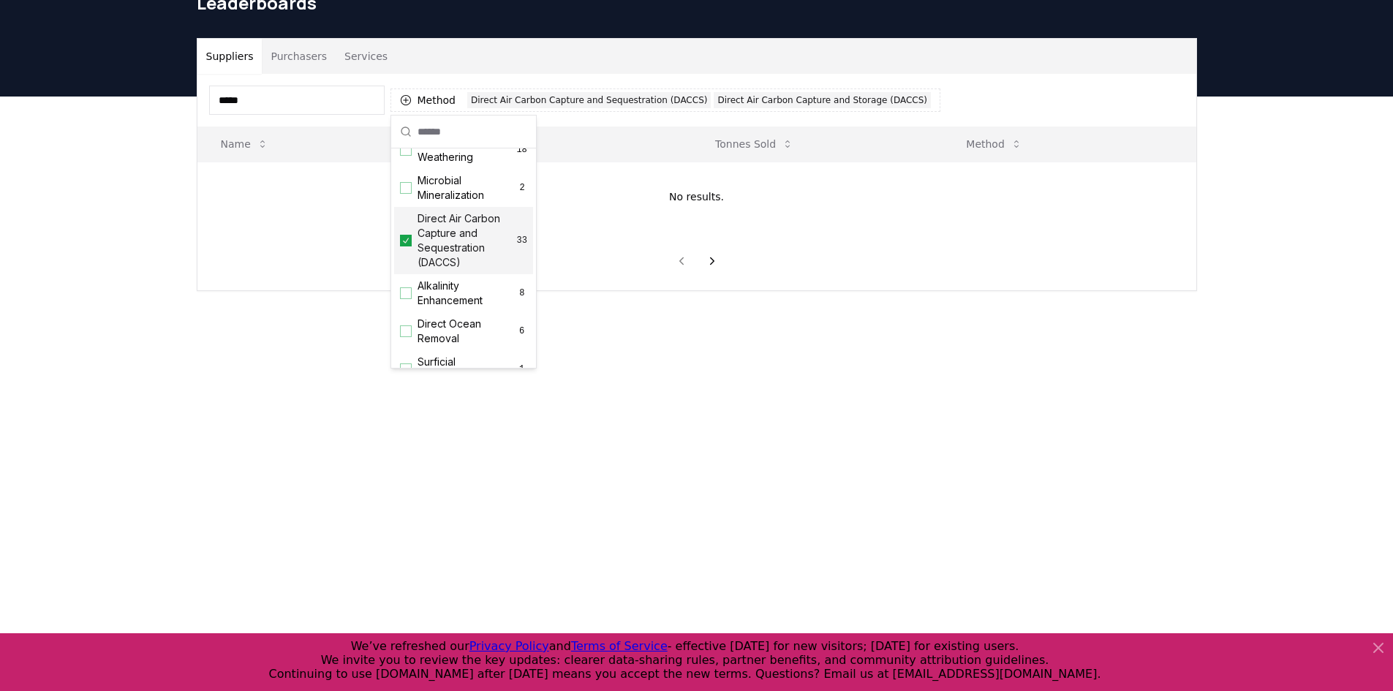
click at [407, 246] on icon "Suggestions" at bounding box center [406, 241] width 10 height 12
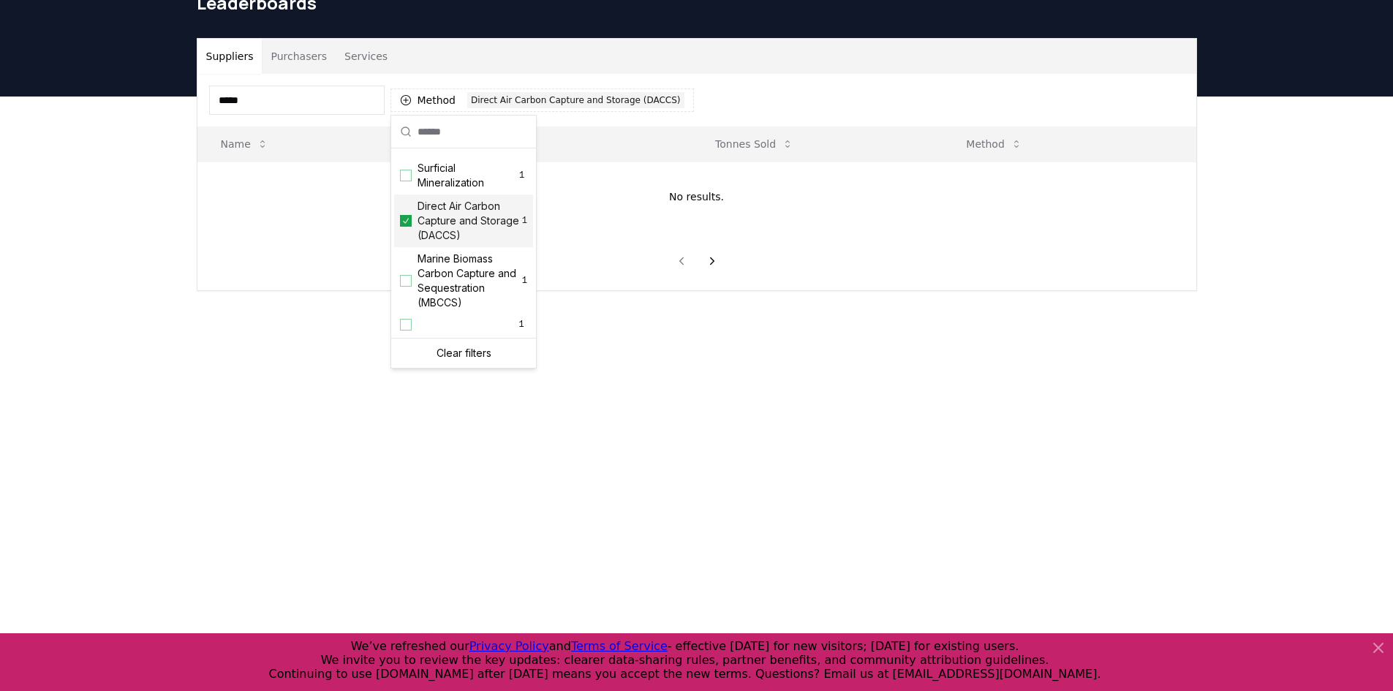
click at [405, 237] on div "Direct Air Carbon Capture and Storage (DACCS) 1" at bounding box center [463, 221] width 139 height 53
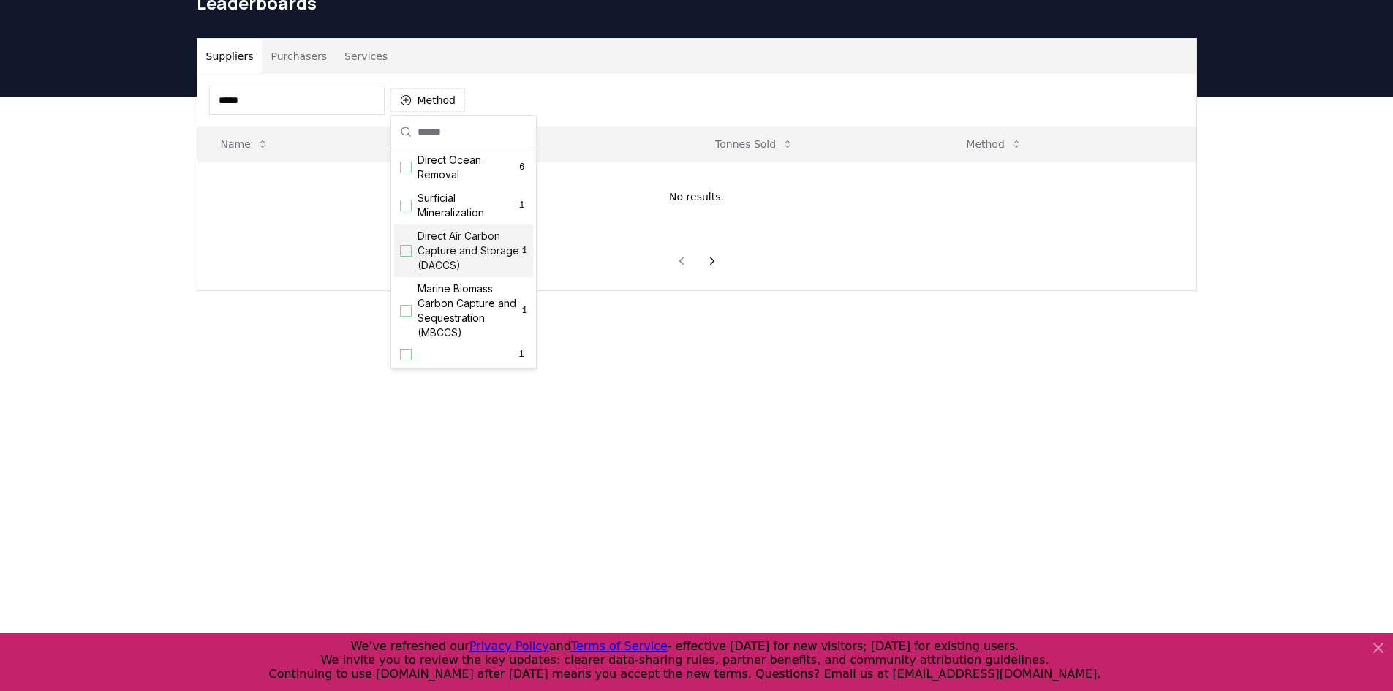
scroll to position [471, 0]
click at [323, 107] on input "*****" at bounding box center [296, 100] width 175 height 29
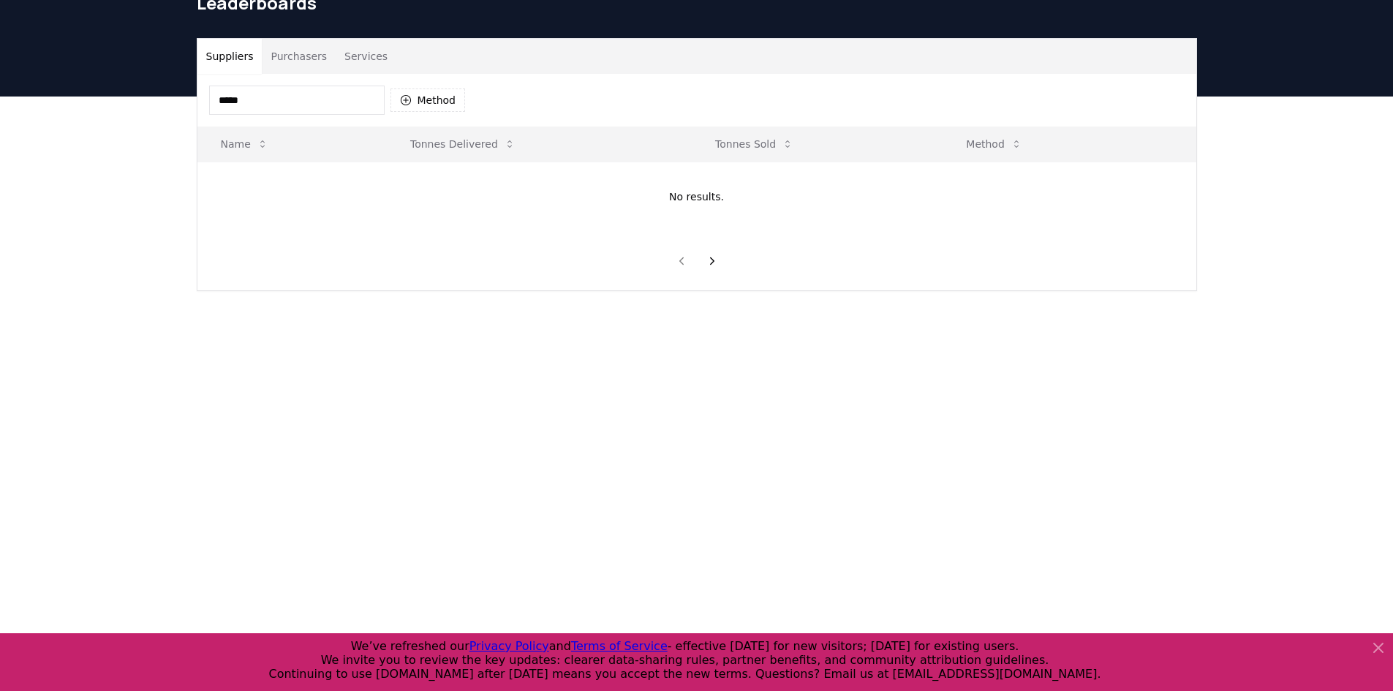
click at [304, 90] on input "*****" at bounding box center [296, 100] width 175 height 29
type input "*****"
click at [405, 97] on icon "button" at bounding box center [406, 100] width 12 height 12
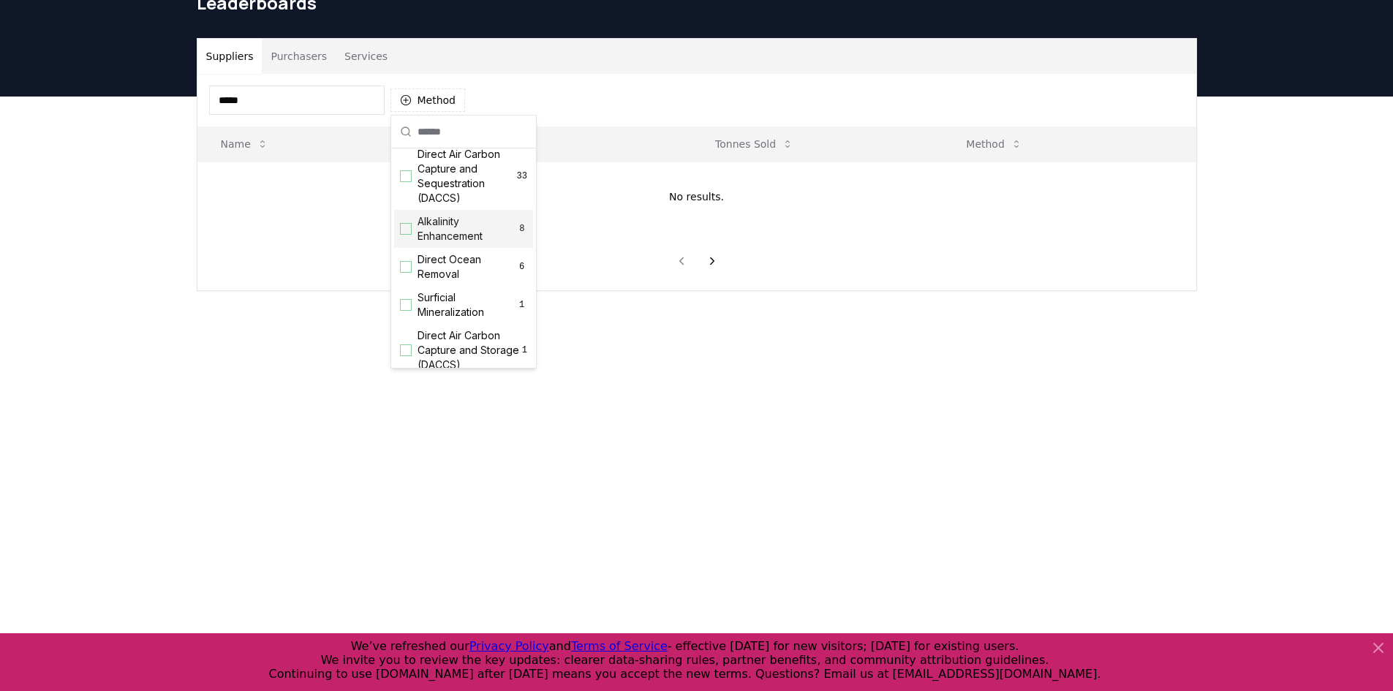
scroll to position [366, 0]
click at [456, 192] on span "Direct Air Carbon Capture and Sequestration (DACCS)" at bounding box center [467, 167] width 99 height 58
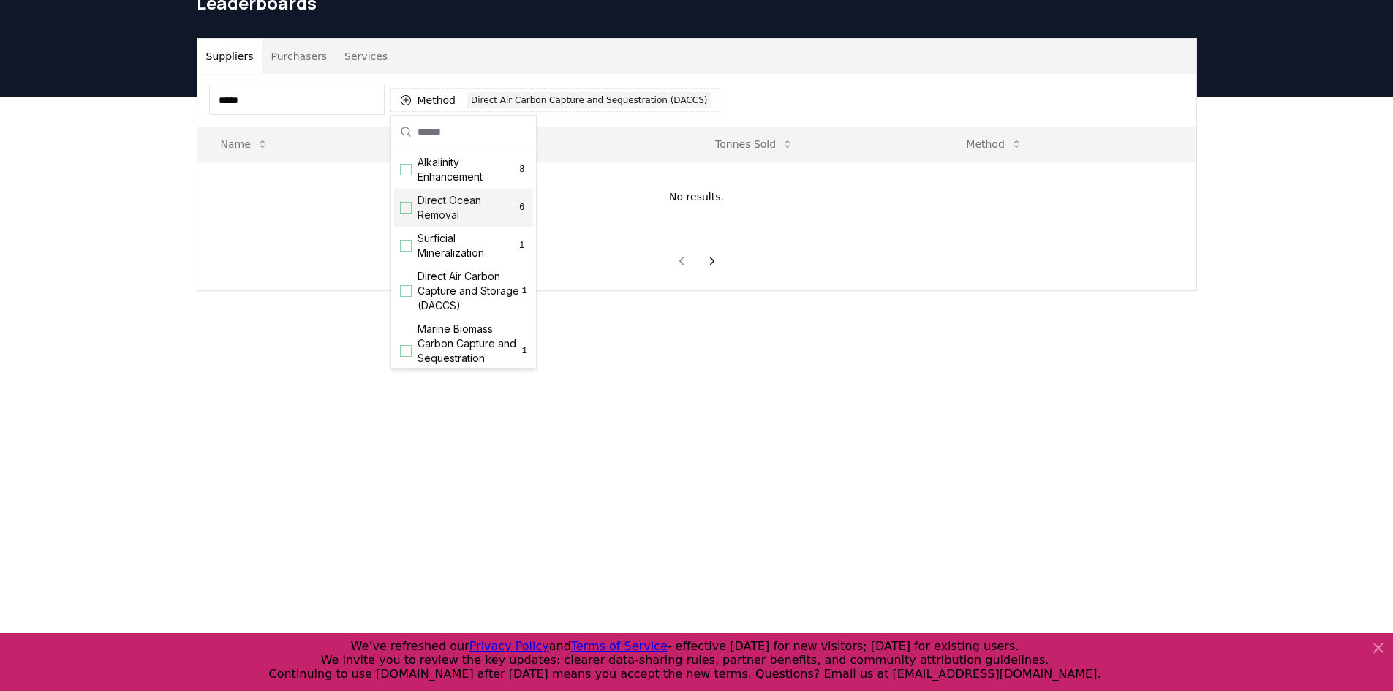
scroll to position [501, 0]
click at [456, 222] on span "Direct Air Carbon Capture and Storage (DACCS)" at bounding box center [470, 221] width 105 height 44
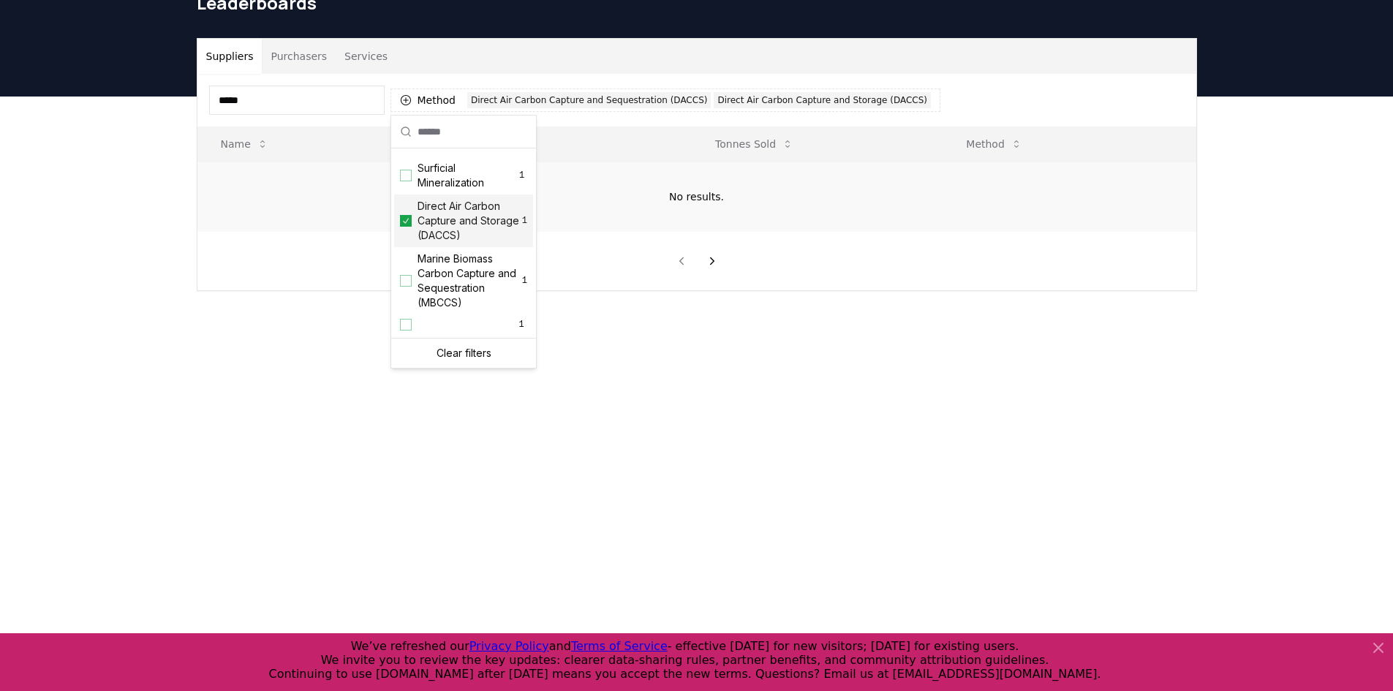
click at [608, 200] on td "No results." at bounding box center [696, 197] width 999 height 70
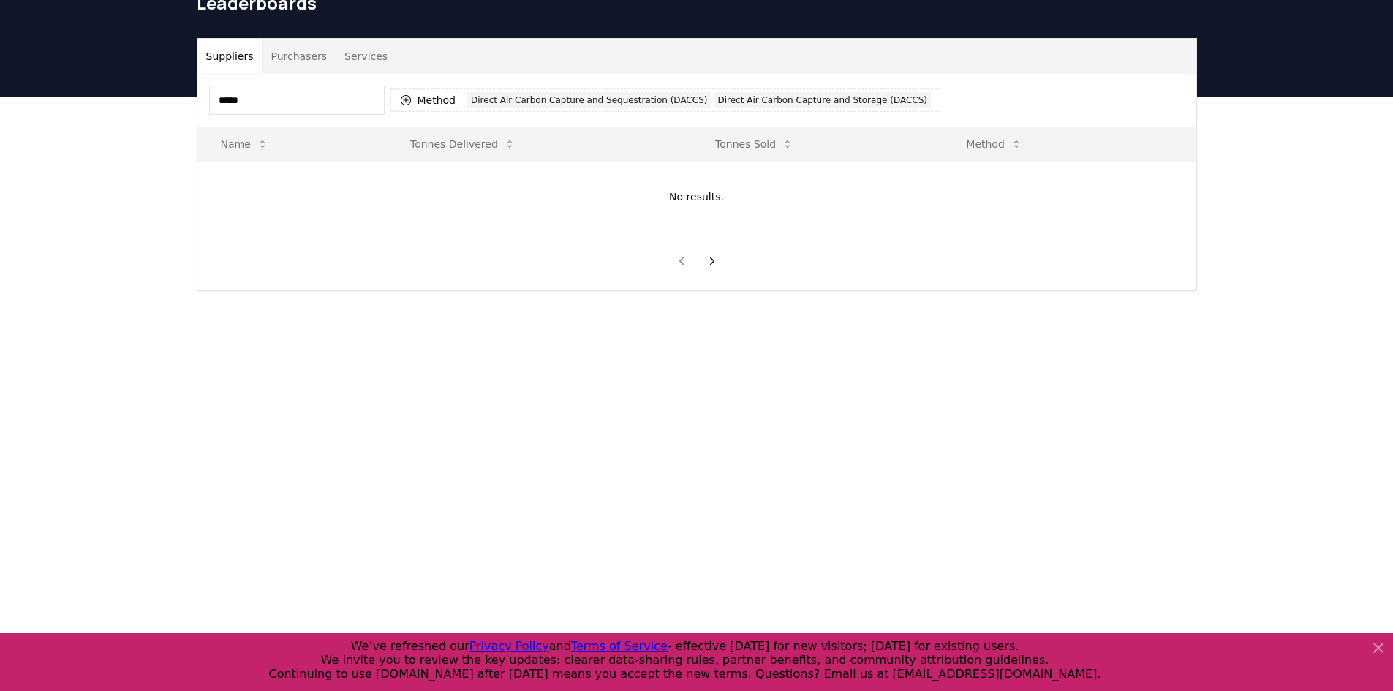
drag, startPoint x: 303, startPoint y: 111, endPoint x: 94, endPoint y: 91, distance: 210.1
click at [94, 91] on div "CDR . fyi Leaderboards CDR Map Pricing Survey Events Partners About Us Blog Con…" at bounding box center [696, 474] width 1393 height 1095
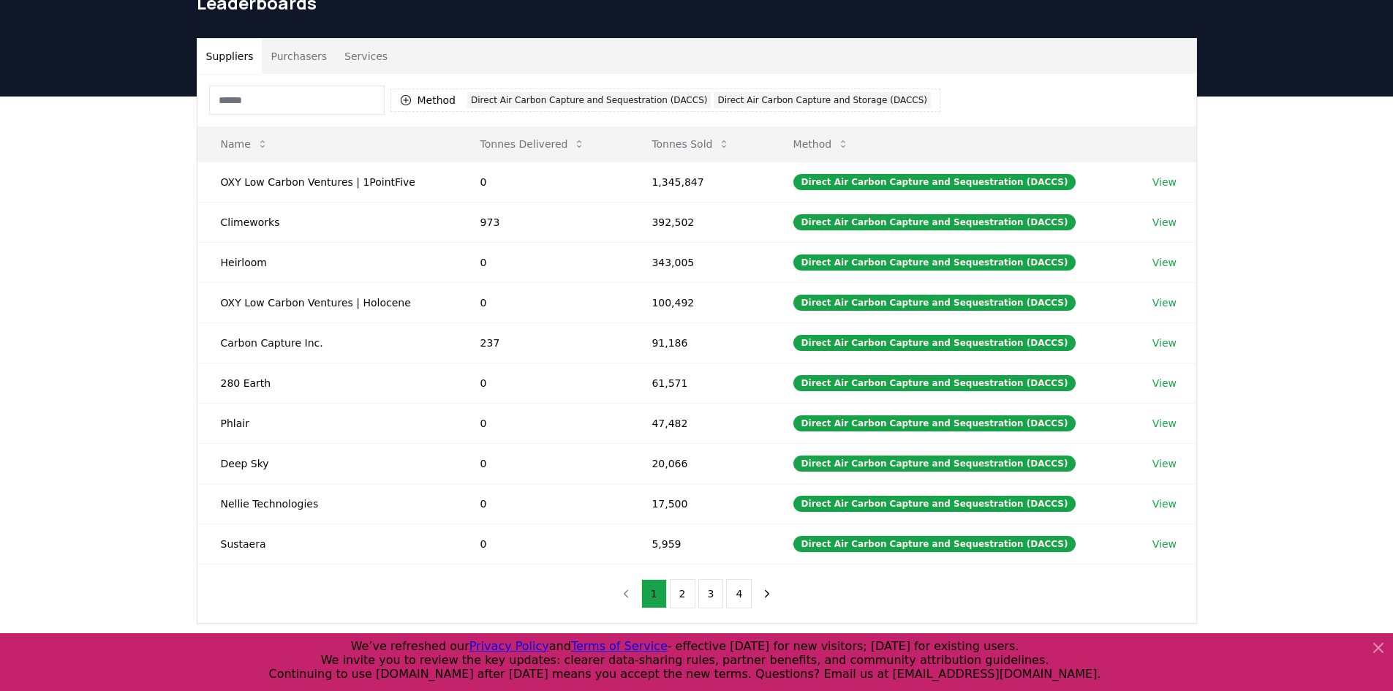
click at [292, 61] on button "Purchasers" at bounding box center [299, 56] width 74 height 35
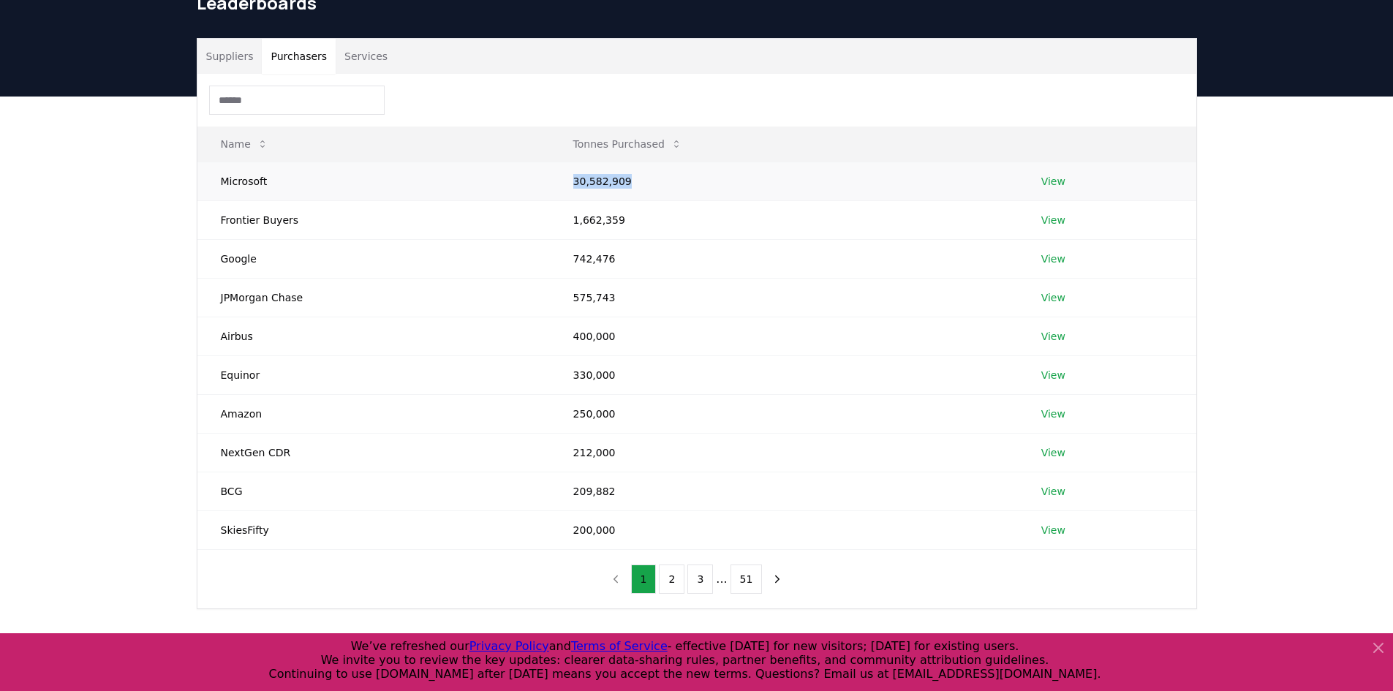
drag, startPoint x: 625, startPoint y: 178, endPoint x: 507, endPoint y: 185, distance: 118.7
click at [507, 185] on tr "Microsoft 30,582,909 View" at bounding box center [696, 181] width 999 height 39
click at [1057, 186] on link "View" at bounding box center [1053, 181] width 24 height 15
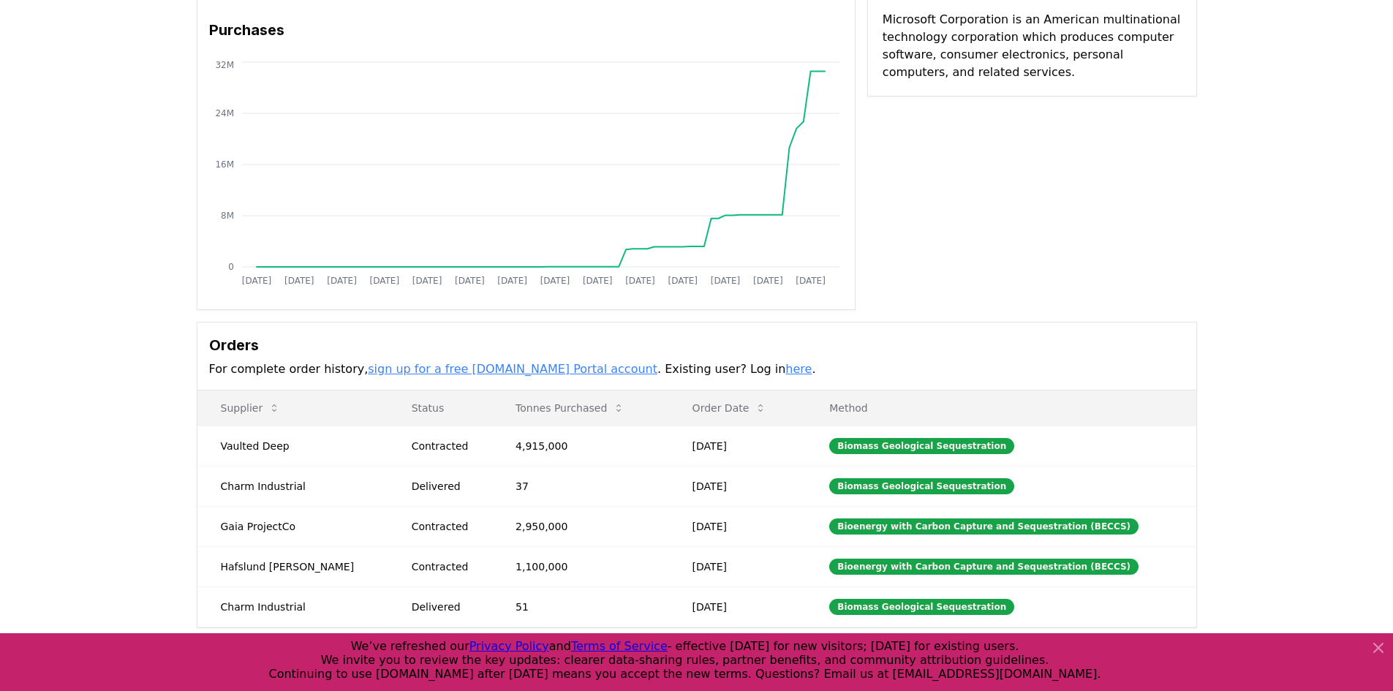
scroll to position [146, 0]
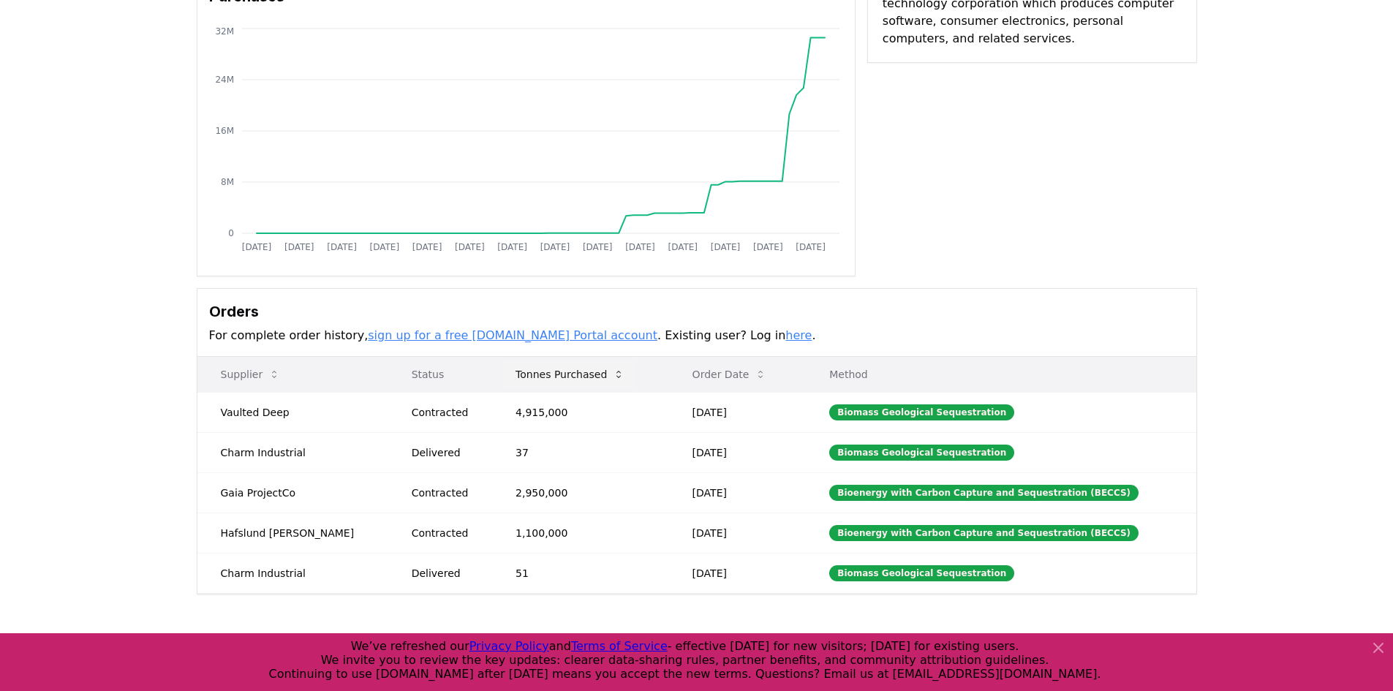
click at [504, 363] on button "Tonnes Purchased" at bounding box center [570, 374] width 132 height 29
click at [505, 372] on button "Tonnes Purchased" at bounding box center [570, 374] width 132 height 29
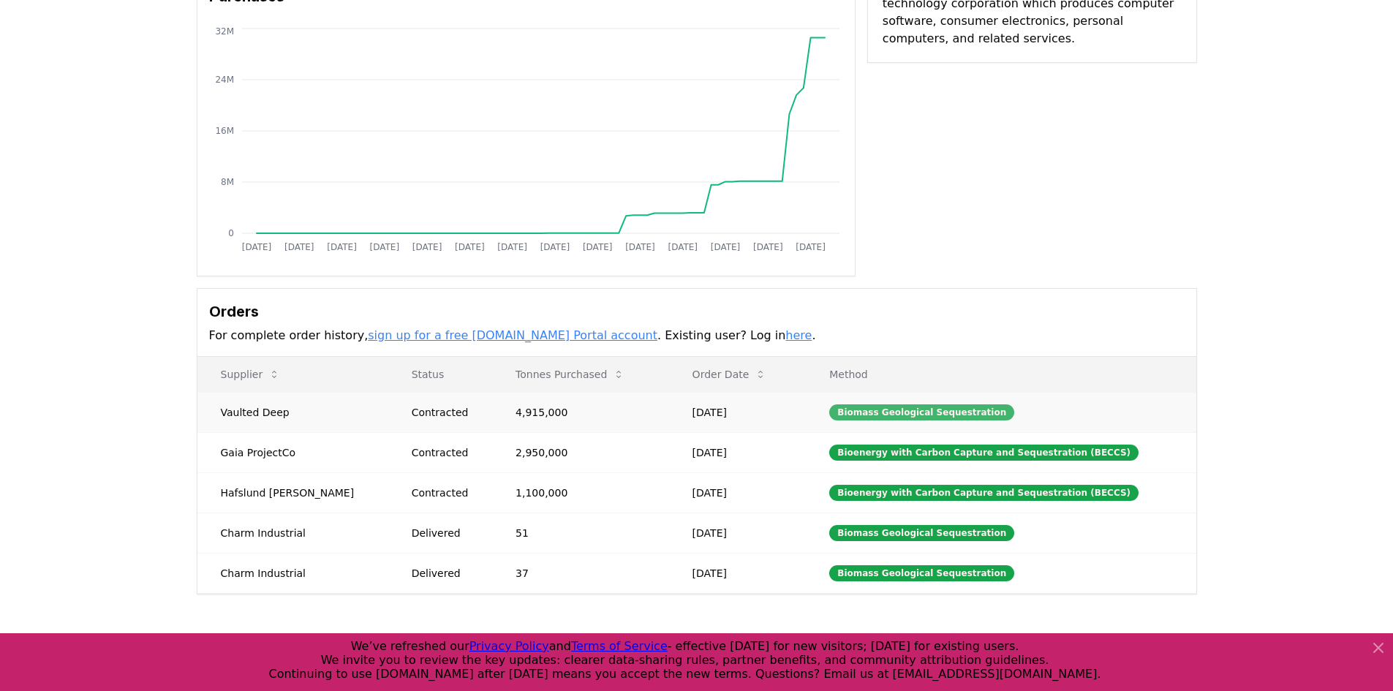
click at [885, 414] on div "Biomass Geological Sequestration" at bounding box center [921, 412] width 185 height 16
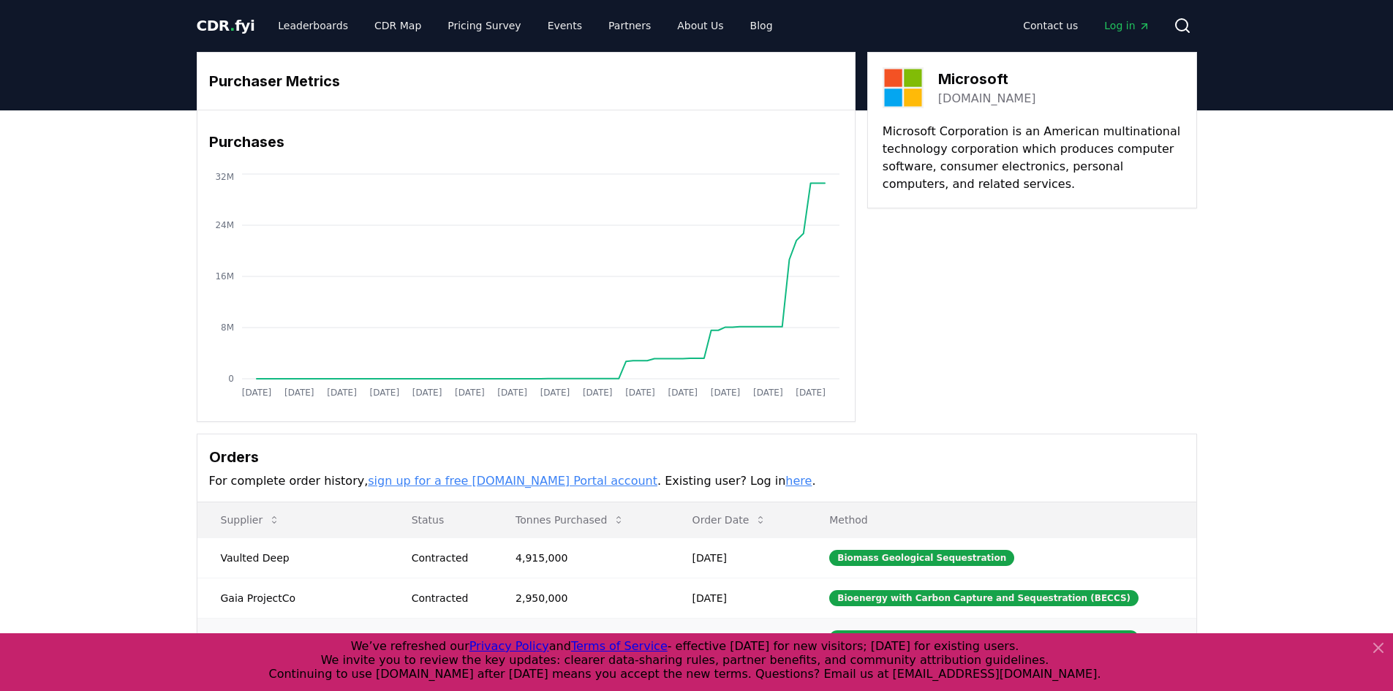
scroll to position [0, 0]
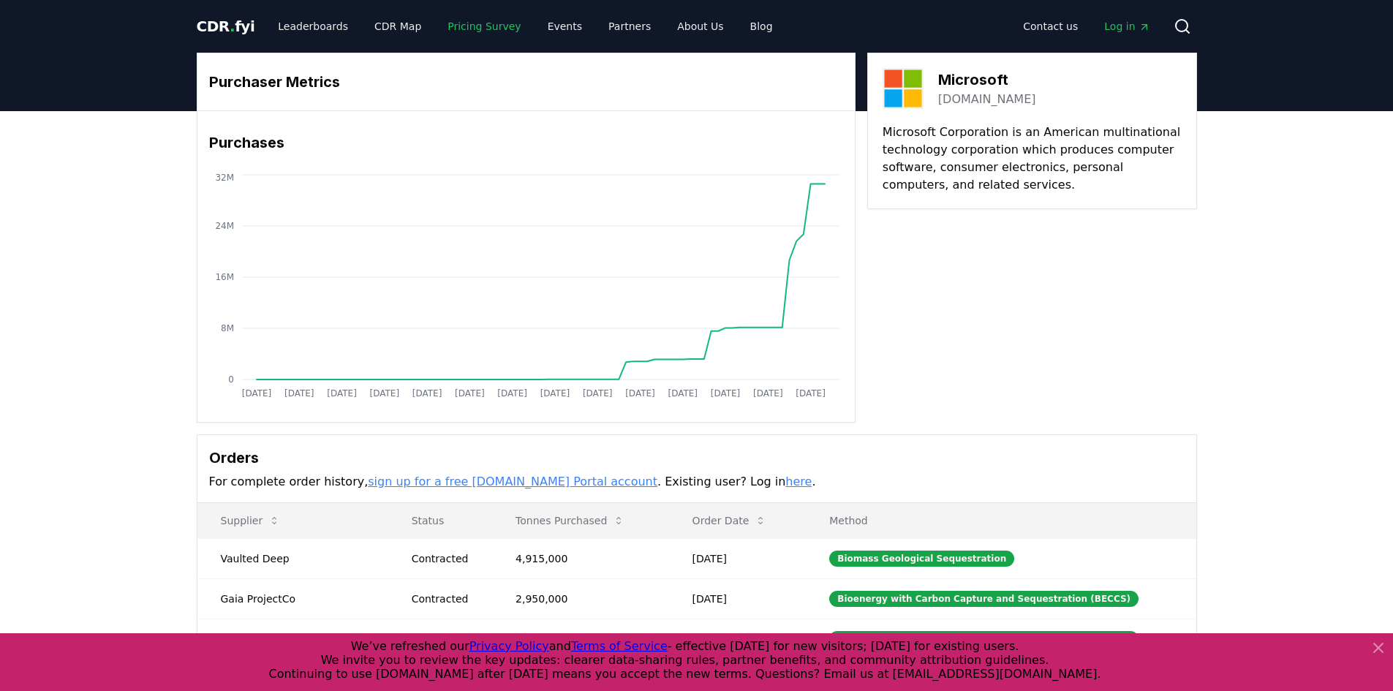
click at [462, 19] on link "Pricing Survey" at bounding box center [484, 26] width 97 height 26
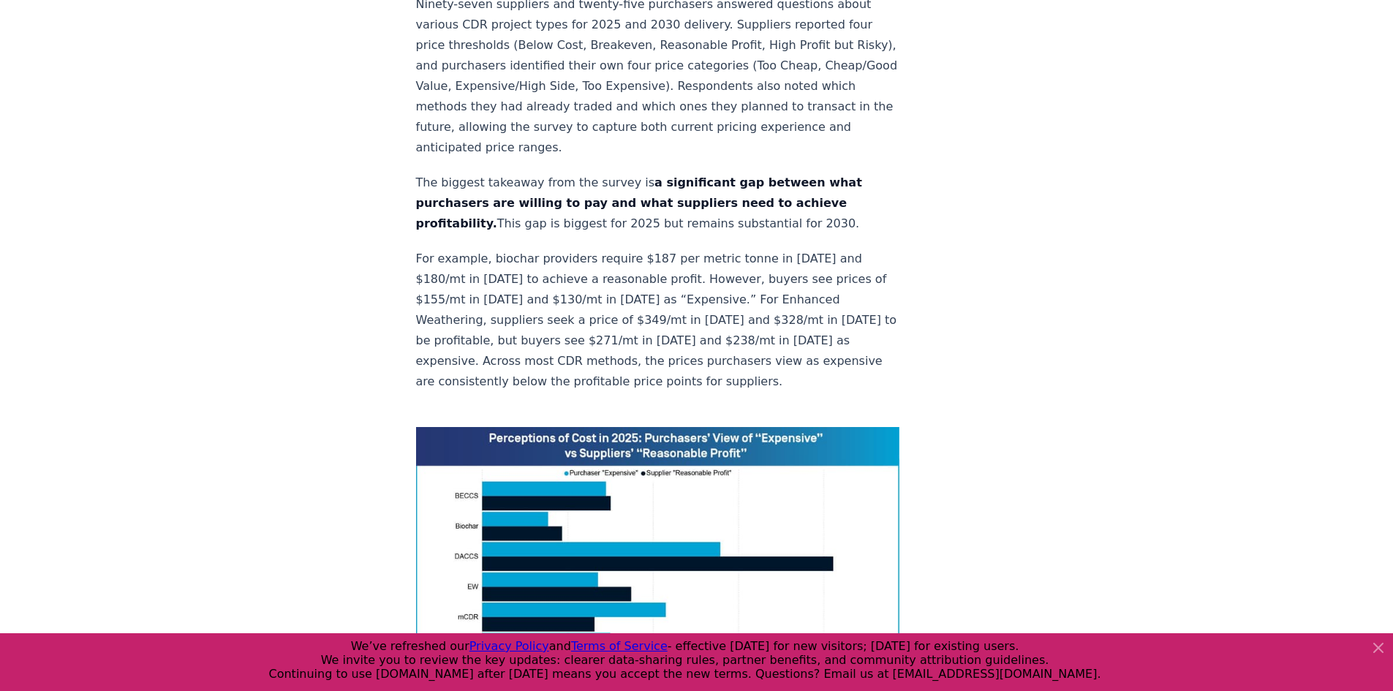
scroll to position [951, 0]
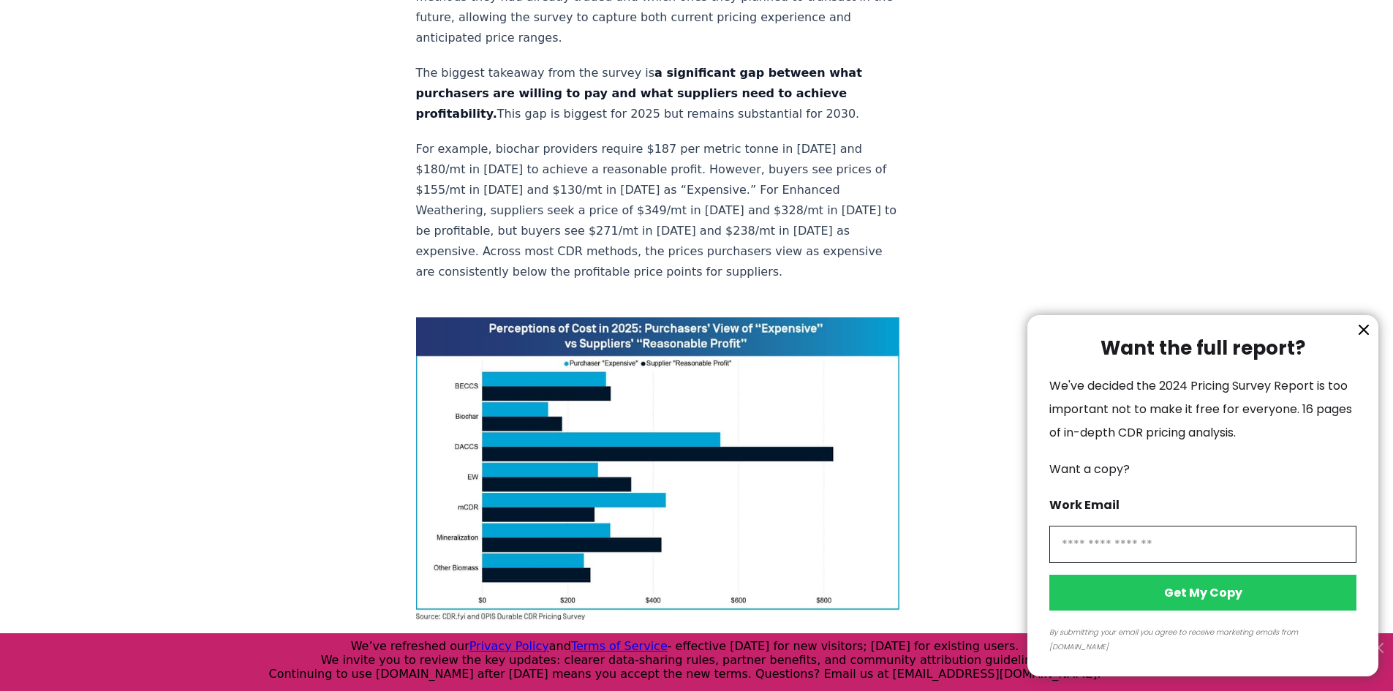
drag, startPoint x: 1360, startPoint y: 344, endPoint x: 1182, endPoint y: 567, distance: 285.0
click at [1193, 551] on div "Want the full report? We've decided the 2024 Pricing Survey Report is too impor…" at bounding box center [1202, 495] width 351 height 361
click at [1181, 563] on input "information" at bounding box center [1202, 544] width 307 height 37
type input "**********"
click at [1182, 598] on button "Get My Copy" at bounding box center [1202, 593] width 307 height 36
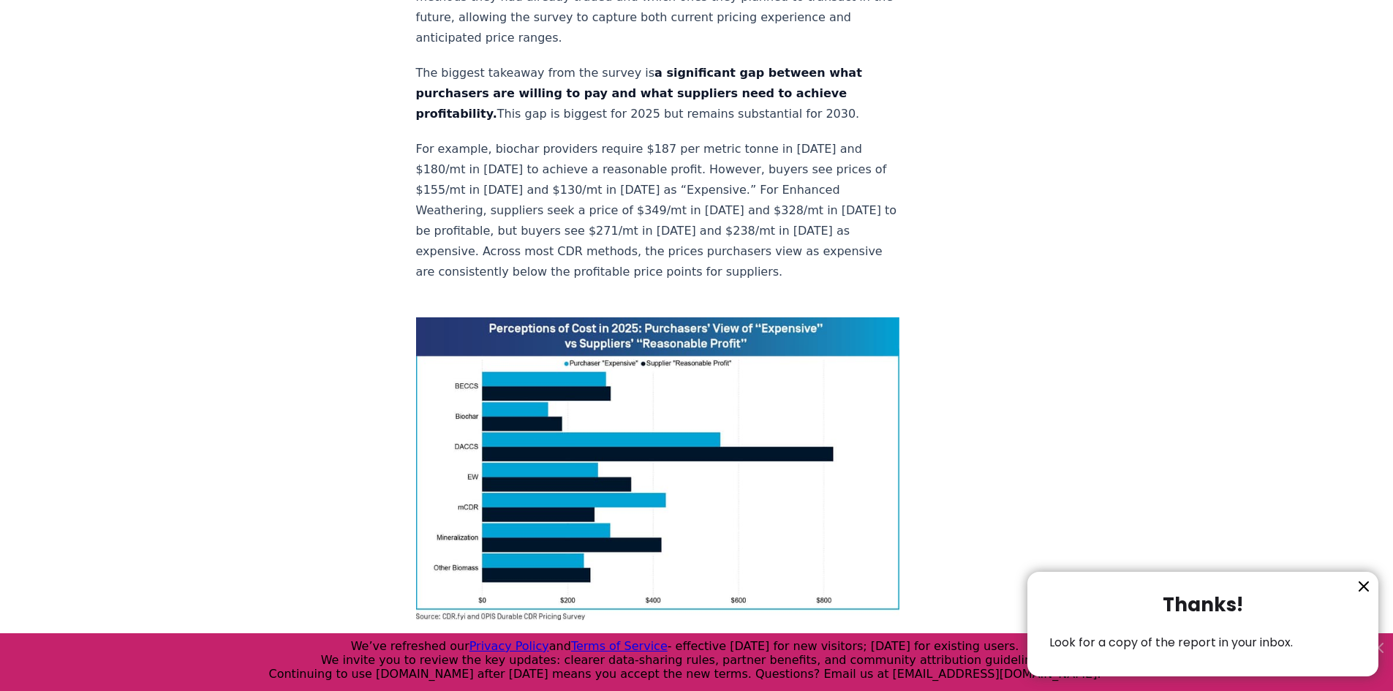
click at [1364, 586] on icon "information" at bounding box center [1363, 586] width 9 height 9
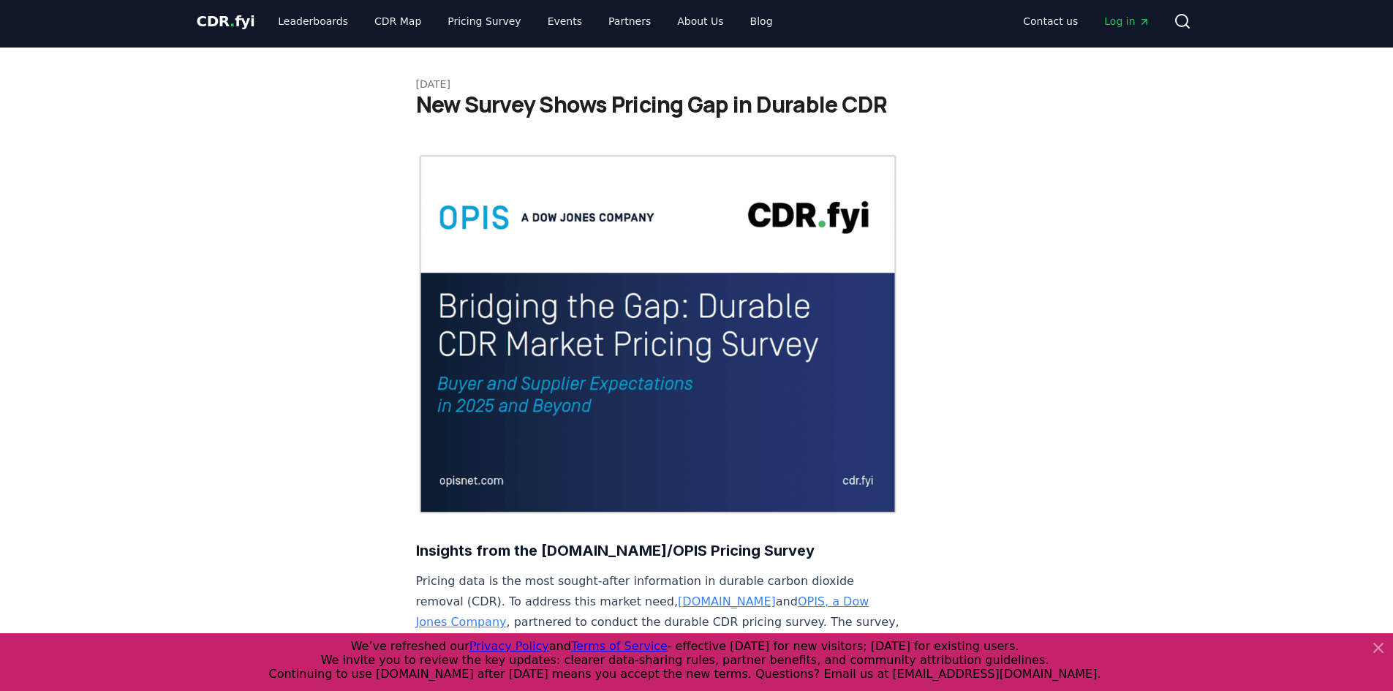
scroll to position [0, 0]
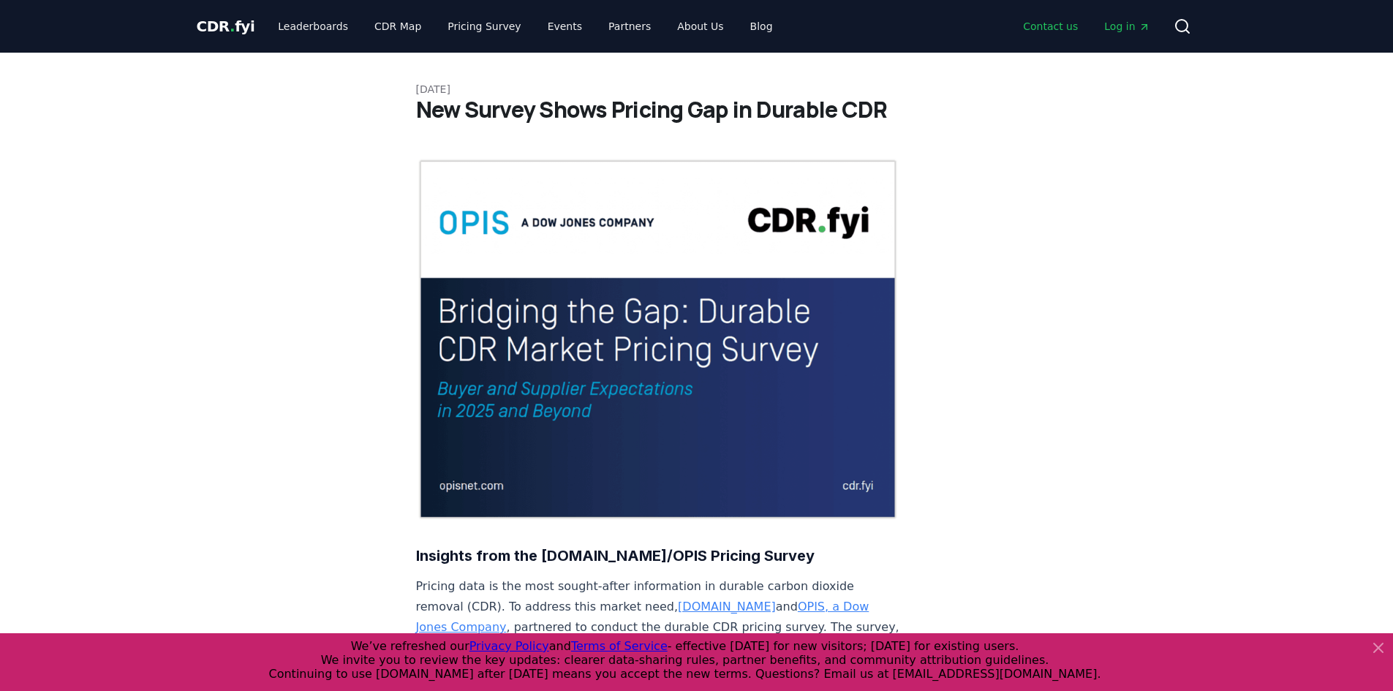
click at [1038, 30] on link "Contact us" at bounding box center [1050, 26] width 78 height 26
click at [1060, 29] on link "Contact us" at bounding box center [1050, 26] width 78 height 26
click at [1061, 24] on link "Contact us" at bounding box center [1050, 26] width 78 height 26
click at [1045, 29] on link "Contact us" at bounding box center [1050, 26] width 78 height 26
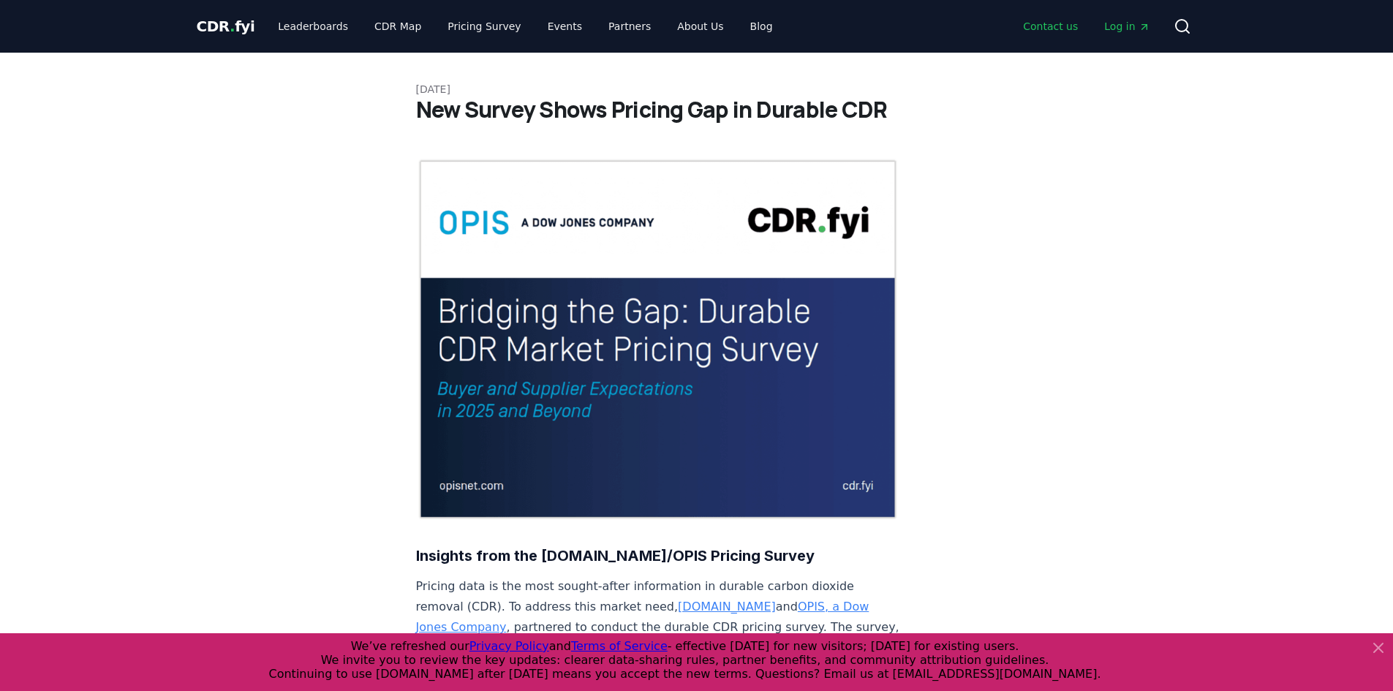
click at [1046, 26] on link "Contact us" at bounding box center [1050, 26] width 78 height 26
click at [1383, 652] on icon at bounding box center [1378, 647] width 9 height 9
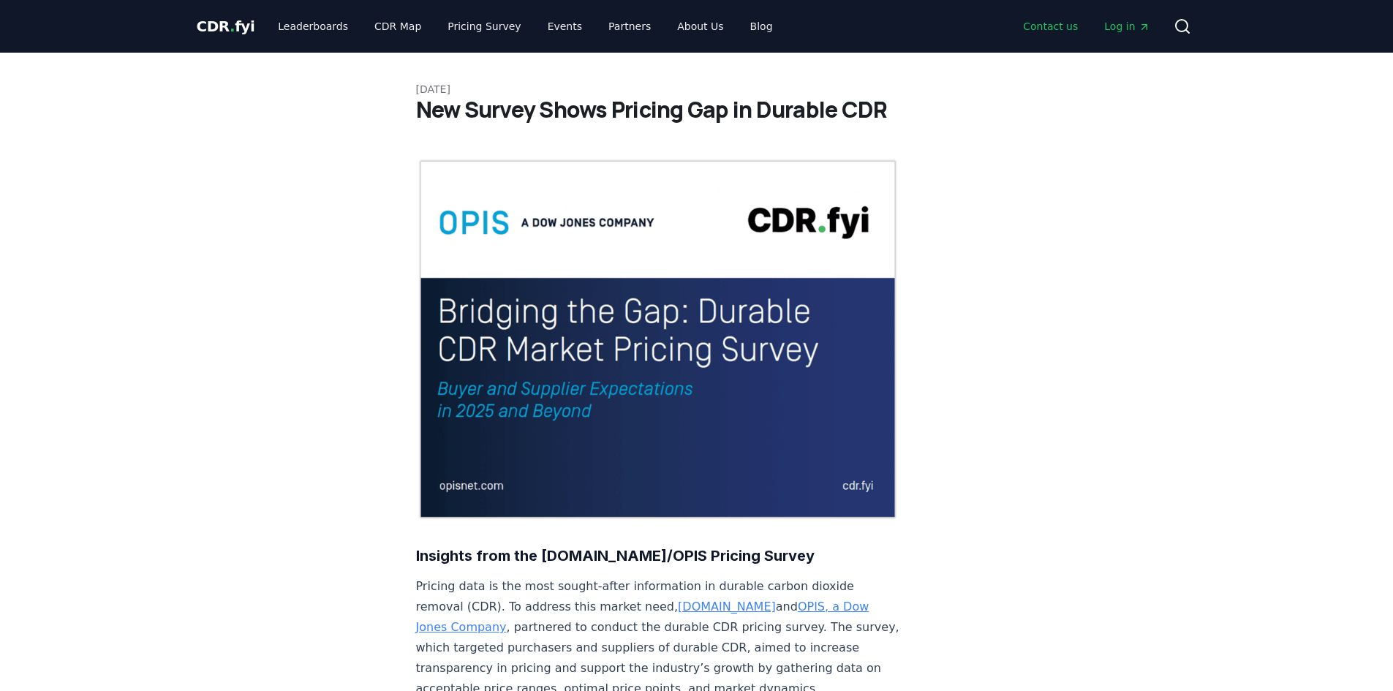
click at [1054, 20] on link "Contact us" at bounding box center [1050, 26] width 78 height 26
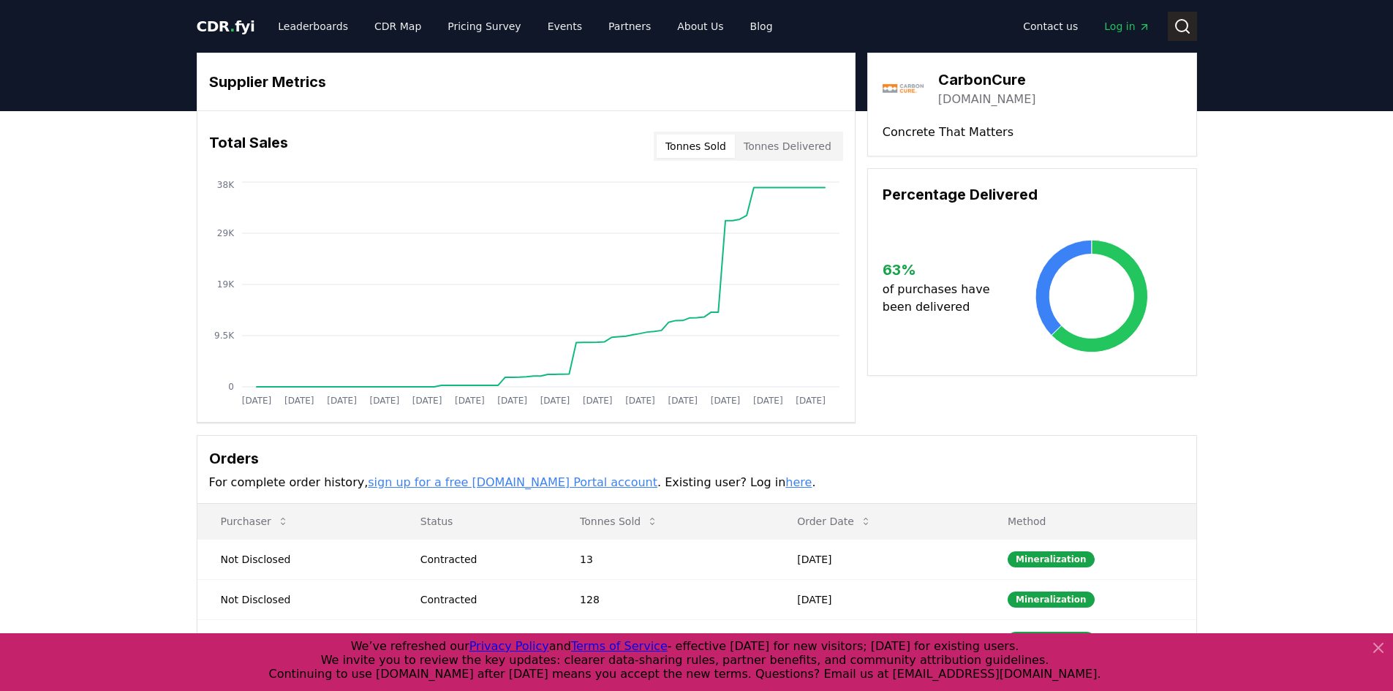
click at [1185, 20] on circle at bounding box center [1182, 26] width 12 height 12
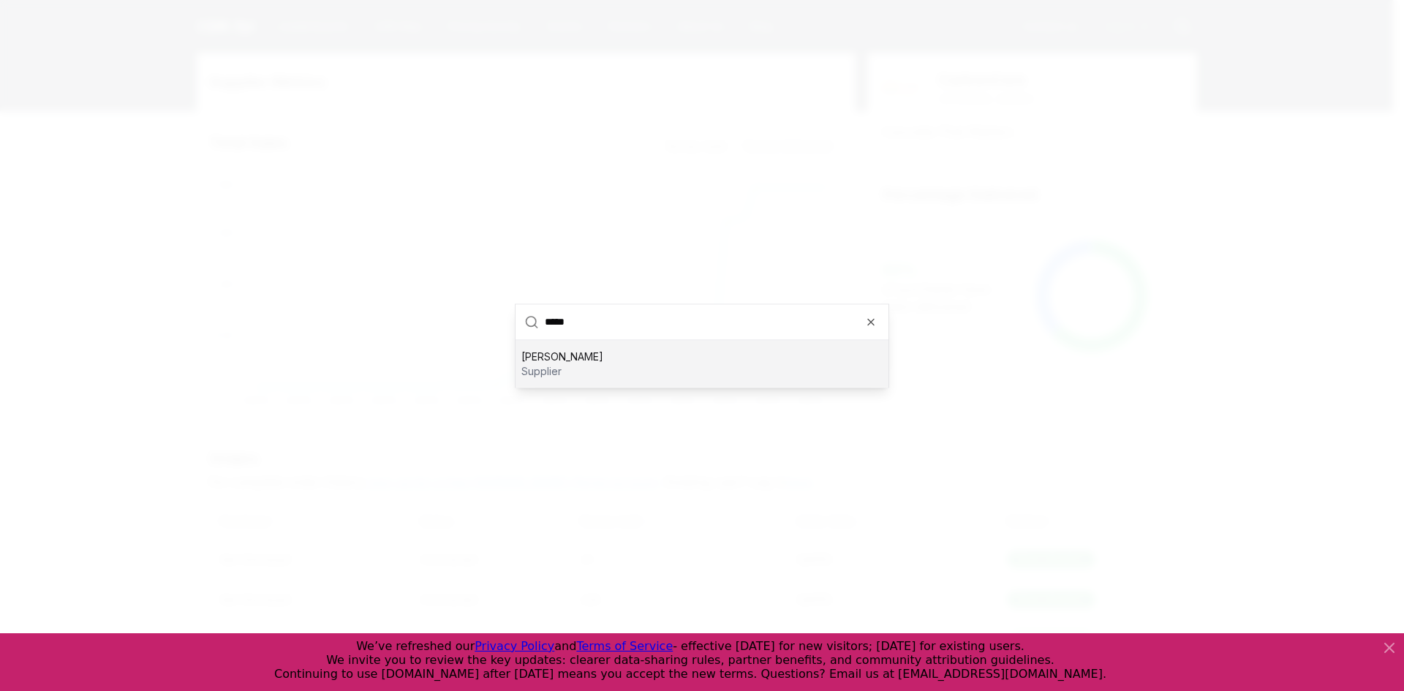
type input "*****"
click at [732, 355] on div "[PERSON_NAME] supplier" at bounding box center [702, 363] width 373 height 47
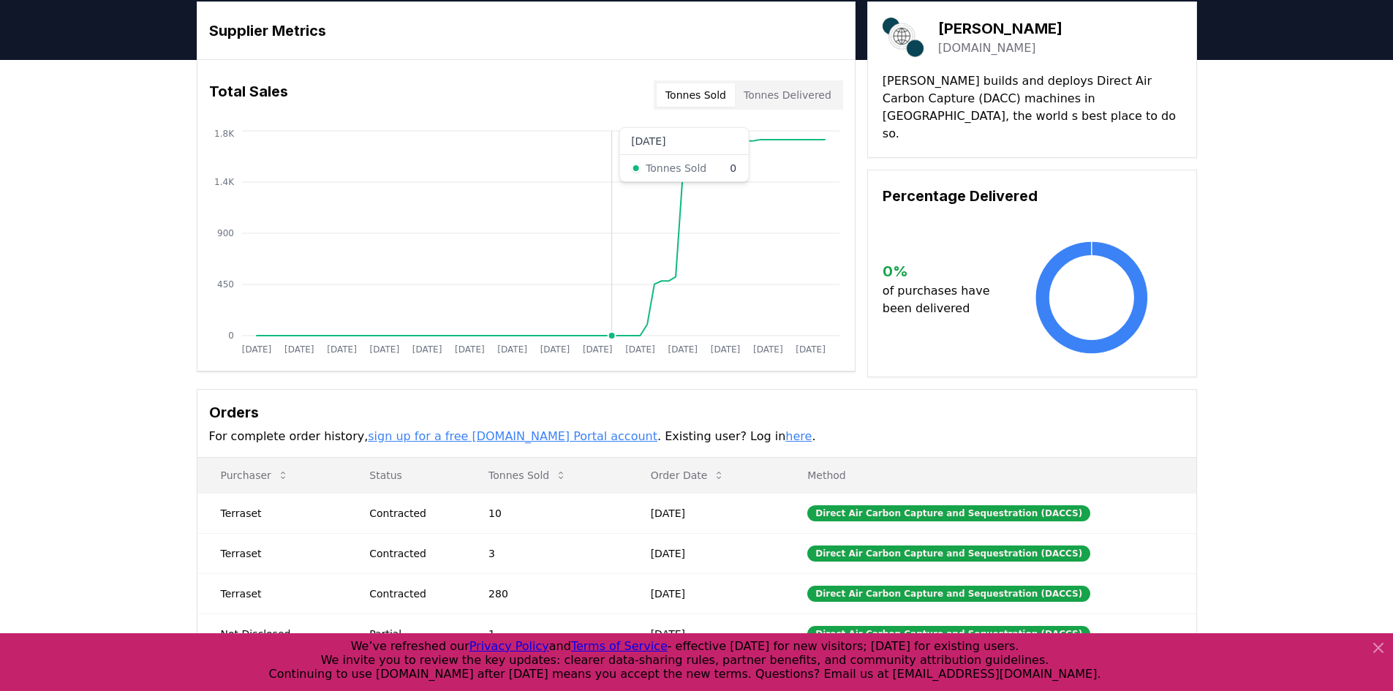
scroll to position [146, 0]
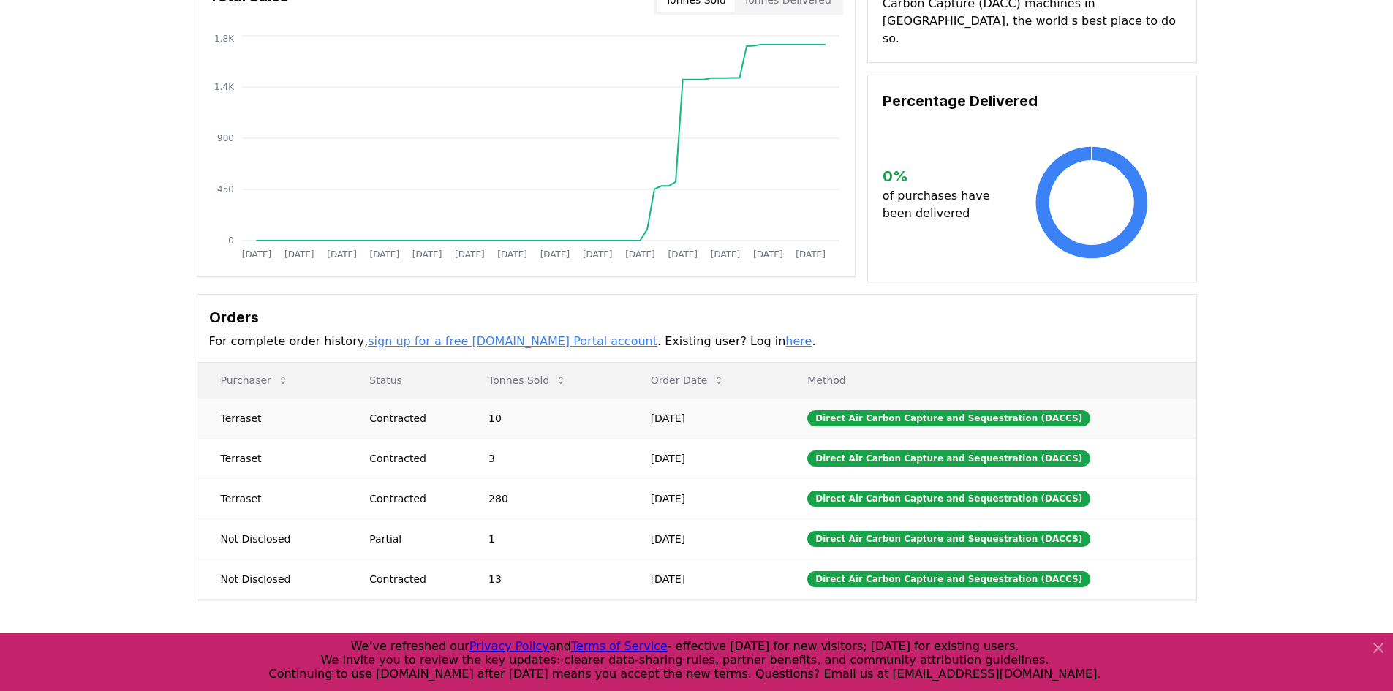
click at [232, 420] on td "Terraset" at bounding box center [271, 418] width 149 height 40
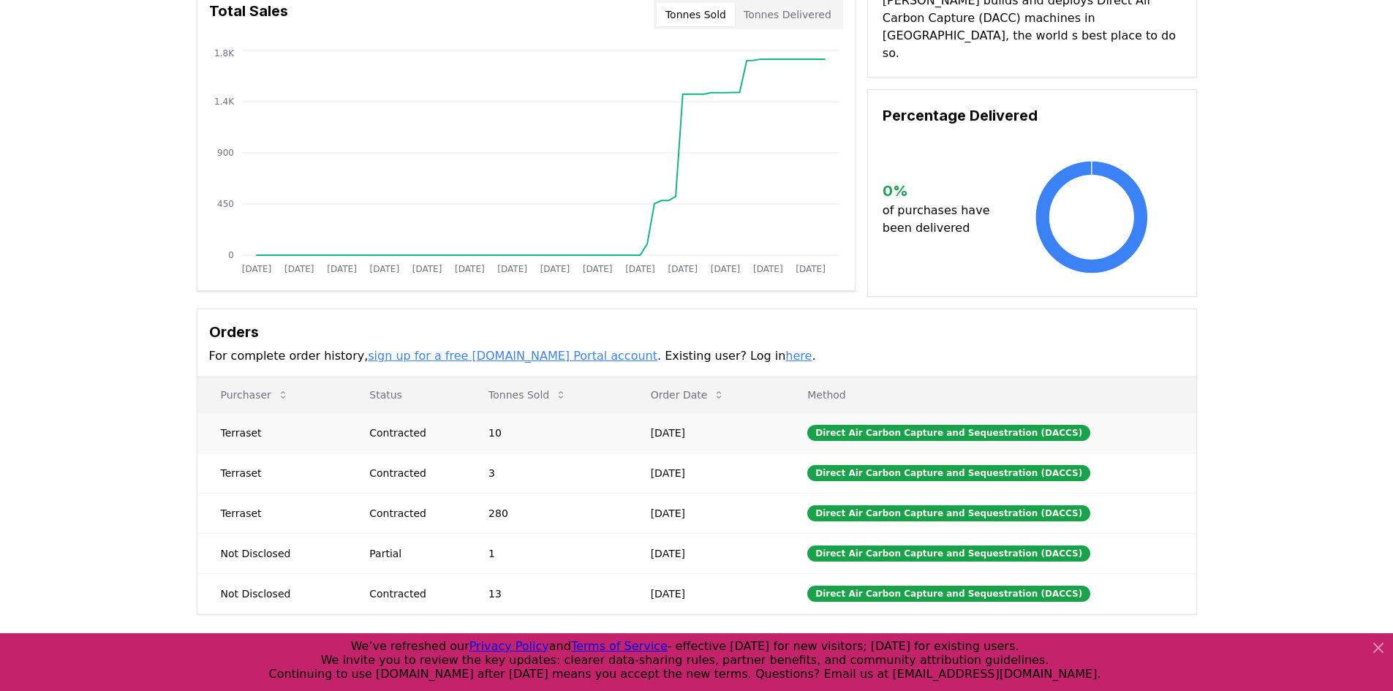
scroll to position [0, 0]
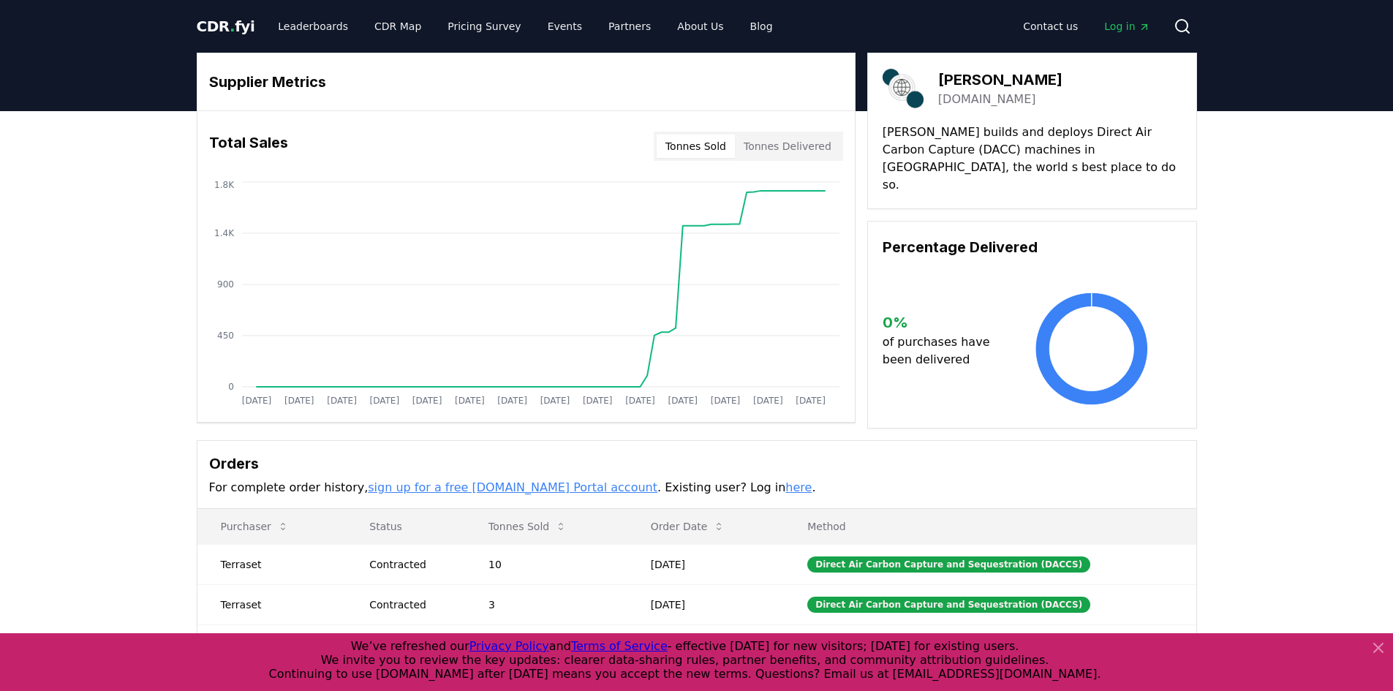
click at [801, 144] on button "Tonnes Delivered" at bounding box center [787, 146] width 105 height 23
click at [733, 146] on button "Tonnes Sold" at bounding box center [696, 146] width 78 height 23
click at [775, 149] on button "Tonnes Delivered" at bounding box center [787, 146] width 105 height 23
